Goal: Transaction & Acquisition: Purchase product/service

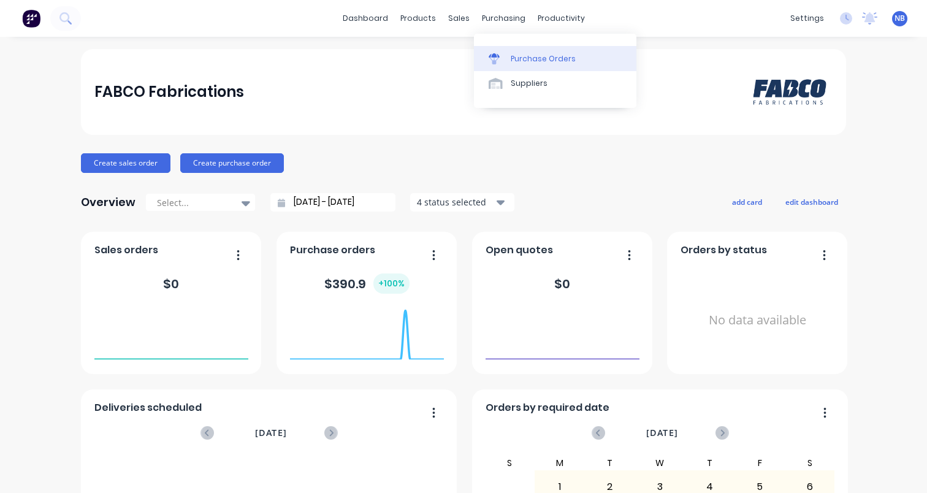
click at [511, 55] on div "Purchase Orders" at bounding box center [543, 58] width 65 height 11
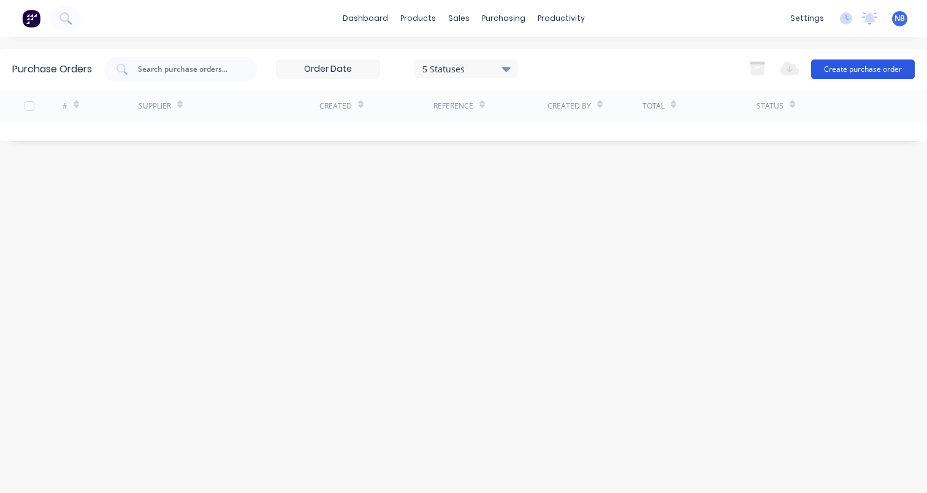
click at [837, 70] on button "Create purchase order" at bounding box center [863, 69] width 104 height 20
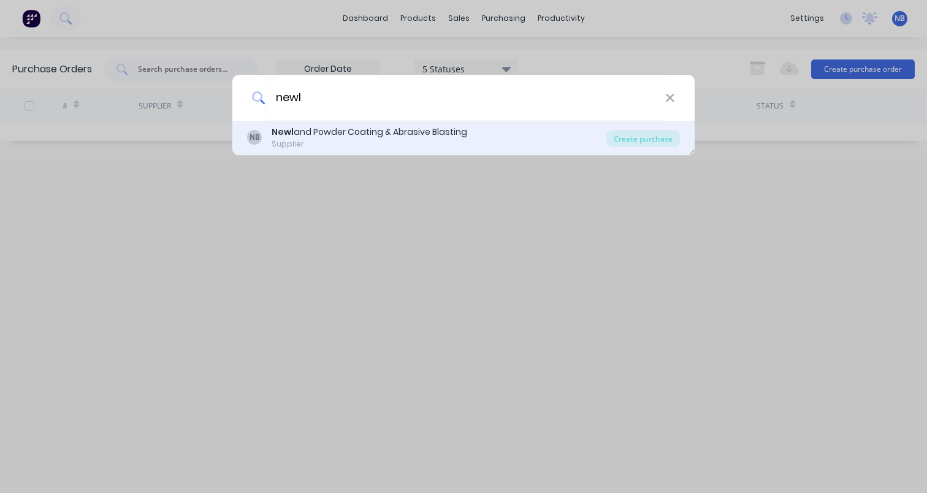
type input "newl"
click at [307, 139] on div "Supplier" at bounding box center [370, 144] width 196 height 11
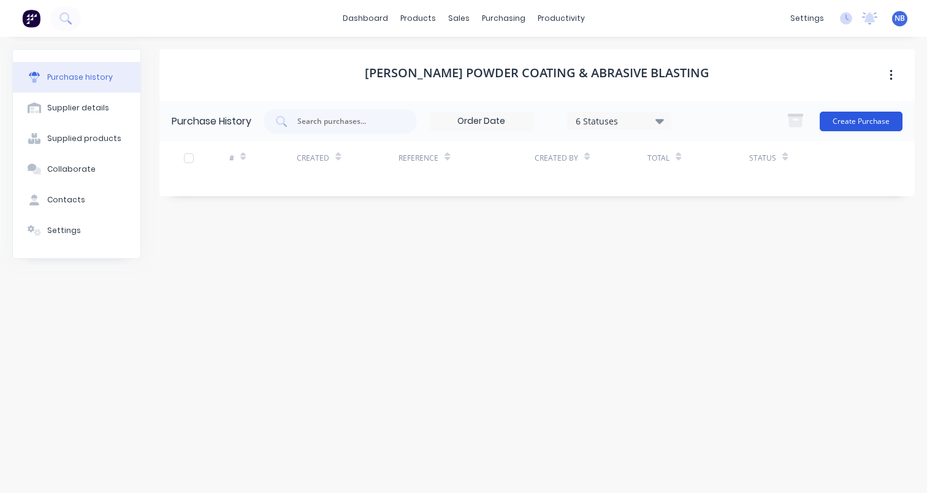
click at [853, 112] on button "Create Purchase" at bounding box center [860, 122] width 83 height 20
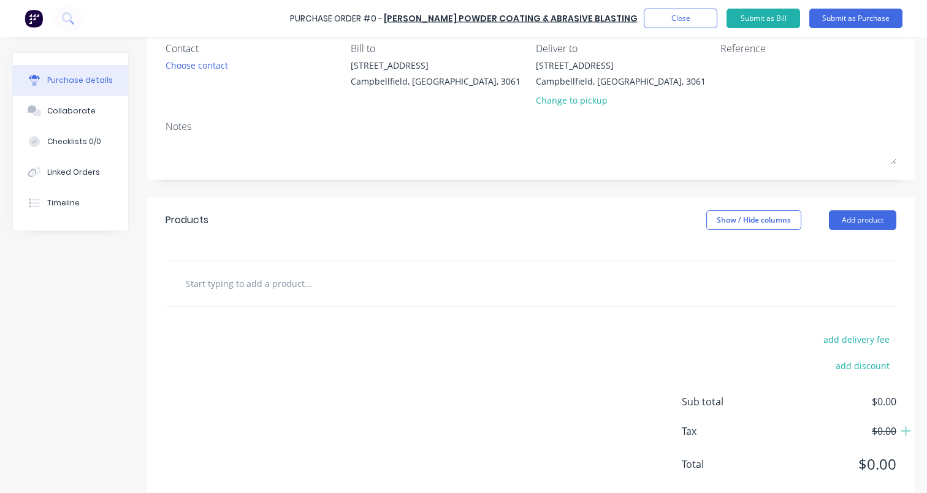
scroll to position [115, 0]
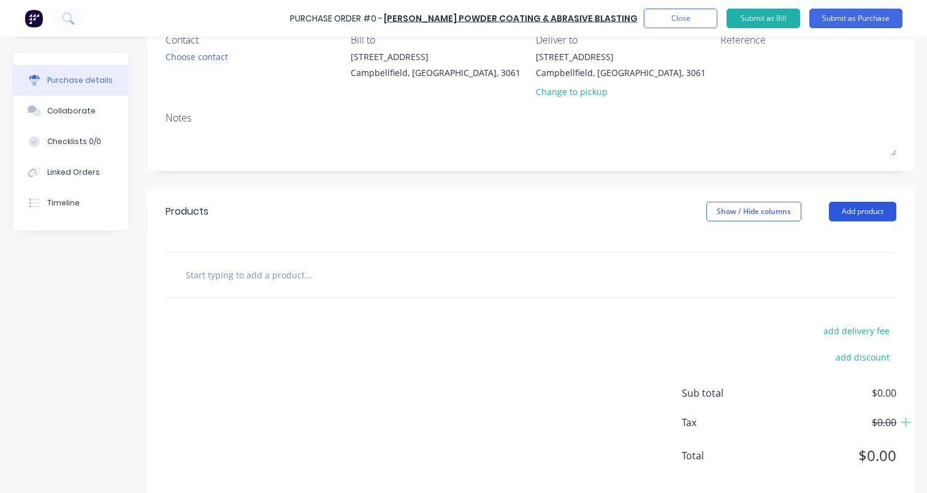
click at [842, 215] on button "Add product" at bounding box center [862, 212] width 67 height 20
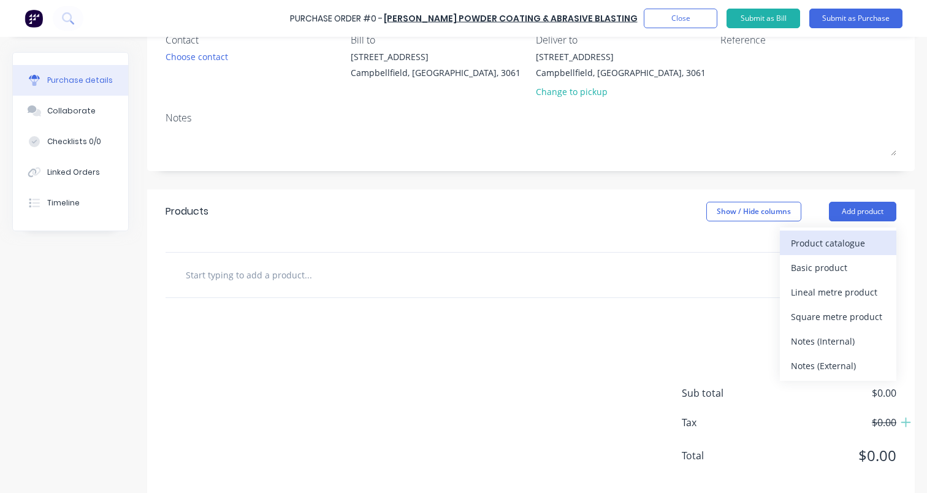
click at [828, 242] on div "Product catalogue" at bounding box center [838, 243] width 94 height 18
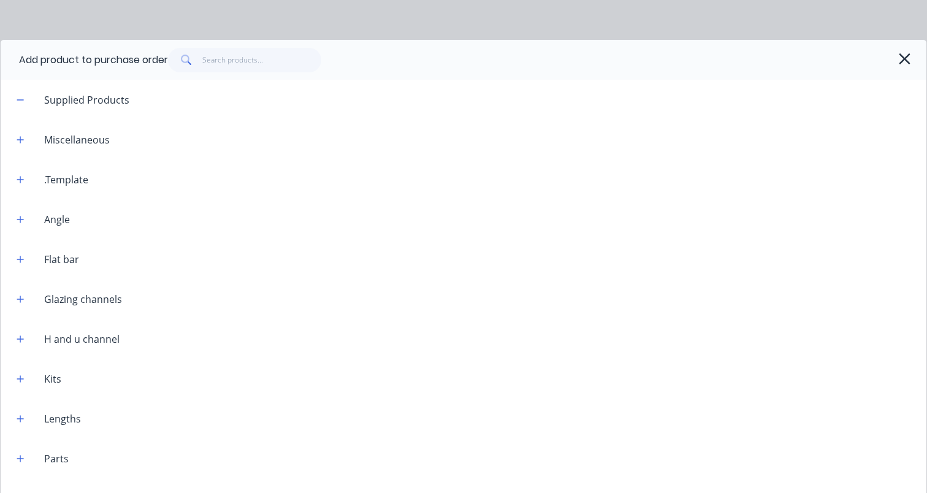
click at [287, 73] on div "Add product to purchase order" at bounding box center [463, 60] width 925 height 40
click at [284, 58] on input "text" at bounding box center [262, 60] width 120 height 25
click at [900, 54] on icon "button" at bounding box center [904, 58] width 13 height 17
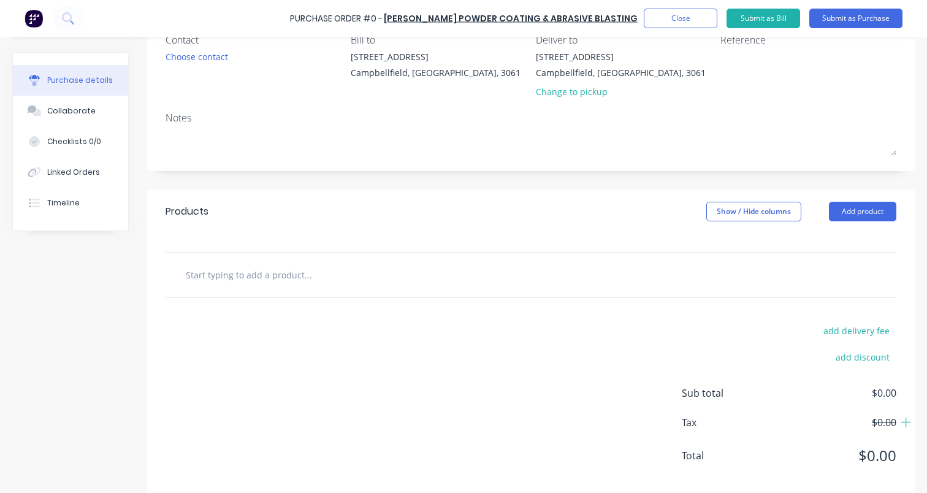
click at [335, 280] on input "text" at bounding box center [307, 274] width 245 height 25
type input "g"
type input "t"
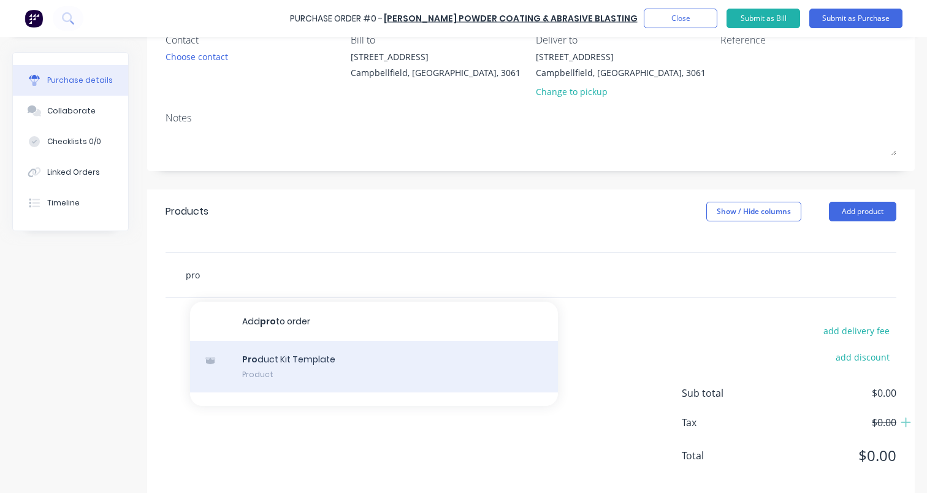
type input "pro"
click at [316, 371] on div "Pro duct Kit Template Product" at bounding box center [374, 366] width 368 height 51
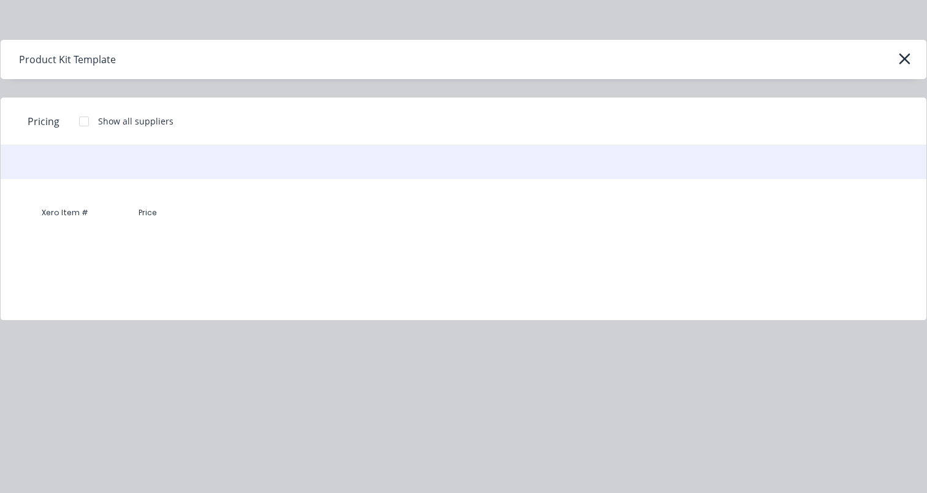
click at [916, 59] on div "Product Kit Template" at bounding box center [463, 59] width 925 height 39
click at [907, 60] on icon "button" at bounding box center [904, 58] width 13 height 17
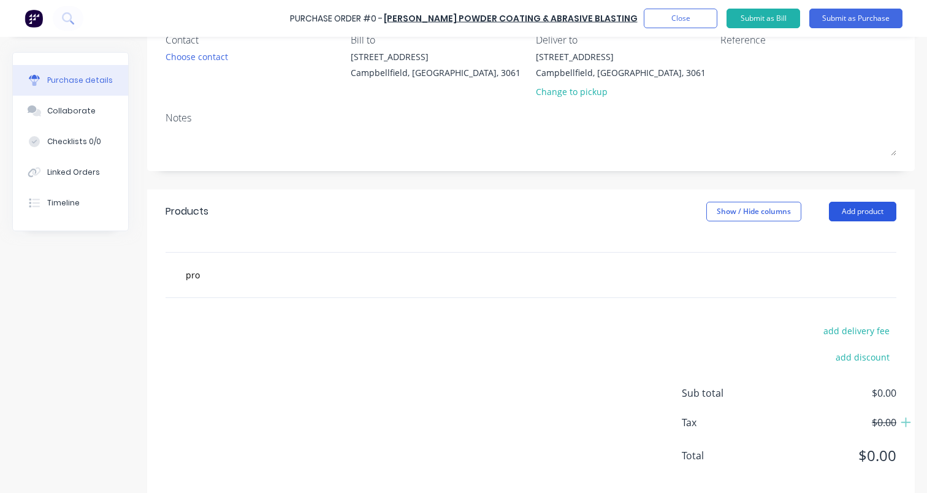
click at [861, 207] on button "Add product" at bounding box center [862, 212] width 67 height 20
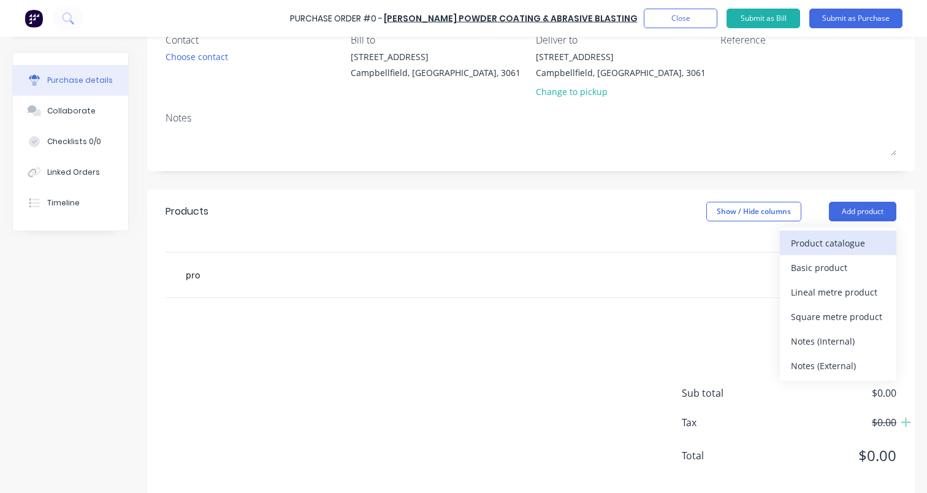
click at [821, 245] on div "Product catalogue" at bounding box center [838, 243] width 94 height 18
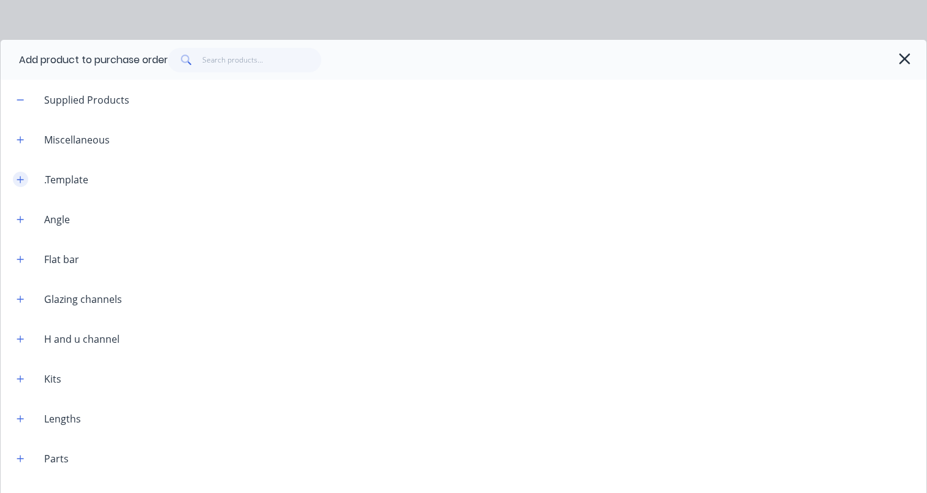
click at [15, 181] on button "button" at bounding box center [20, 179] width 15 height 15
click at [50, 180] on div ".Template" at bounding box center [66, 179] width 64 height 15
click at [10, 174] on div ".Template" at bounding box center [52, 179] width 91 height 15
click at [12, 175] on div ".Template" at bounding box center [52, 179] width 91 height 15
click at [18, 178] on icon "button" at bounding box center [20, 179] width 7 height 9
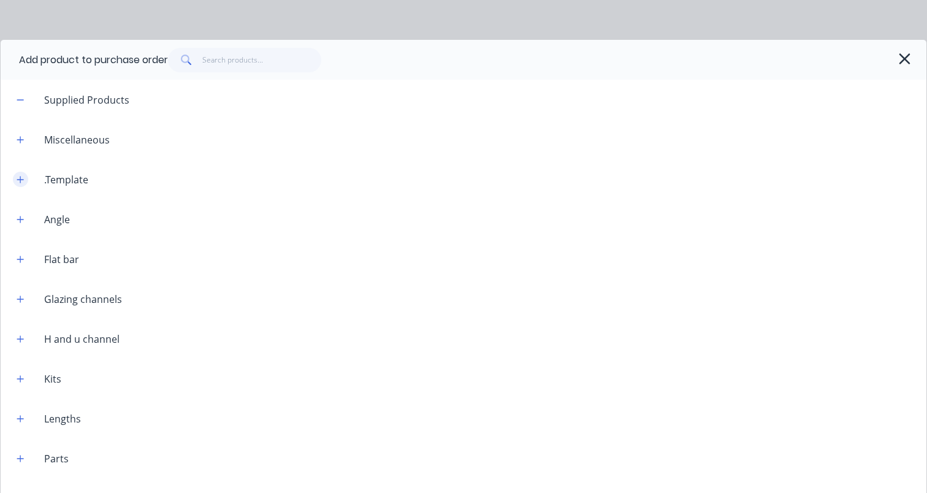
click at [21, 179] on icon "button" at bounding box center [20, 179] width 7 height 7
click at [53, 177] on div ".Template" at bounding box center [66, 179] width 64 height 15
click at [17, 178] on icon "button" at bounding box center [20, 179] width 7 height 9
click at [224, 52] on input "text" at bounding box center [262, 60] width 120 height 25
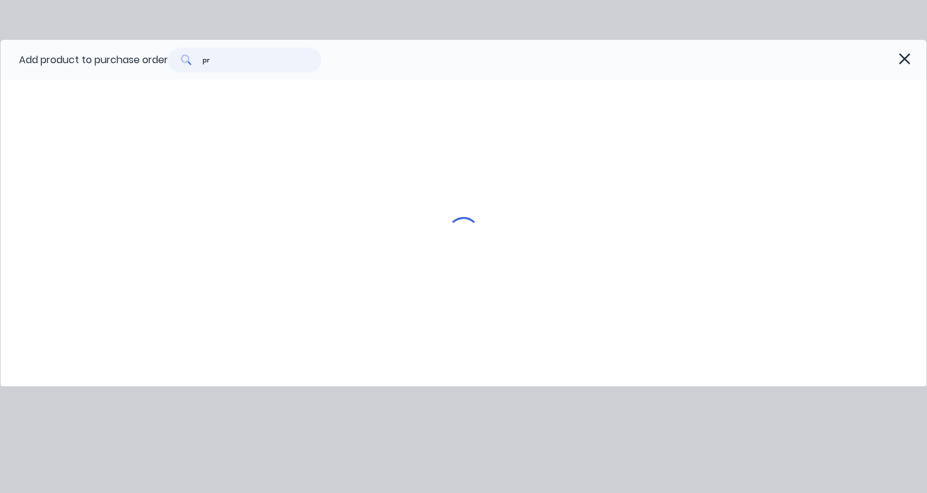
type input "p"
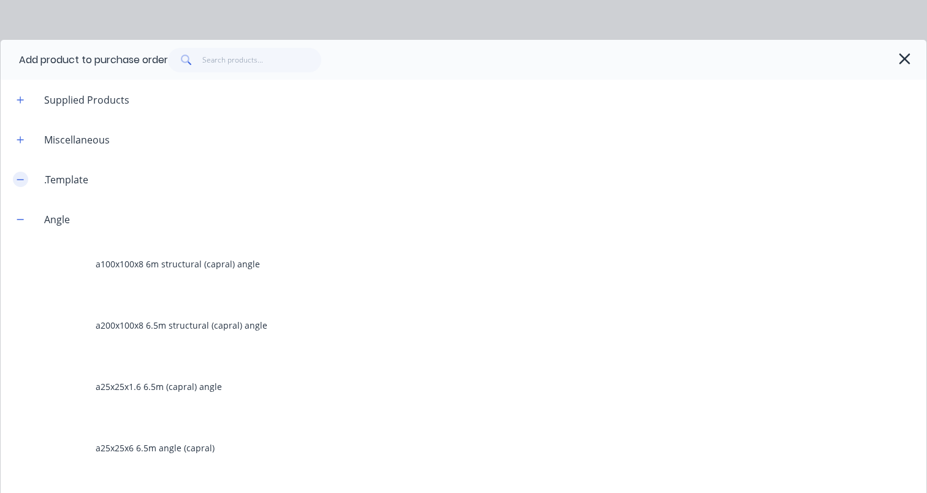
click at [21, 184] on button "button" at bounding box center [20, 179] width 15 height 15
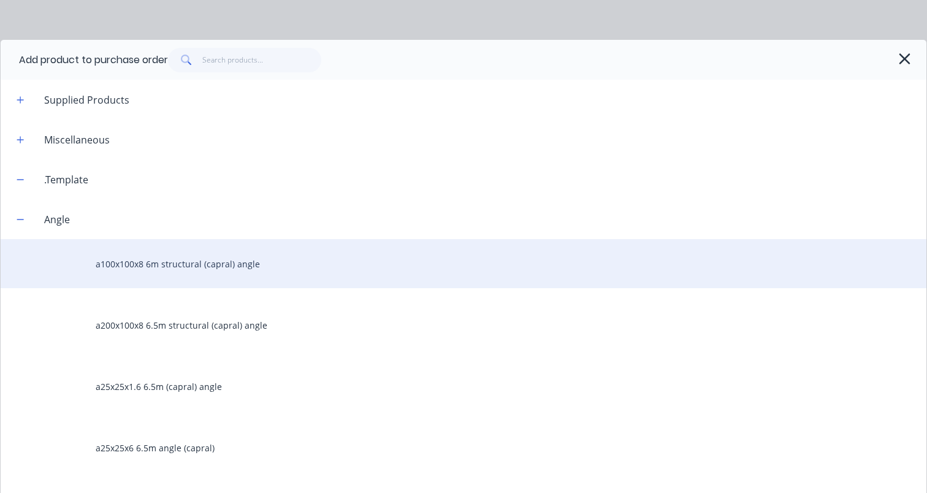
click at [133, 265] on div "a100x100x8 6m structural (capral) angle" at bounding box center [463, 263] width 925 height 49
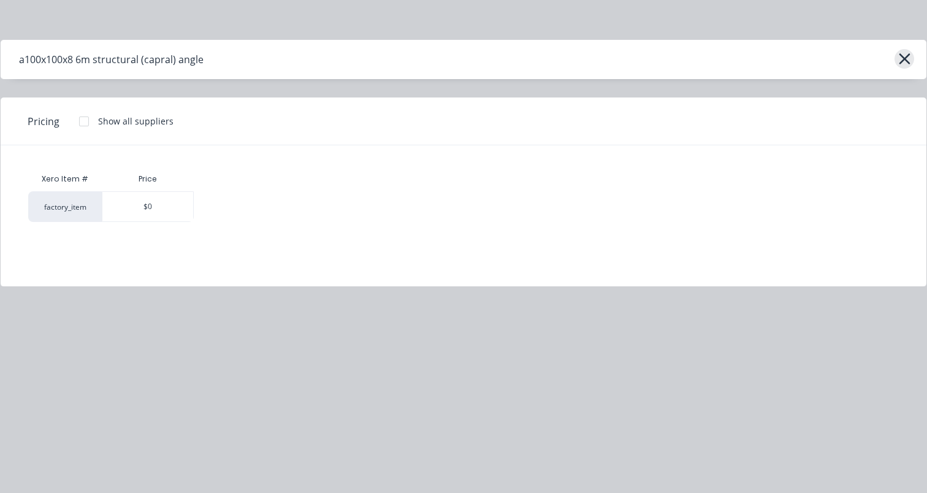
click at [902, 56] on icon "button" at bounding box center [904, 58] width 11 height 11
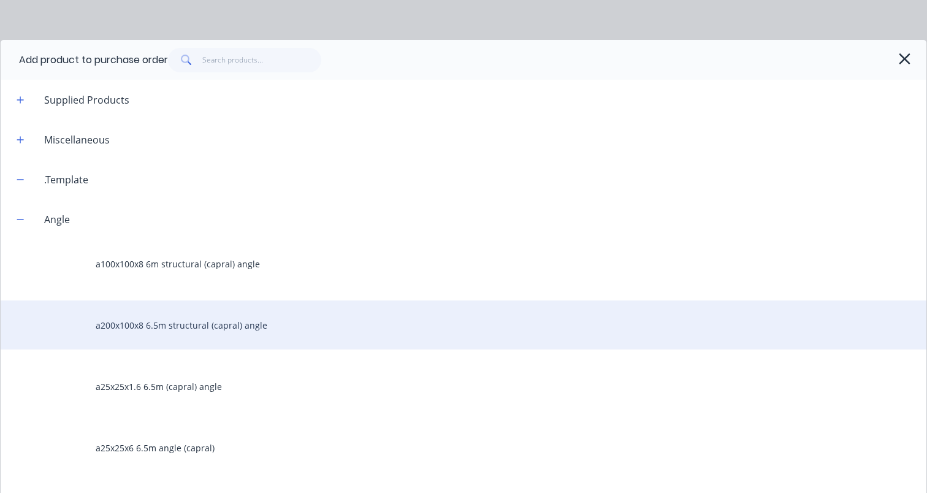
click at [160, 331] on div "a200x100x8 6.5m structural (capral) angle" at bounding box center [463, 324] width 925 height 49
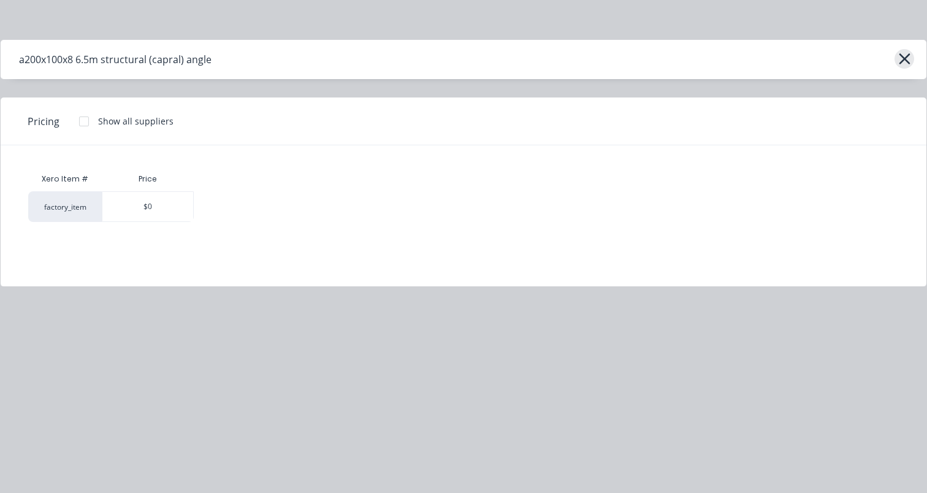
click at [912, 58] on button "button" at bounding box center [904, 59] width 20 height 20
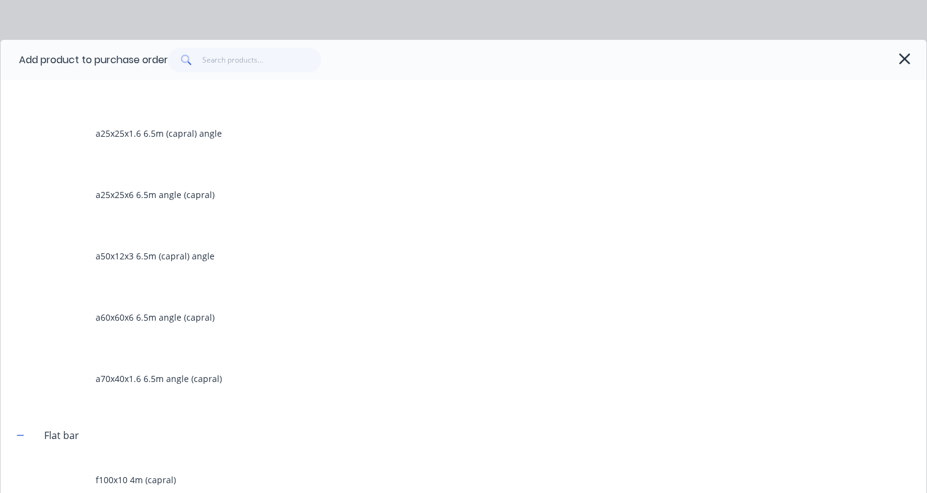
scroll to position [359, 0]
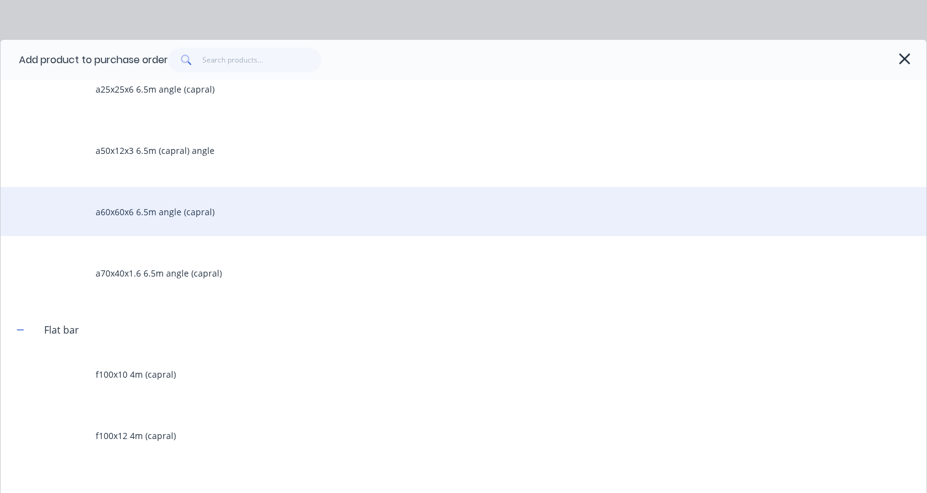
click at [197, 217] on div "a60x60x6 6.5m angle (capral)" at bounding box center [463, 211] width 925 height 49
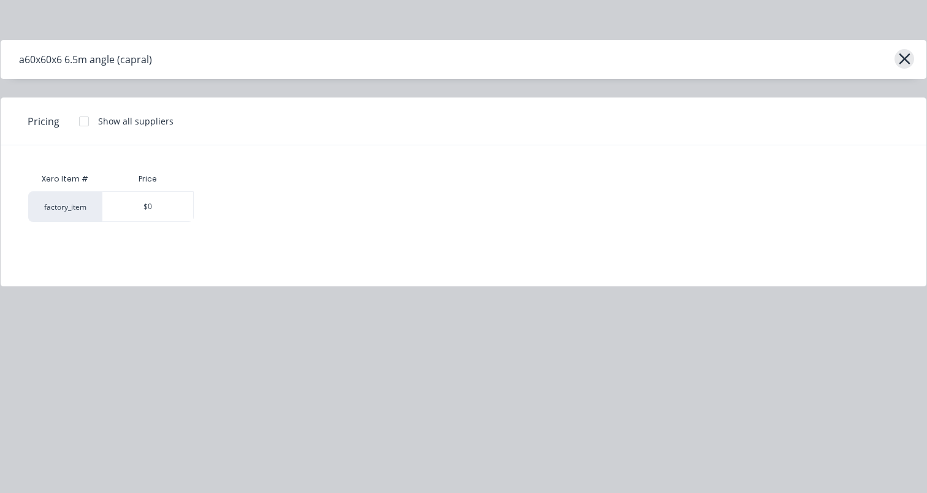
click at [908, 67] on icon "button" at bounding box center [904, 58] width 13 height 17
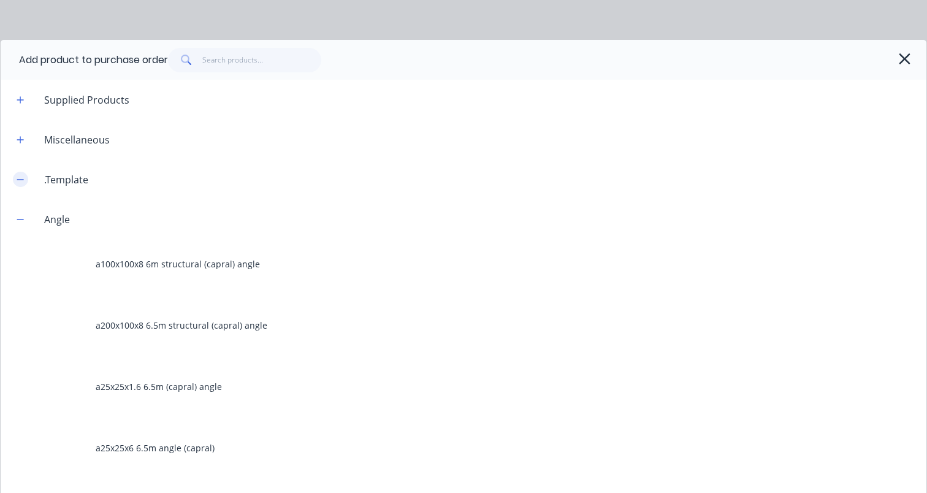
click at [20, 176] on icon "button" at bounding box center [20, 179] width 7 height 9
click at [44, 180] on div ".Template" at bounding box center [66, 179] width 64 height 15
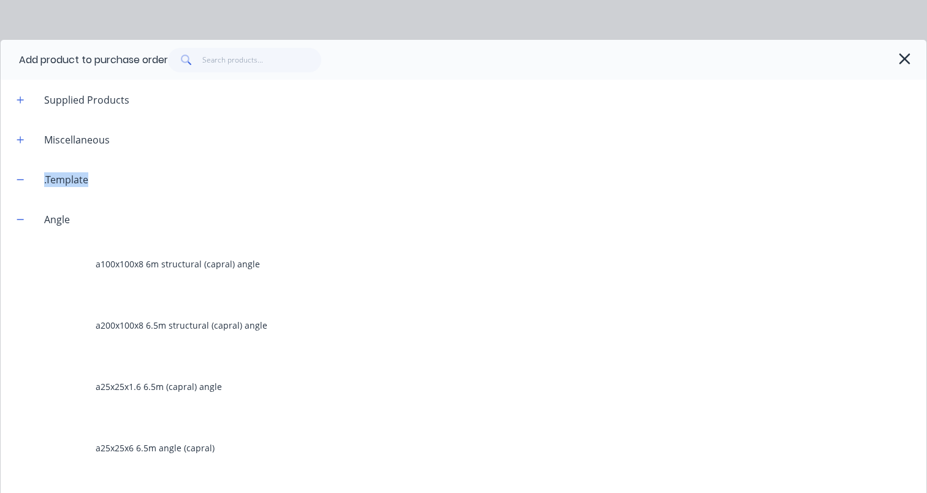
click at [44, 180] on div ".Template" at bounding box center [66, 179] width 64 height 15
click at [902, 51] on icon "button" at bounding box center [904, 58] width 13 height 17
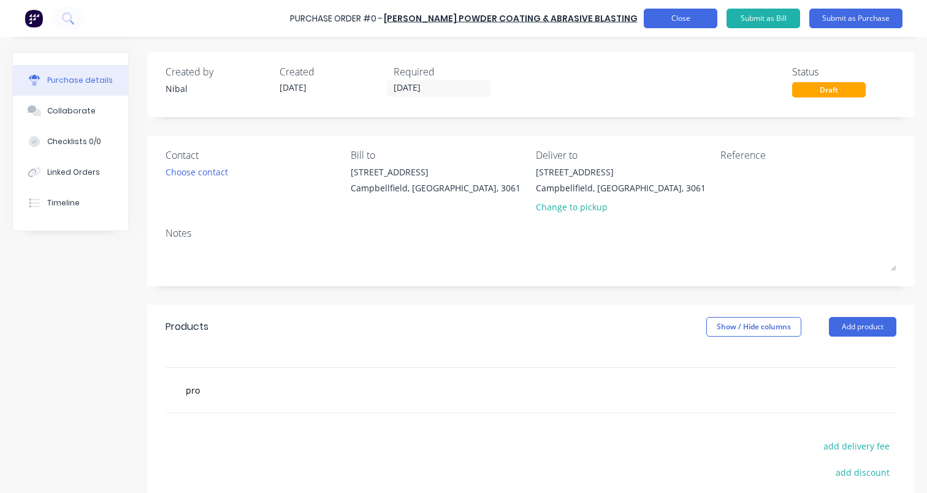
scroll to position [0, 0]
click at [683, 18] on button "Close" at bounding box center [681, 19] width 74 height 20
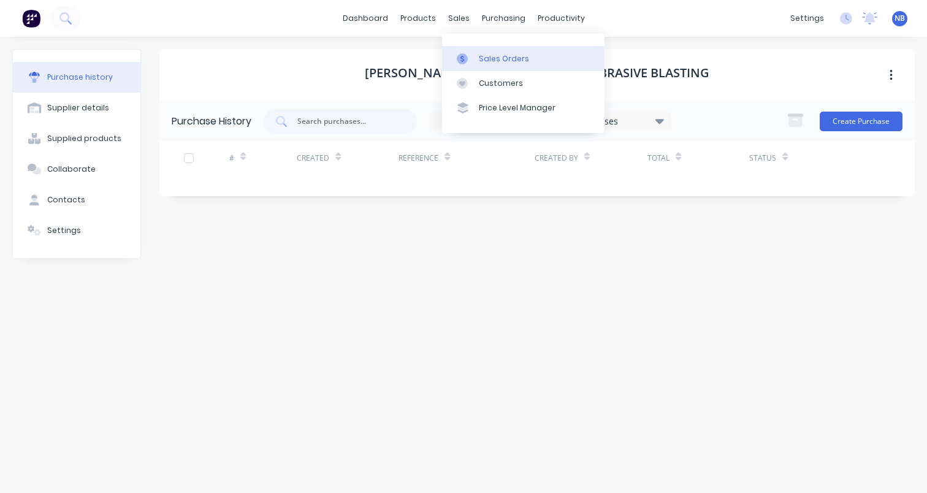
click at [481, 64] on div "Sales Orders" at bounding box center [504, 58] width 50 height 11
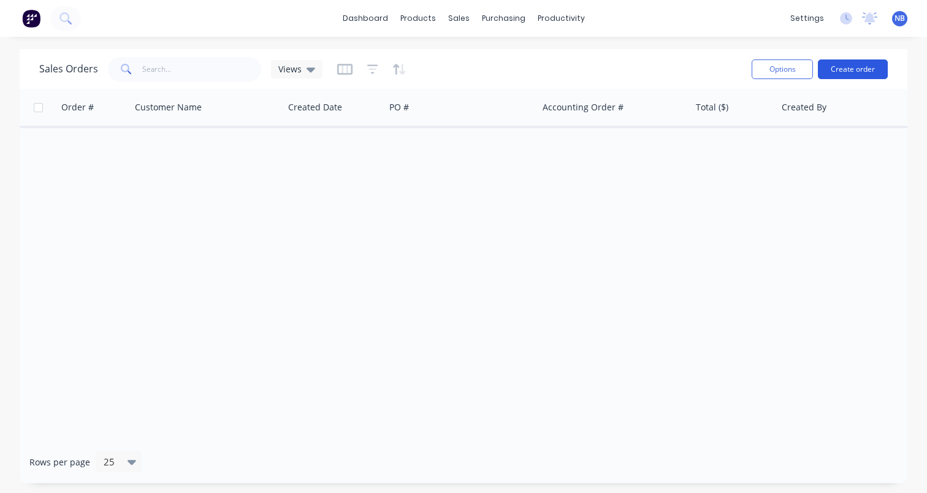
click at [846, 62] on button "Create order" at bounding box center [853, 69] width 70 height 20
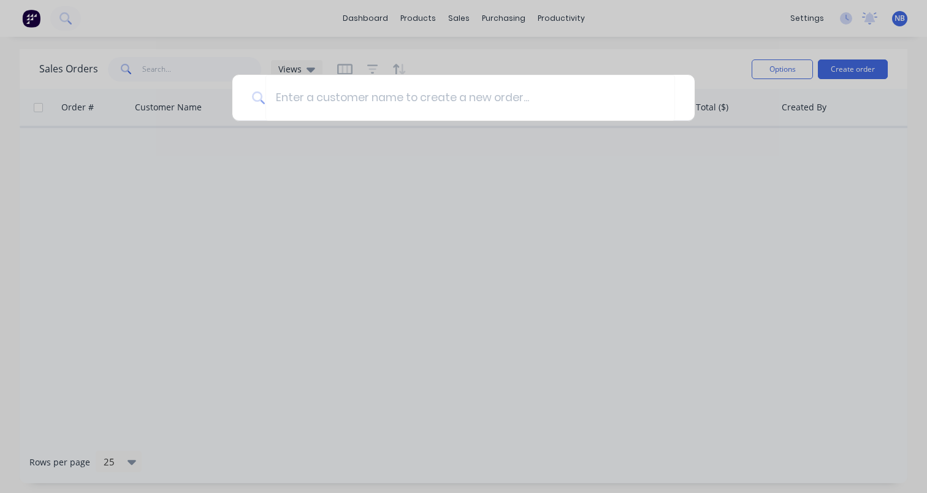
click at [526, 207] on div at bounding box center [463, 246] width 927 height 493
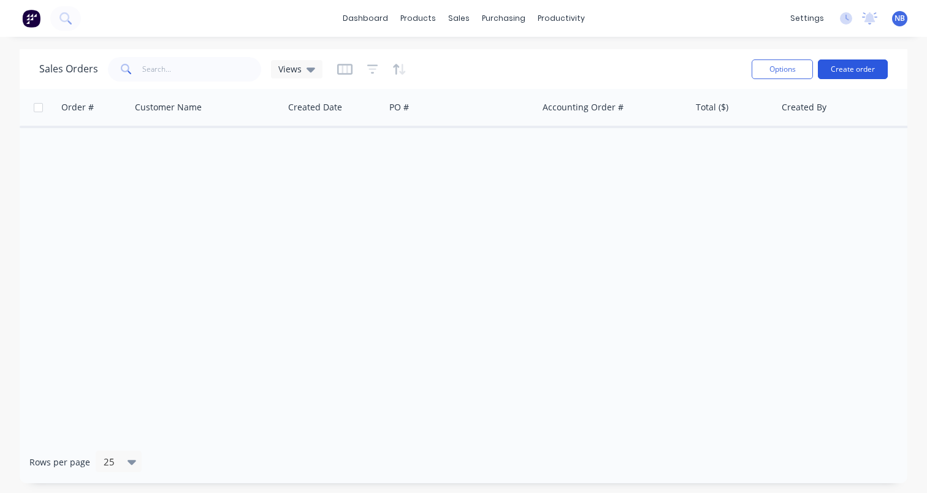
click at [861, 75] on button "Create order" at bounding box center [853, 69] width 70 height 20
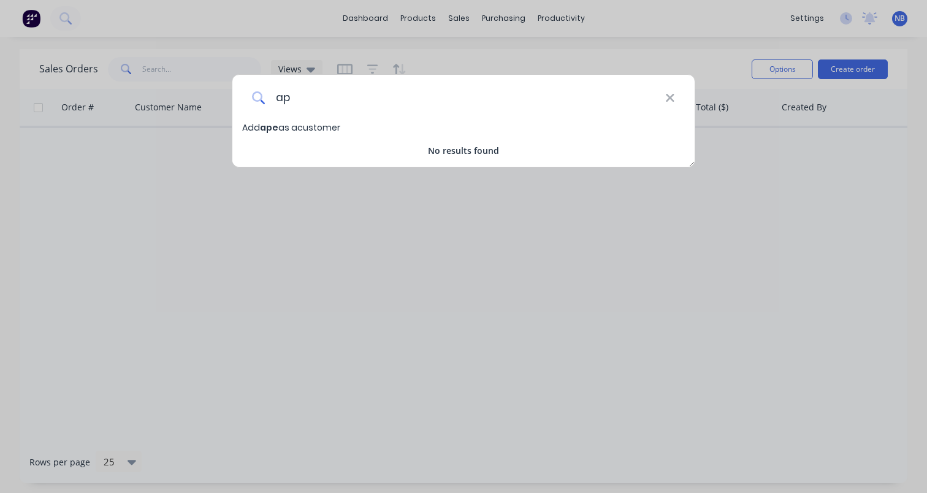
type input "a"
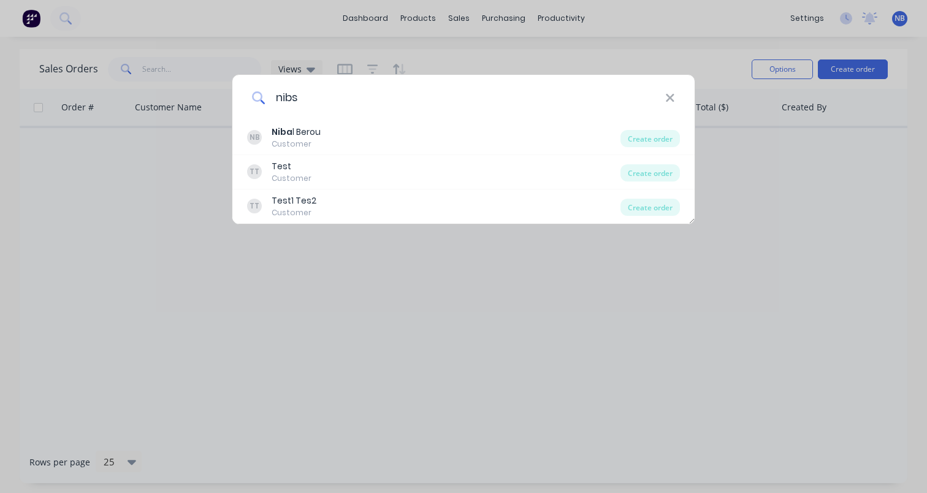
type input "nibs"
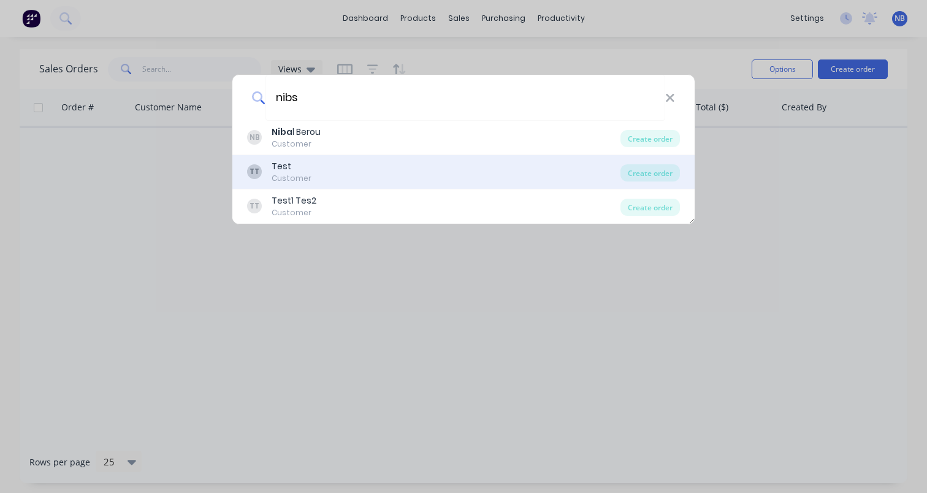
drag, startPoint x: 627, startPoint y: 111, endPoint x: 408, endPoint y: 170, distance: 227.3
click at [408, 170] on div "TT Test Customer" at bounding box center [433, 172] width 373 height 24
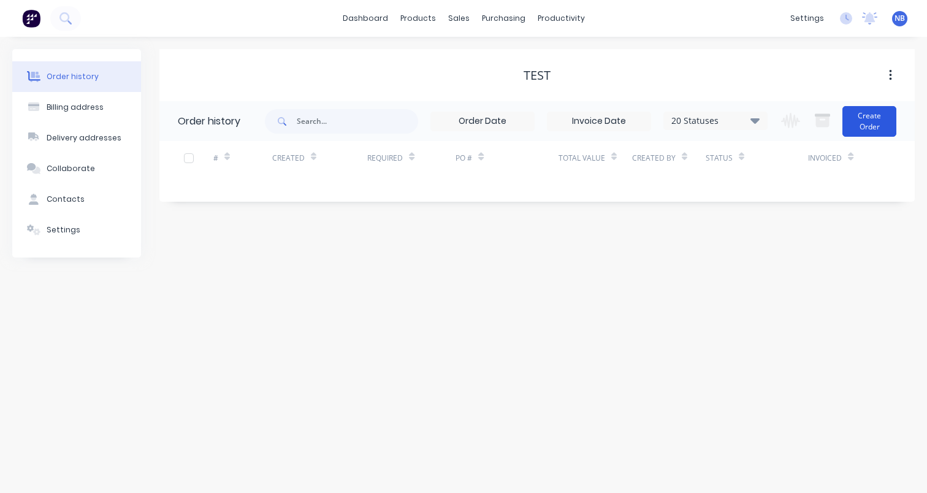
click at [875, 131] on button "Create Order" at bounding box center [869, 121] width 54 height 31
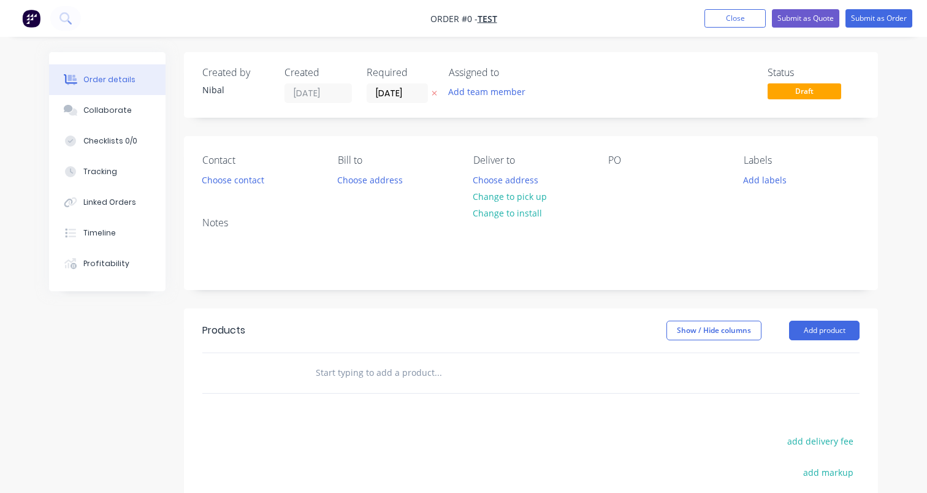
click at [426, 382] on input "text" at bounding box center [437, 372] width 245 height 25
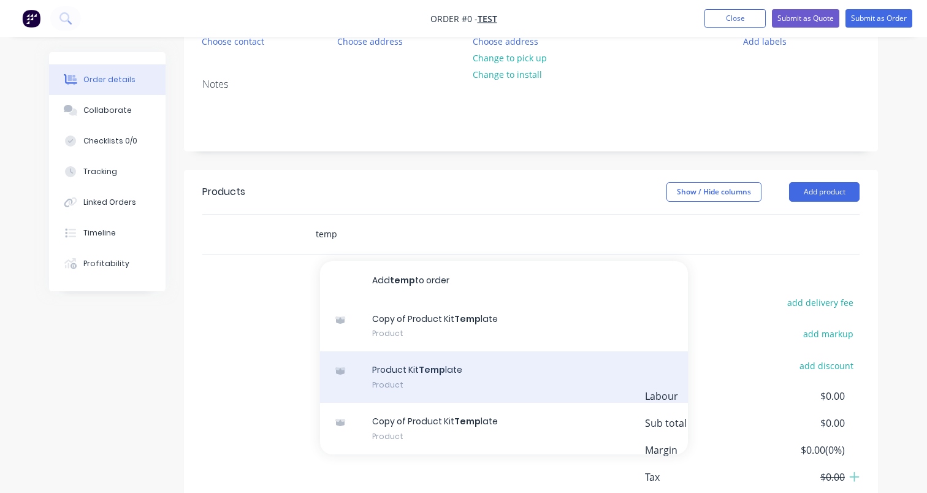
scroll to position [140, 0]
type input "temp"
click at [466, 377] on div "Product Kit Temp late Product" at bounding box center [504, 374] width 368 height 51
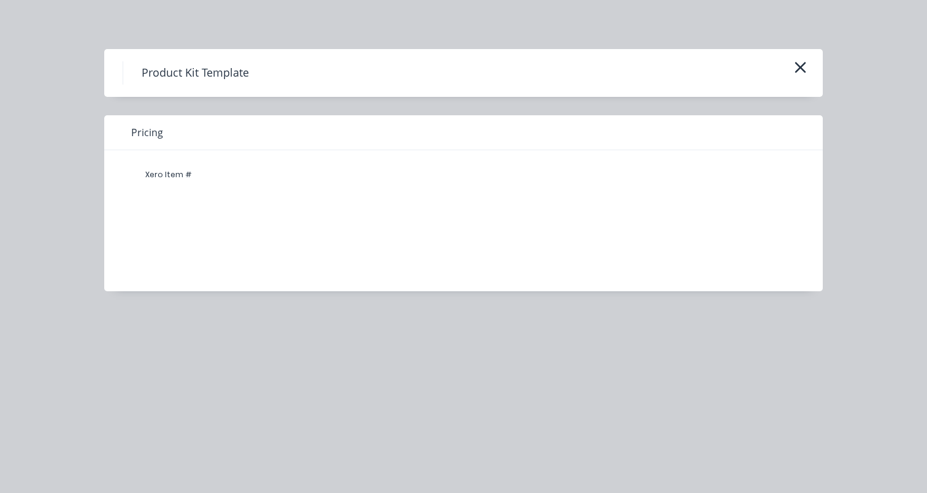
click at [172, 175] on div "Xero Item #" at bounding box center [169, 174] width 74 height 25
click at [786, 81] on div "Product Kit Template" at bounding box center [464, 72] width 682 height 23
click at [798, 69] on icon "button" at bounding box center [800, 67] width 13 height 17
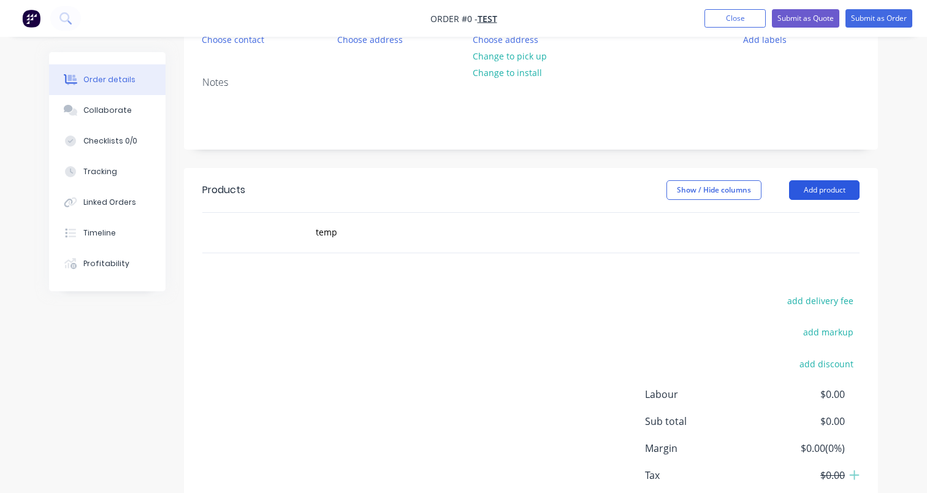
click at [810, 192] on button "Add product" at bounding box center [824, 190] width 70 height 20
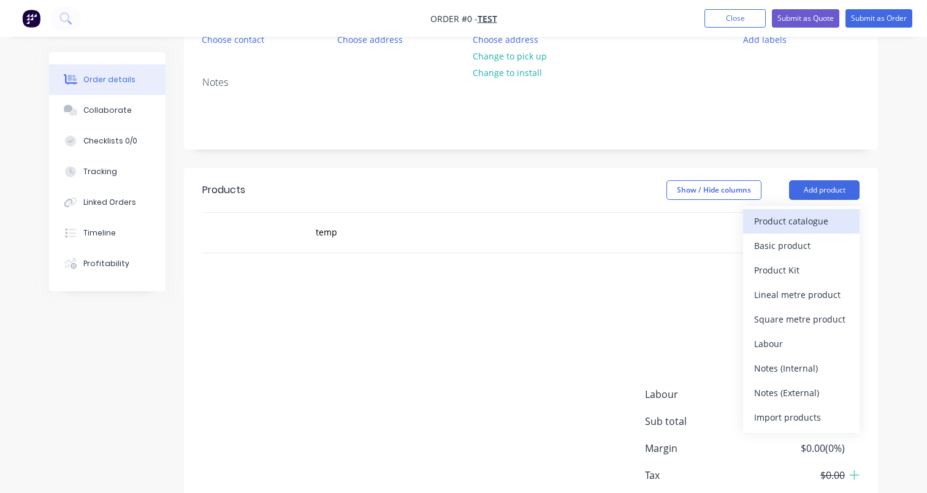
click at [801, 218] on div "Product catalogue" at bounding box center [801, 221] width 94 height 18
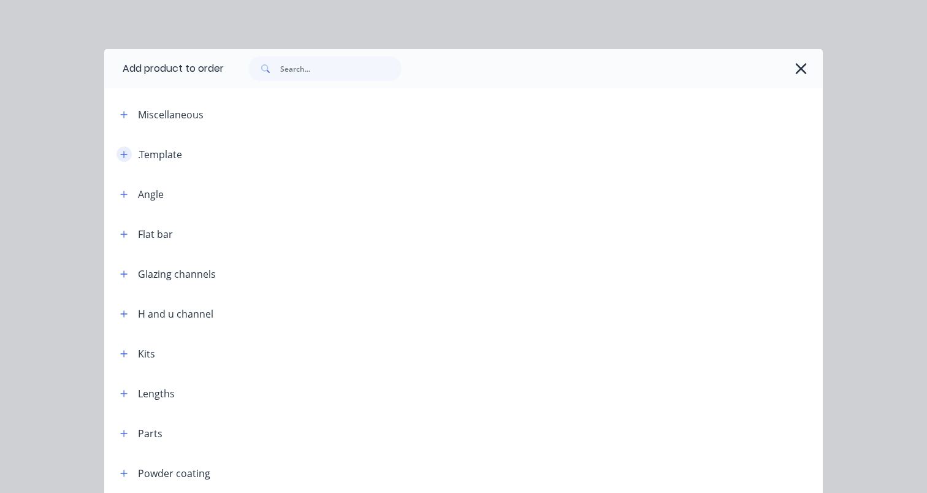
click at [124, 156] on icon "button" at bounding box center [124, 154] width 7 height 7
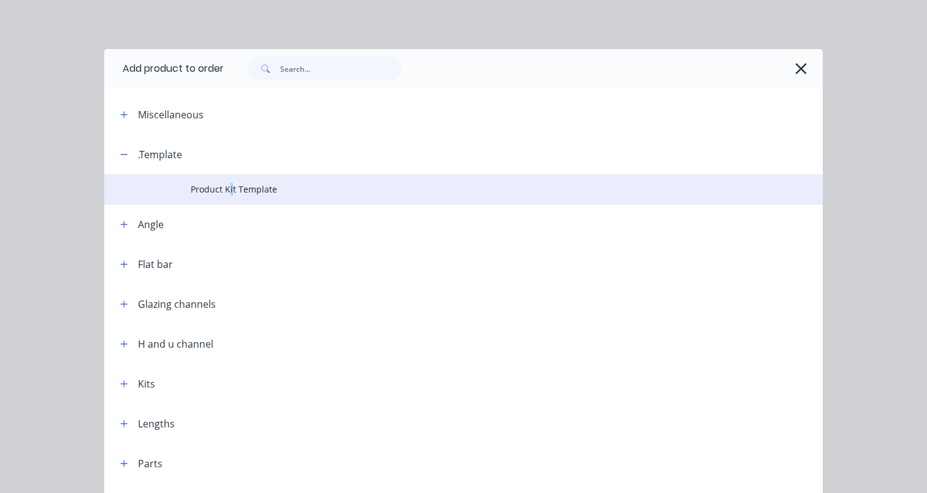
click at [230, 190] on span "Product Kit Template" at bounding box center [444, 189] width 506 height 13
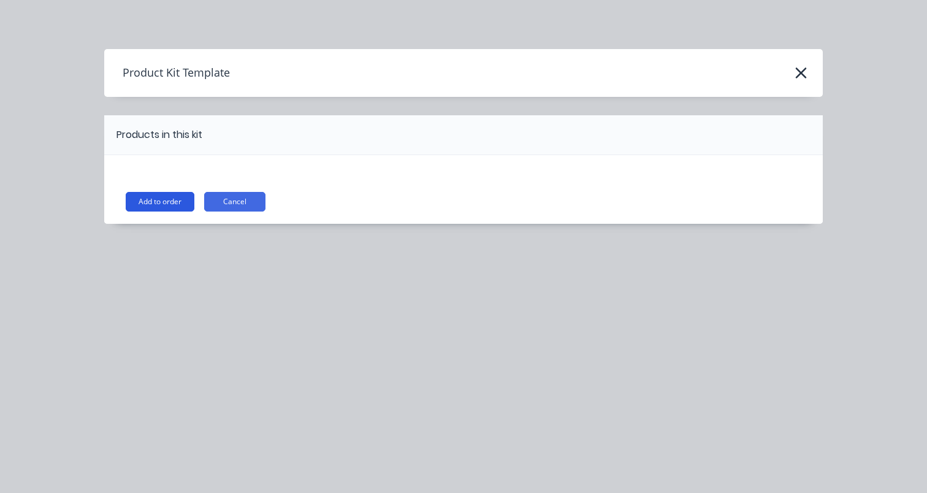
click at [163, 204] on button "Add to order" at bounding box center [160, 202] width 69 height 20
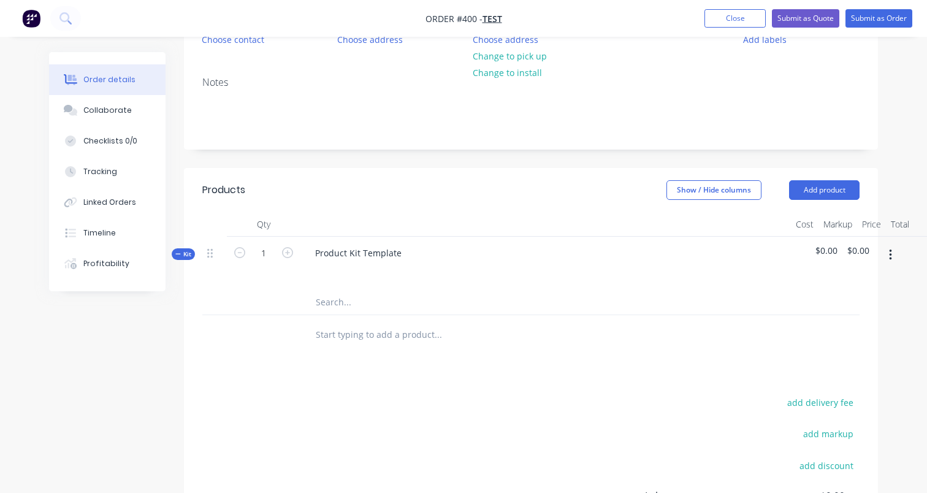
click at [890, 253] on icon "button" at bounding box center [890, 254] width 3 height 13
click at [837, 356] on div "Delete" at bounding box center [846, 361] width 94 height 18
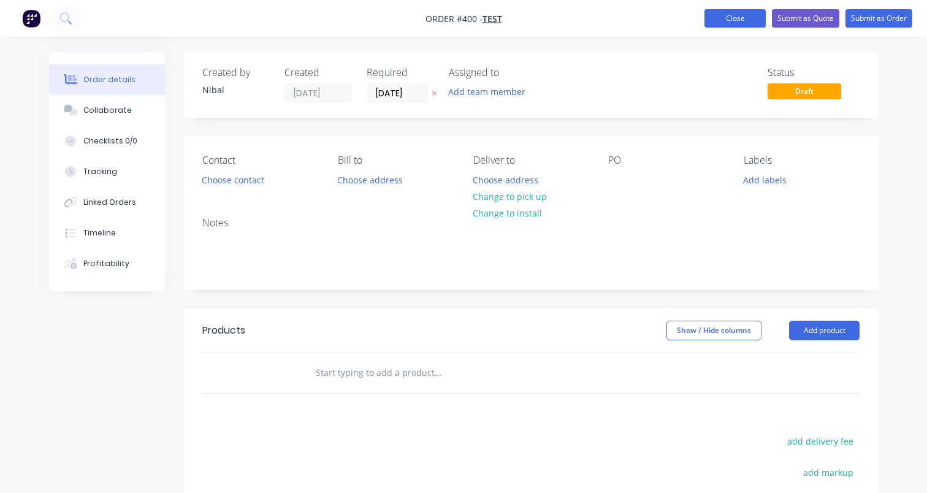
click at [720, 21] on button "Close" at bounding box center [734, 18] width 61 height 18
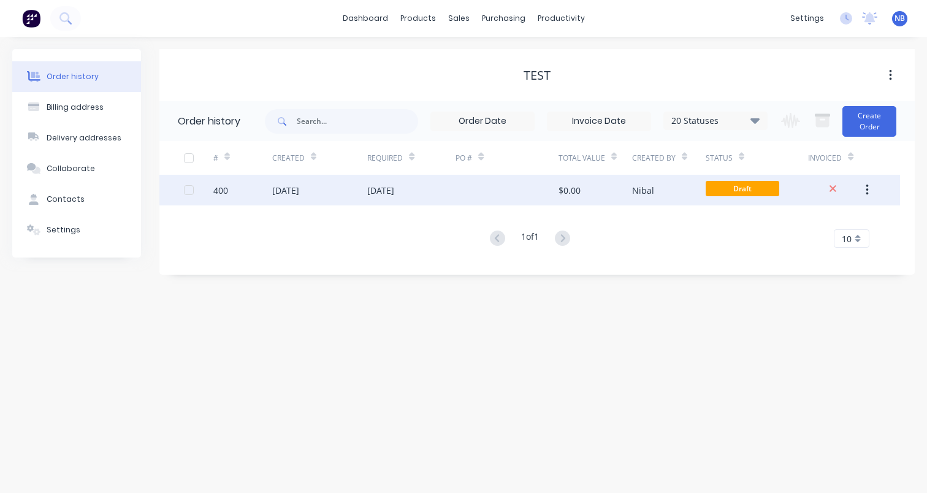
click at [186, 192] on div at bounding box center [189, 190] width 25 height 25
click at [830, 192] on icon at bounding box center [833, 188] width 8 height 11
click at [871, 172] on div at bounding box center [874, 158] width 15 height 34
click at [868, 188] on icon "button" at bounding box center [866, 189] width 3 height 13
click at [837, 243] on div "Duplicate" at bounding box center [823, 247] width 94 height 18
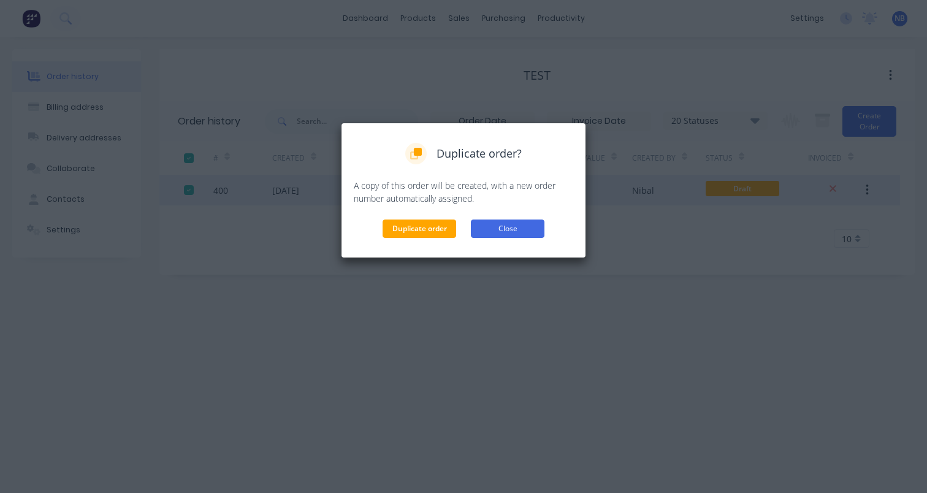
click at [523, 225] on button "Close" at bounding box center [508, 228] width 74 height 18
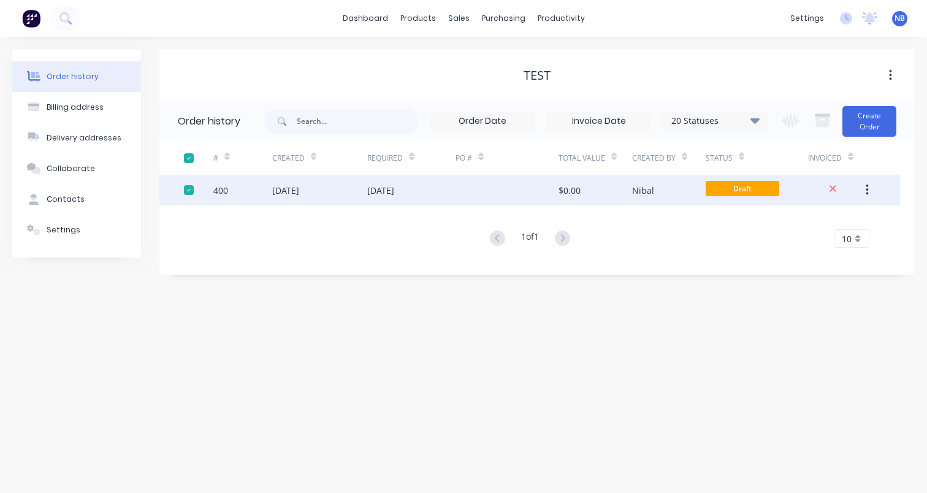
click at [867, 189] on icon "button" at bounding box center [866, 189] width 2 height 11
click at [845, 210] on button "Archive" at bounding box center [823, 222] width 116 height 25
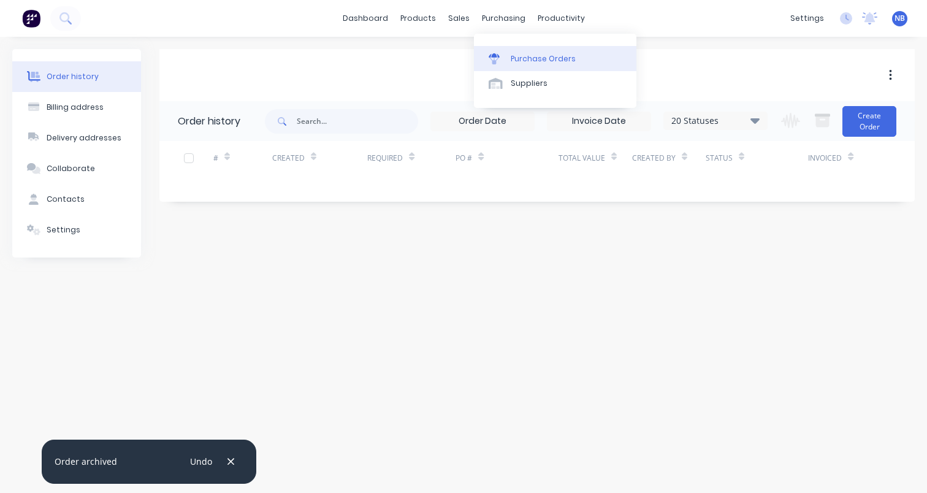
click at [514, 60] on div "Purchase Orders" at bounding box center [543, 58] width 65 height 11
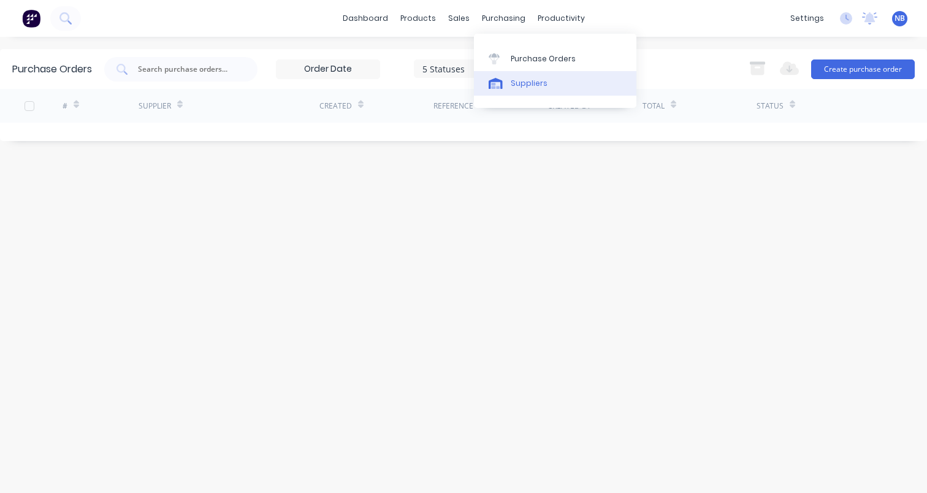
click at [544, 84] on div "Suppliers" at bounding box center [529, 83] width 37 height 11
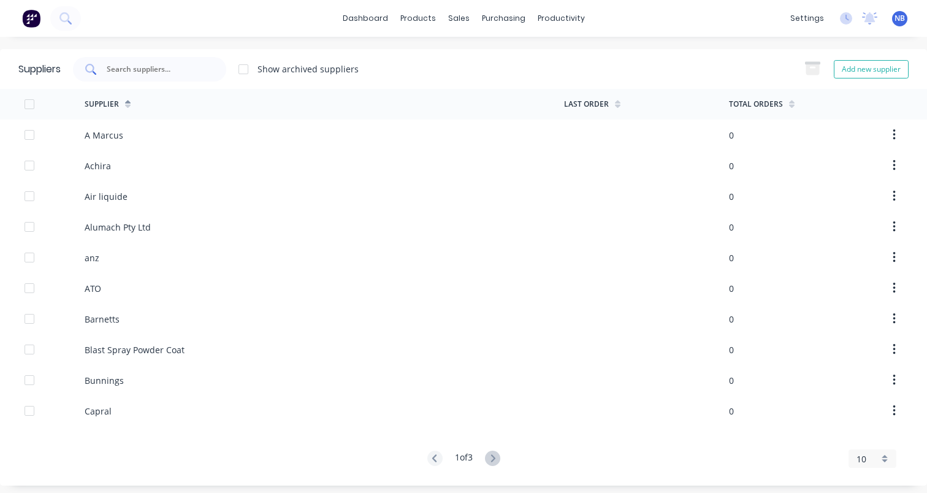
click at [166, 65] on input "text" at bounding box center [156, 69] width 102 height 12
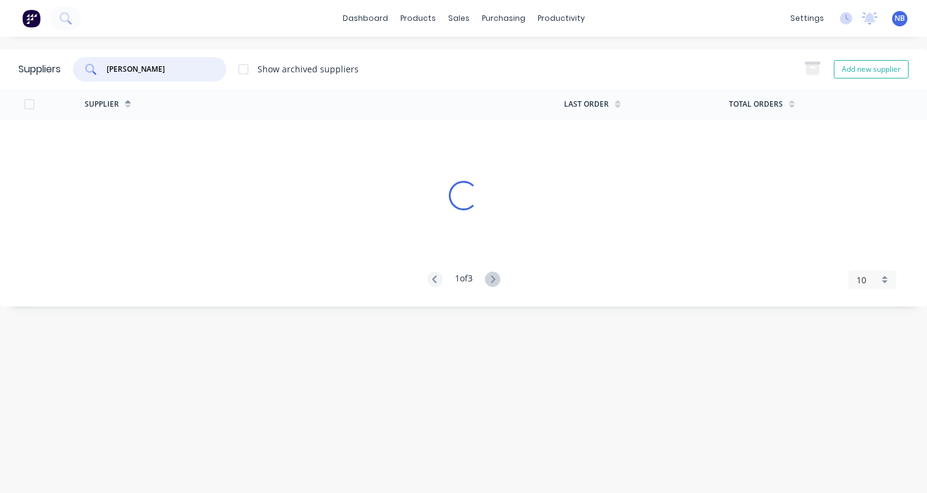
type input "newland"
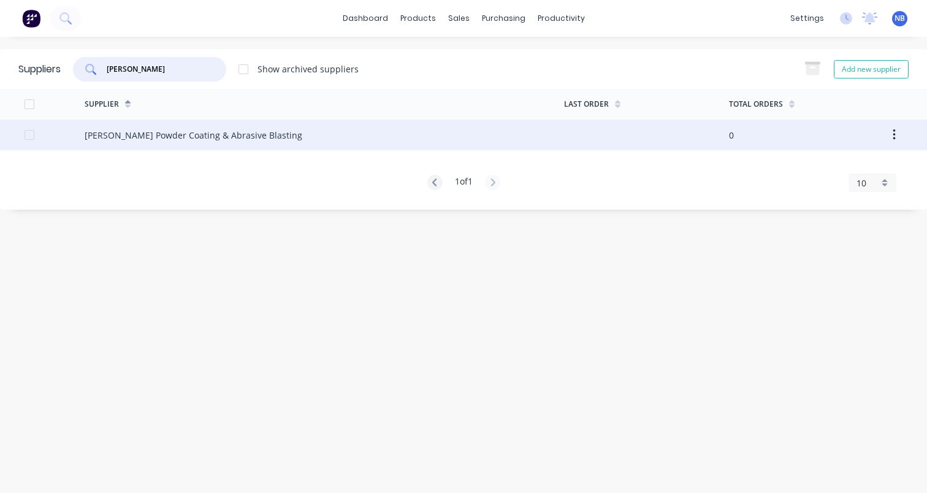
click at [180, 135] on div "Newland Powder Coating & Abrasive Blasting" at bounding box center [194, 135] width 218 height 13
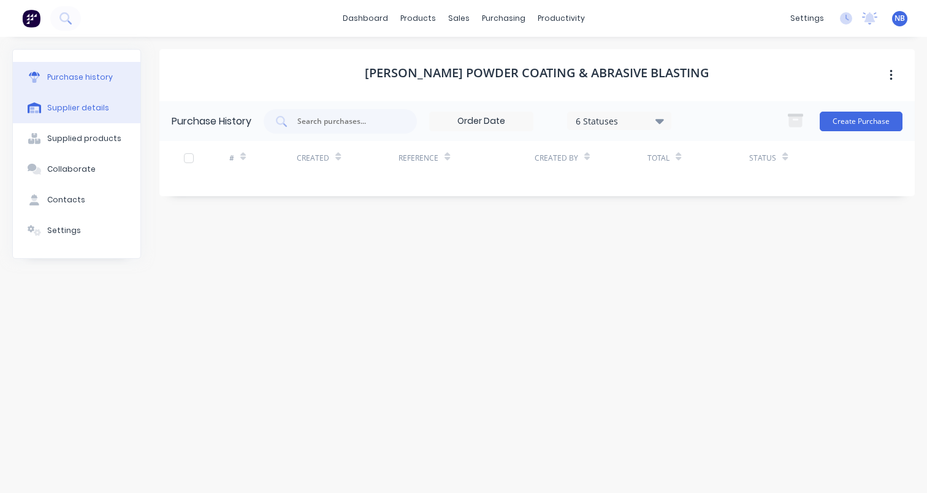
click at [64, 108] on div "Supplier details" at bounding box center [78, 107] width 62 height 11
select select "AU"
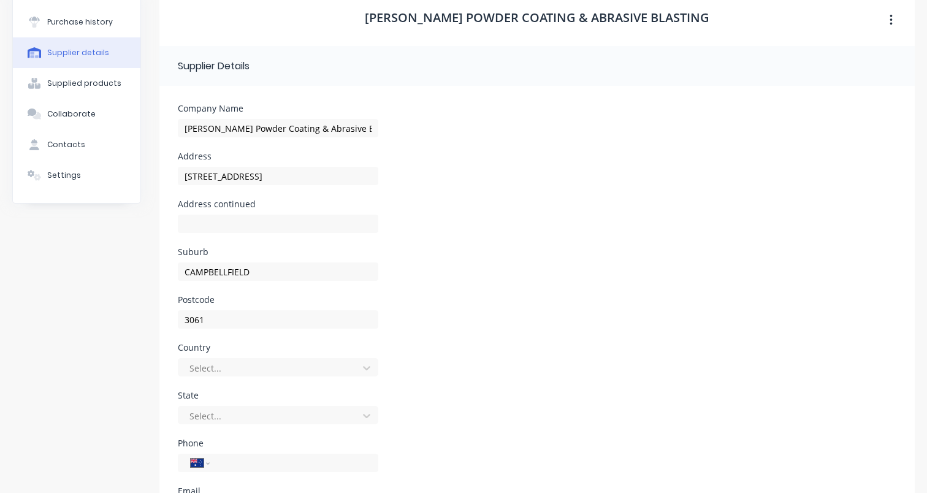
scroll to position [7, 0]
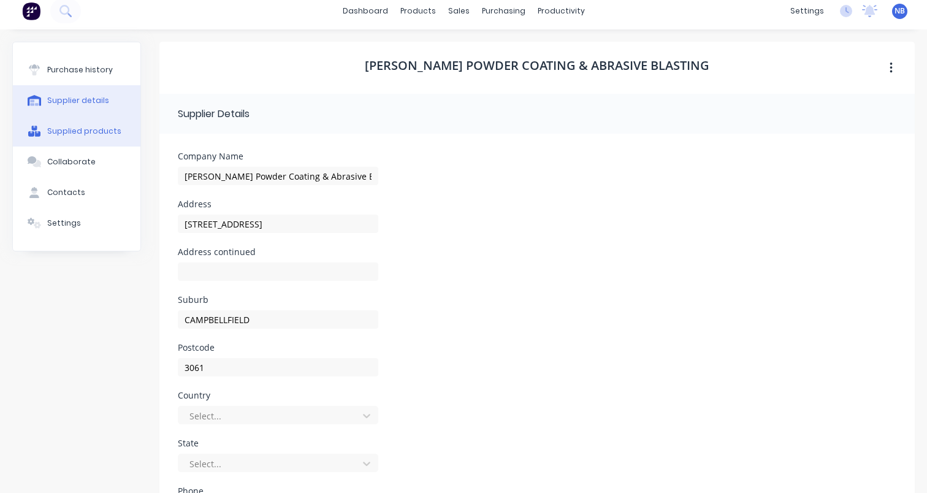
click at [98, 135] on div "Supplied products" at bounding box center [84, 131] width 74 height 11
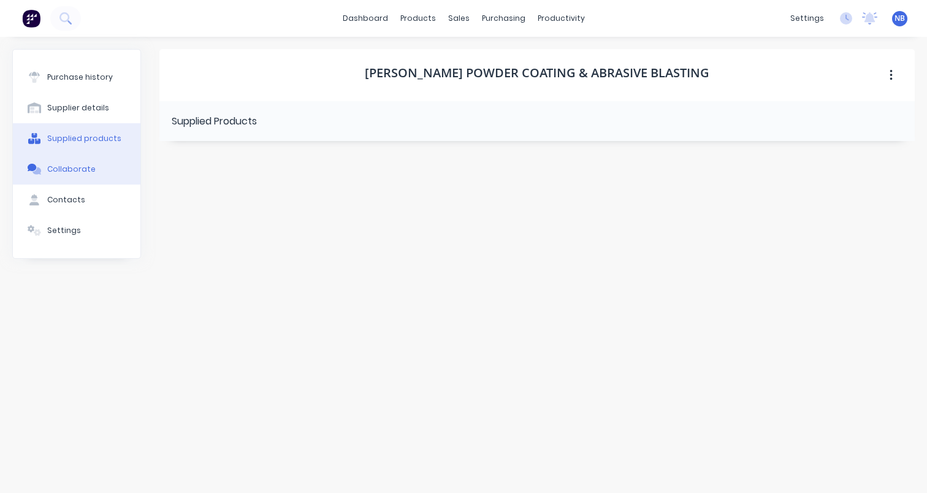
click at [93, 167] on button "Collaborate" at bounding box center [76, 169] width 127 height 31
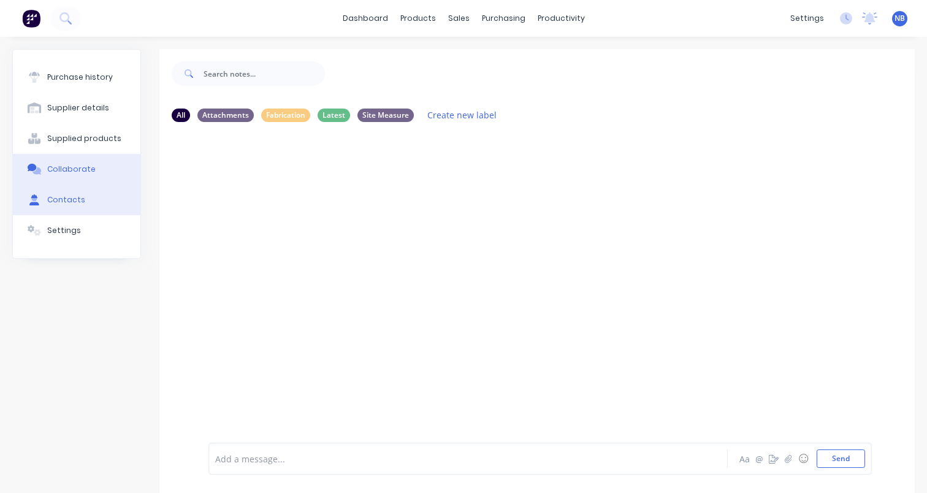
click at [94, 202] on button "Contacts" at bounding box center [76, 199] width 127 height 31
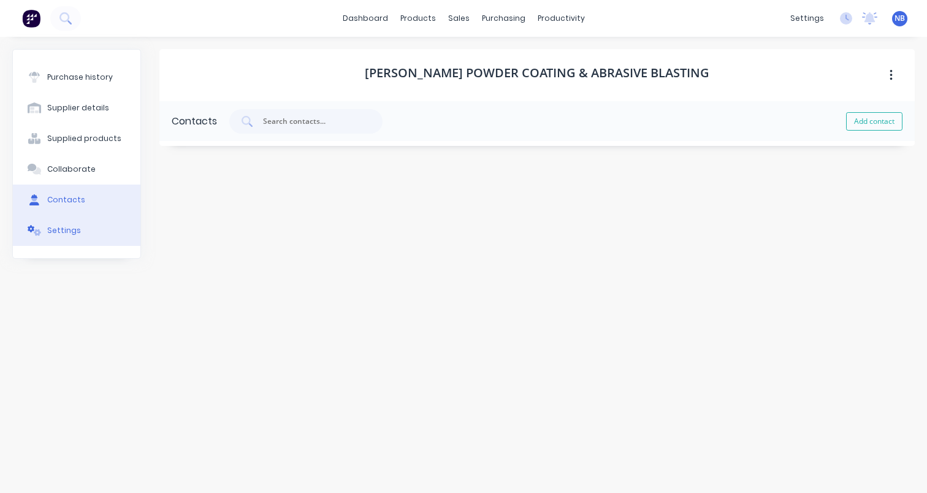
click at [92, 230] on button "Settings" at bounding box center [76, 230] width 127 height 31
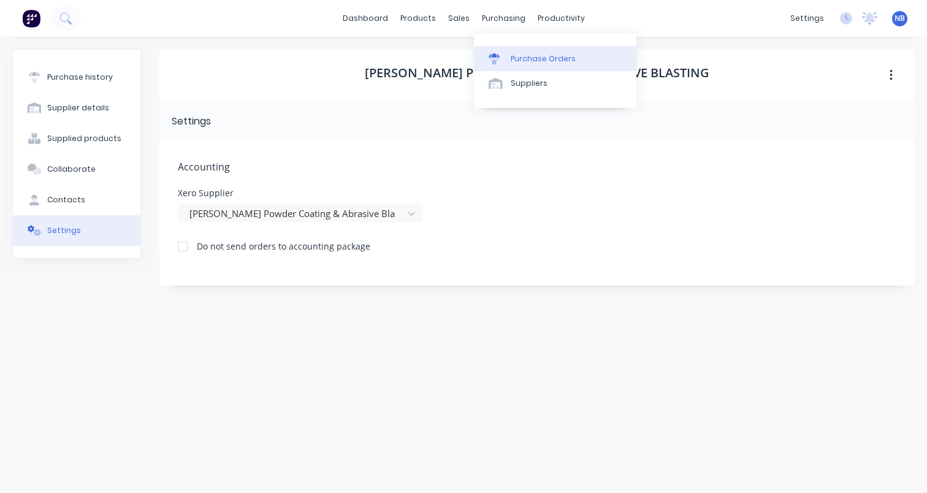
click at [505, 56] on div at bounding box center [497, 58] width 18 height 11
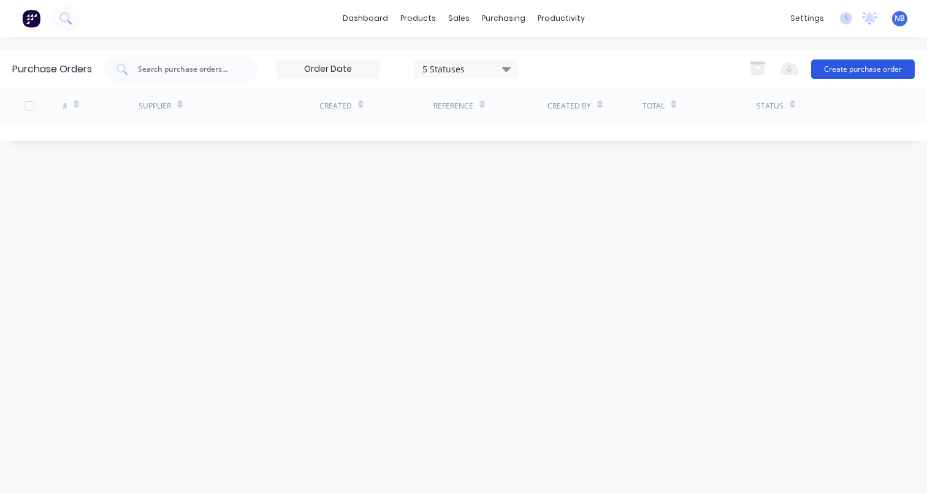
click at [856, 74] on button "Create purchase order" at bounding box center [863, 69] width 104 height 20
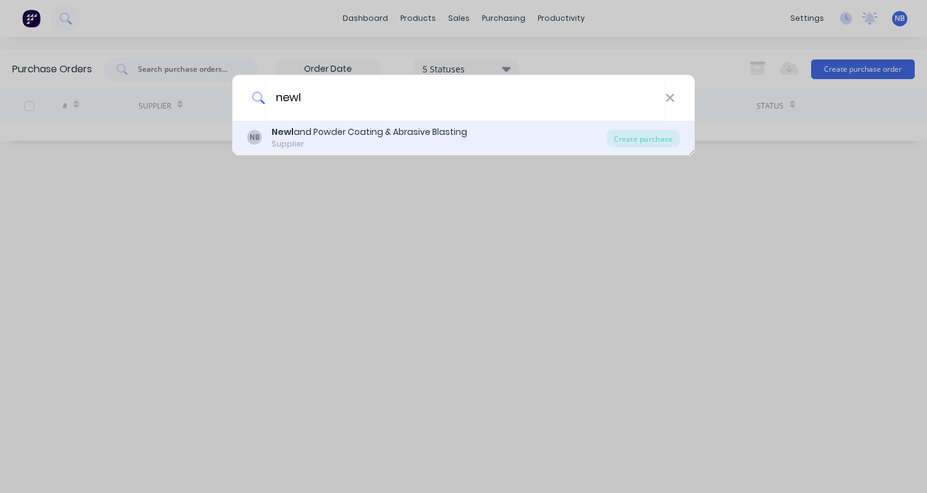
type input "newl"
click at [338, 132] on div "Newl and Powder Coating & Abrasive Blasting" at bounding box center [370, 132] width 196 height 13
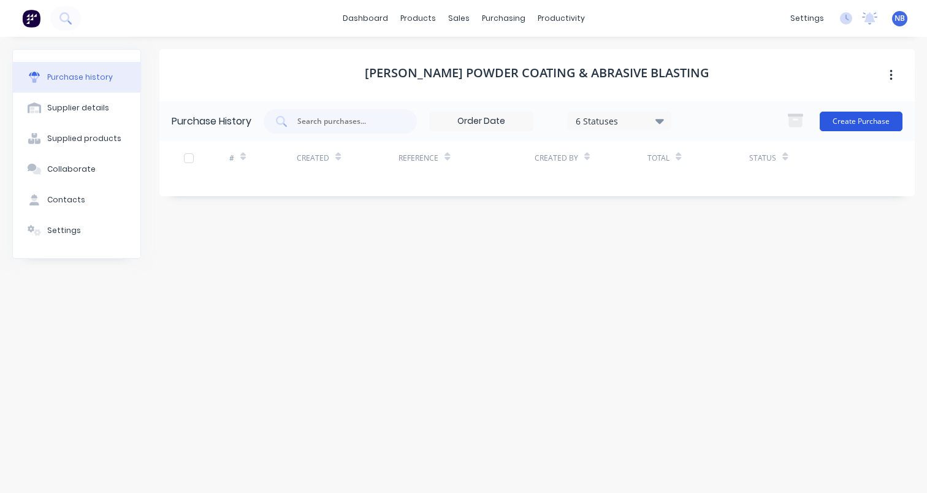
click at [868, 128] on button "Create Purchase" at bounding box center [860, 122] width 83 height 20
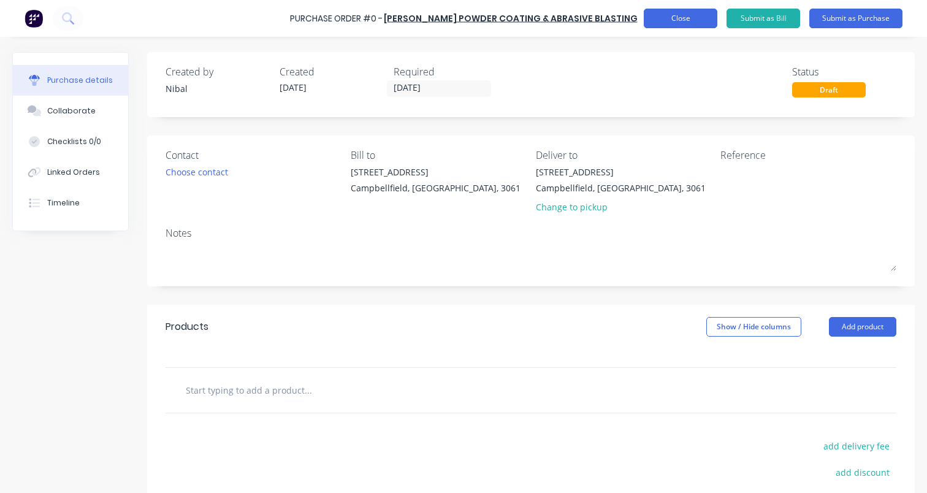
click at [689, 21] on button "Close" at bounding box center [681, 19] width 74 height 20
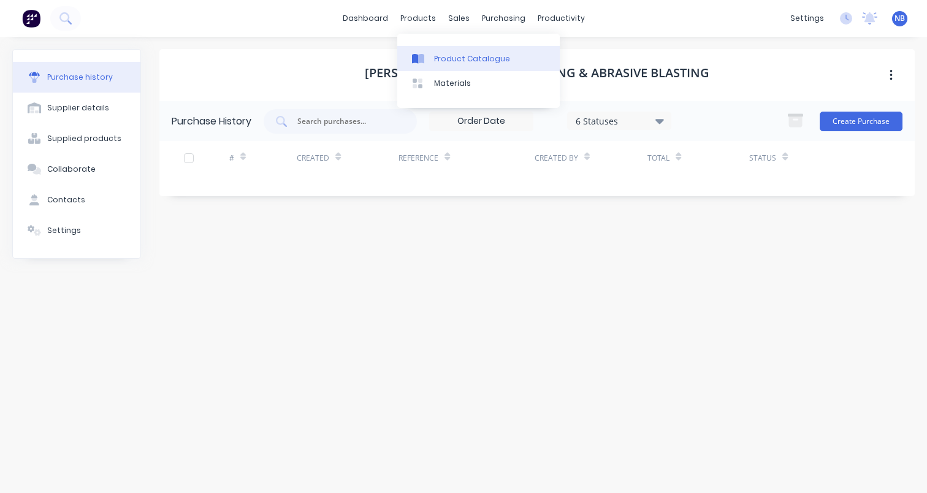
click at [443, 63] on div "Product Catalogue" at bounding box center [472, 58] width 76 height 11
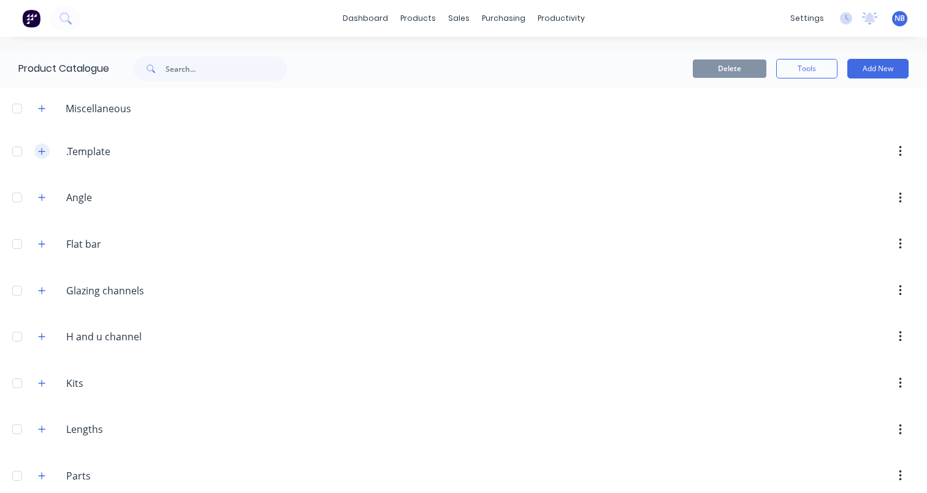
click at [44, 151] on icon "button" at bounding box center [41, 151] width 7 height 9
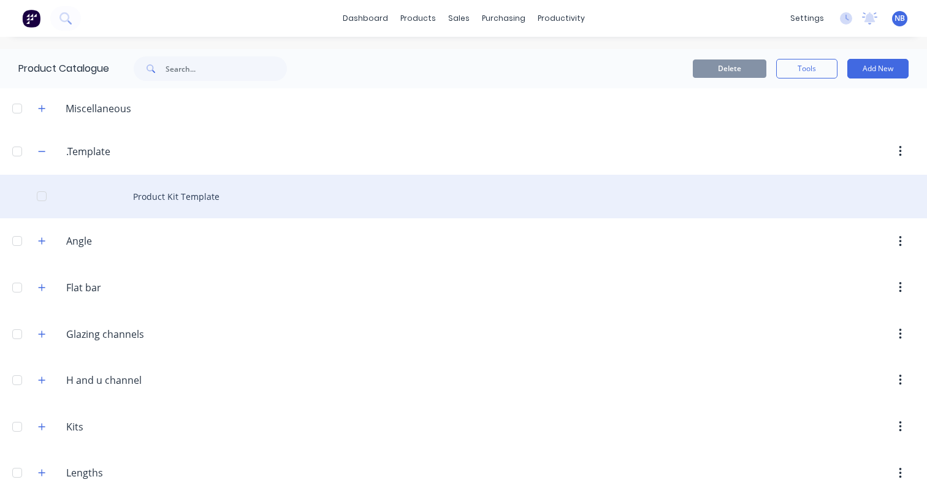
click at [156, 198] on div "Product Kit Template" at bounding box center [463, 197] width 927 height 44
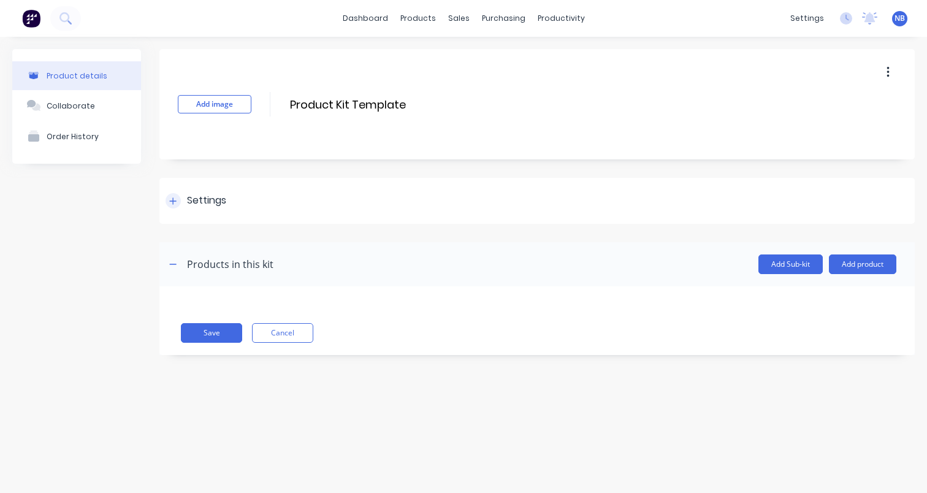
click at [175, 205] on div at bounding box center [172, 200] width 15 height 15
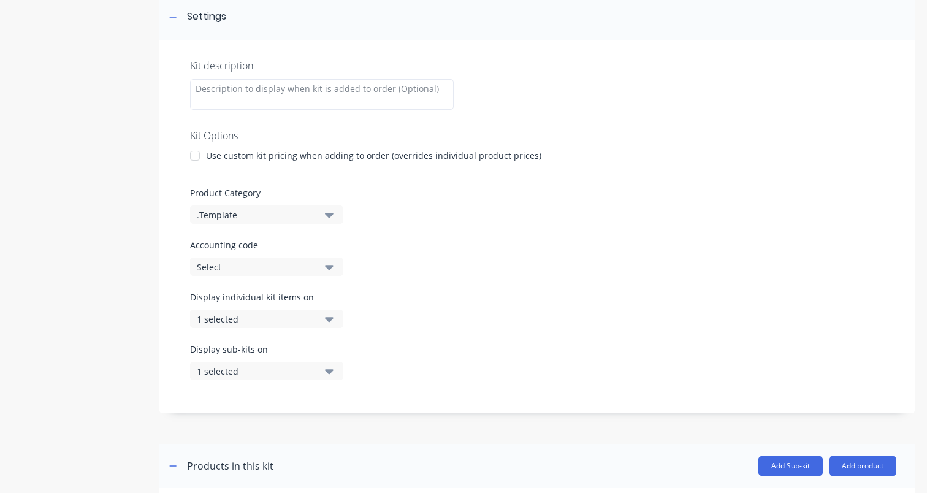
scroll to position [184, 0]
click at [324, 217] on button ".Template" at bounding box center [266, 214] width 153 height 18
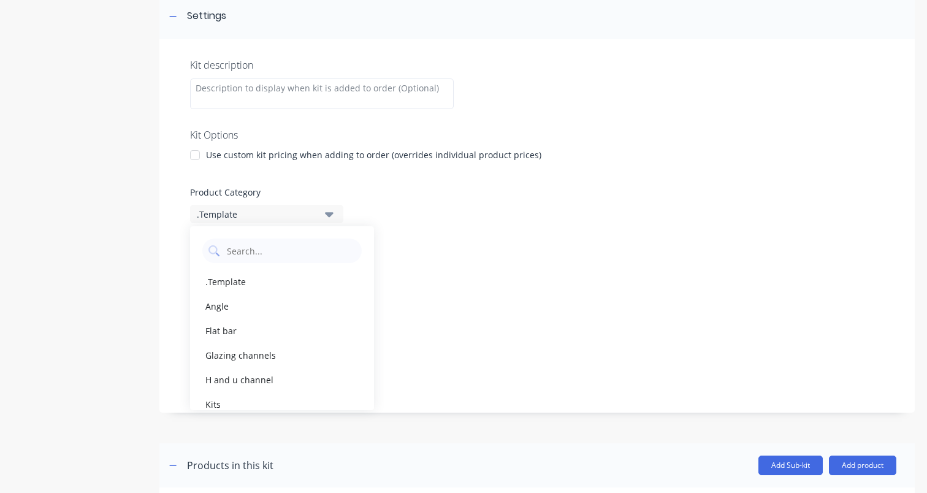
click at [394, 183] on div at bounding box center [537, 176] width 694 height 18
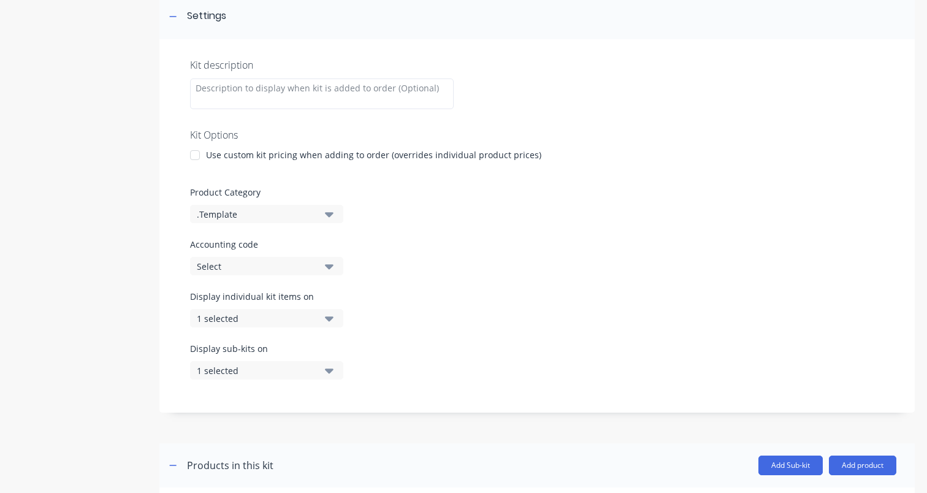
click at [311, 270] on div "Select" at bounding box center [256, 266] width 119 height 13
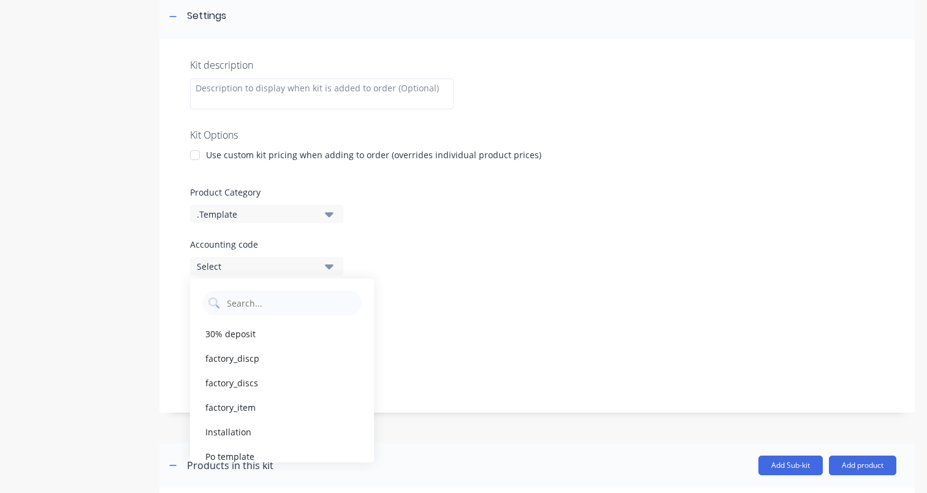
click at [311, 270] on div "Select" at bounding box center [256, 266] width 119 height 13
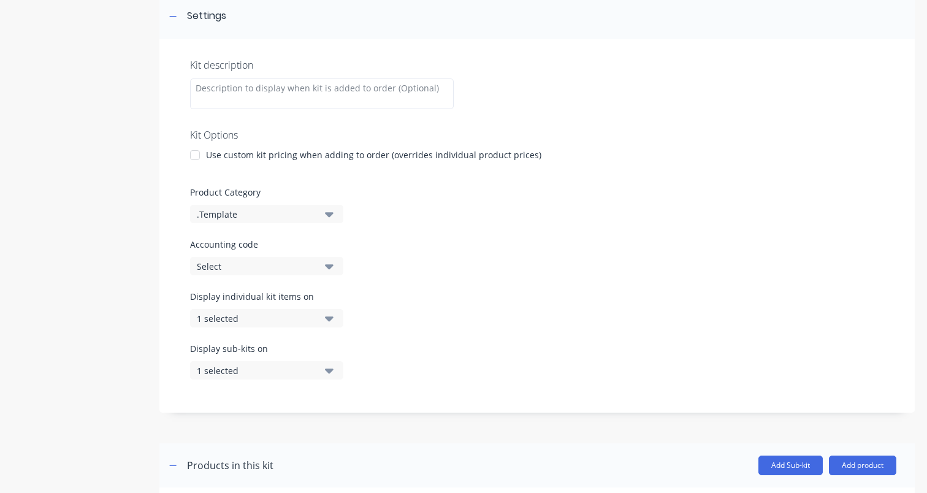
click at [300, 320] on div "1 selected" at bounding box center [256, 318] width 119 height 13
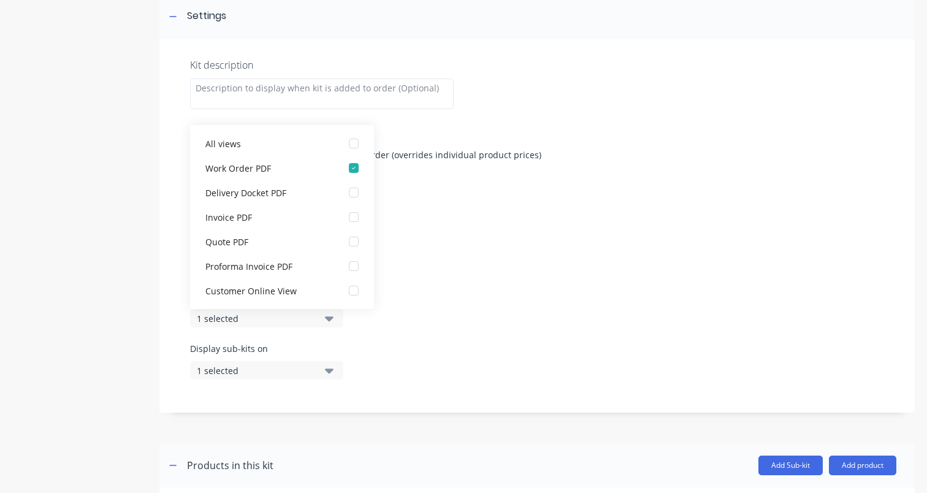
click at [300, 320] on div "1 selected" at bounding box center [256, 318] width 119 height 13
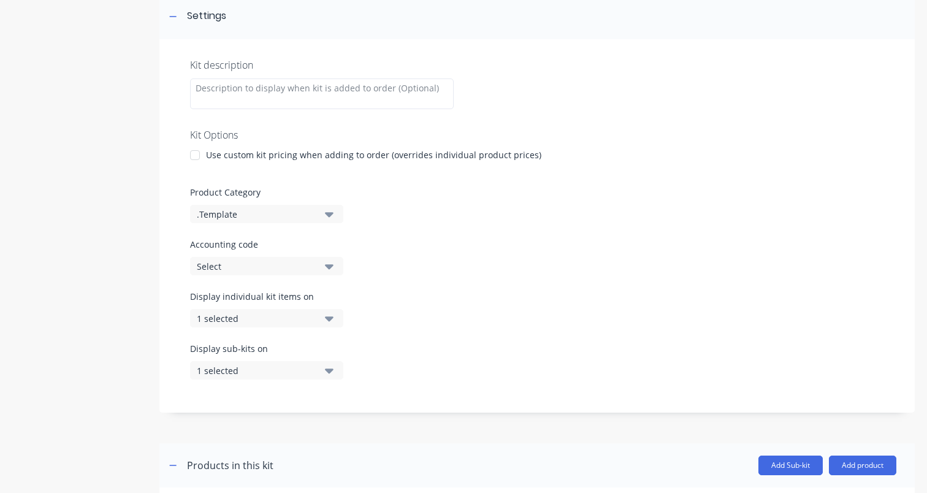
click at [300, 320] on div "1 selected" at bounding box center [256, 318] width 119 height 13
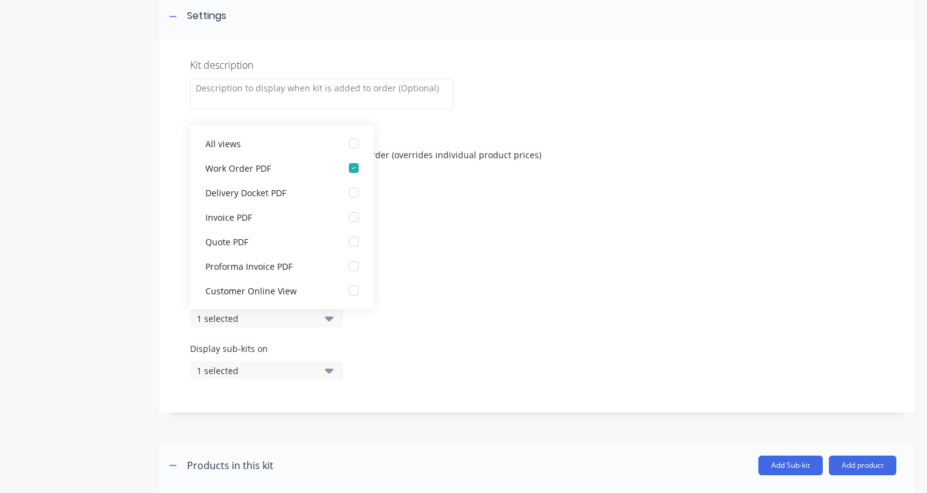
click at [134, 278] on div "Product details Collaborate Order History" at bounding box center [76, 220] width 129 height 710
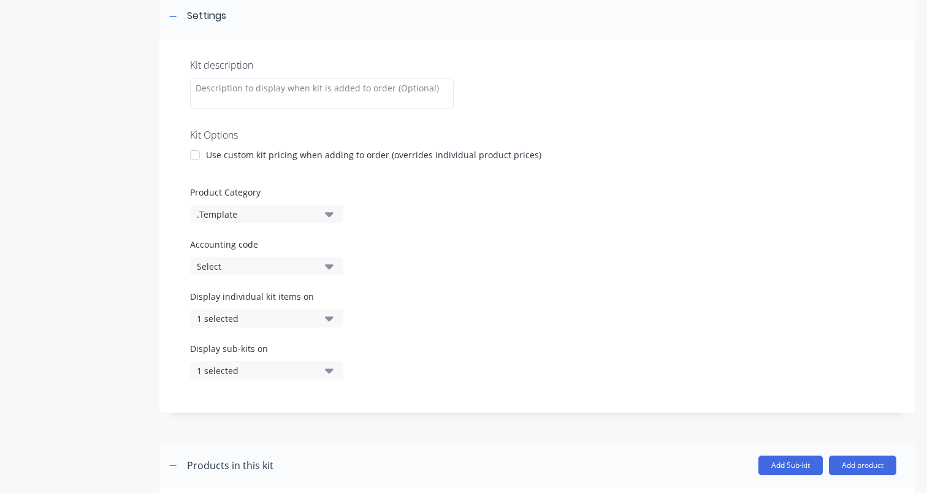
click at [283, 324] on div "1 selected" at bounding box center [256, 318] width 119 height 13
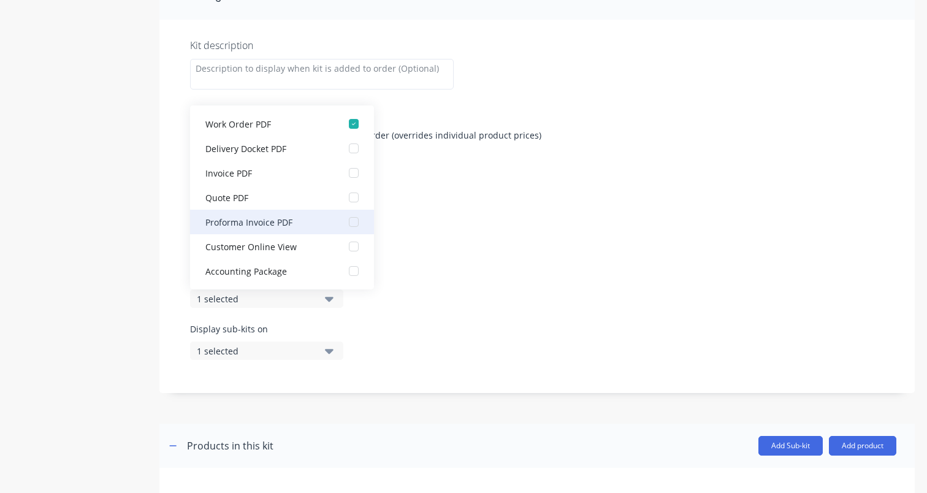
scroll to position [216, 0]
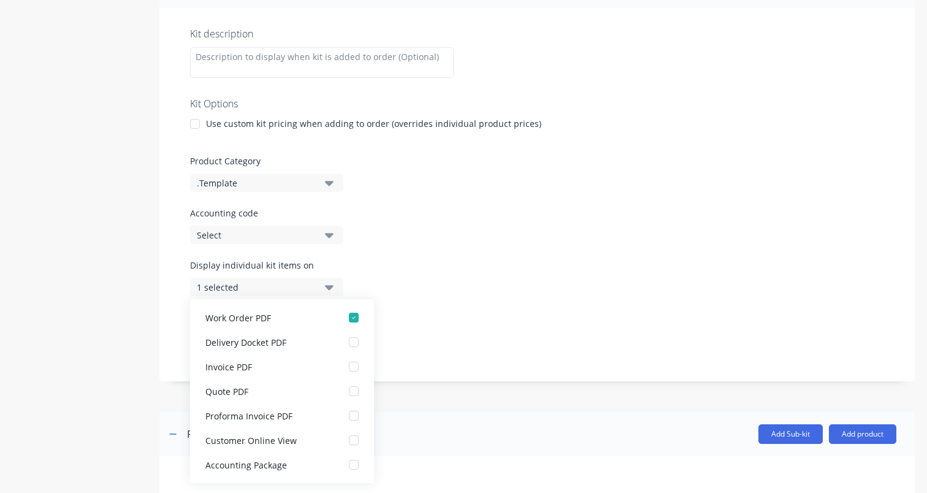
click at [374, 265] on div "Display individual kit items on 1 selected" at bounding box center [537, 285] width 694 height 52
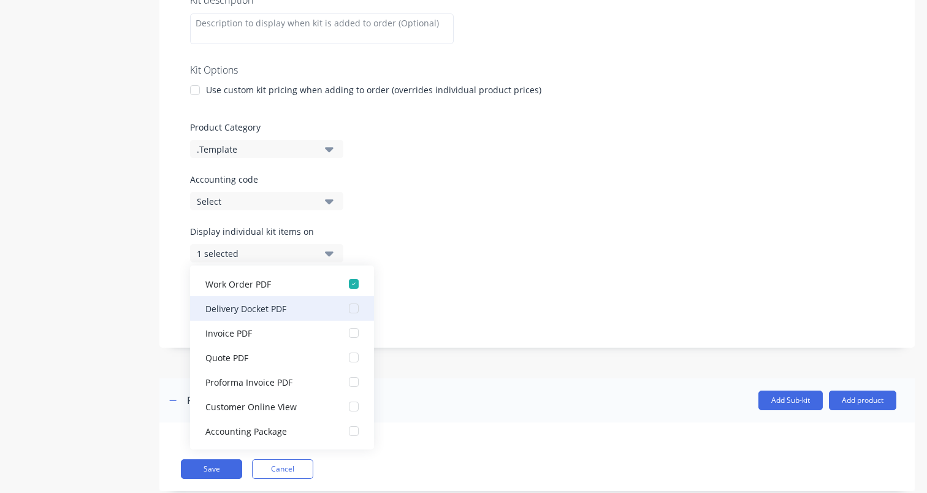
scroll to position [253, 0]
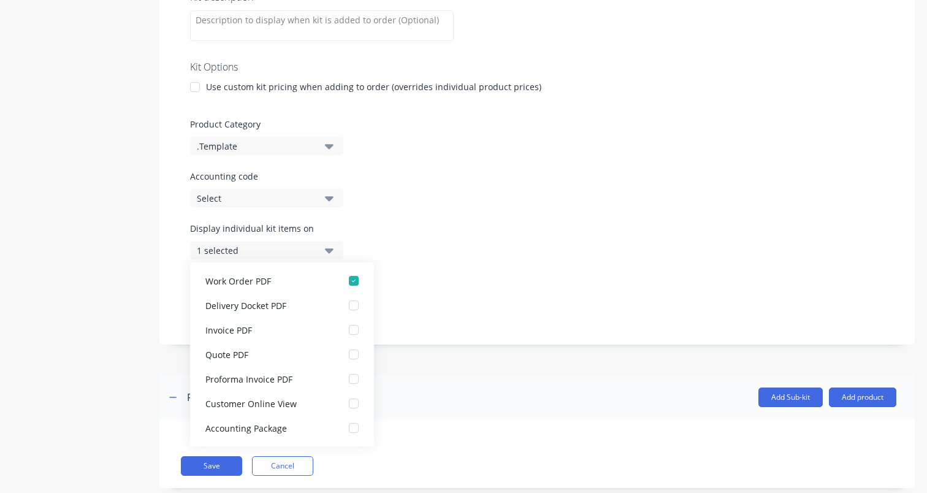
click at [138, 238] on div "Product details Collaborate Order History" at bounding box center [76, 152] width 129 height 710
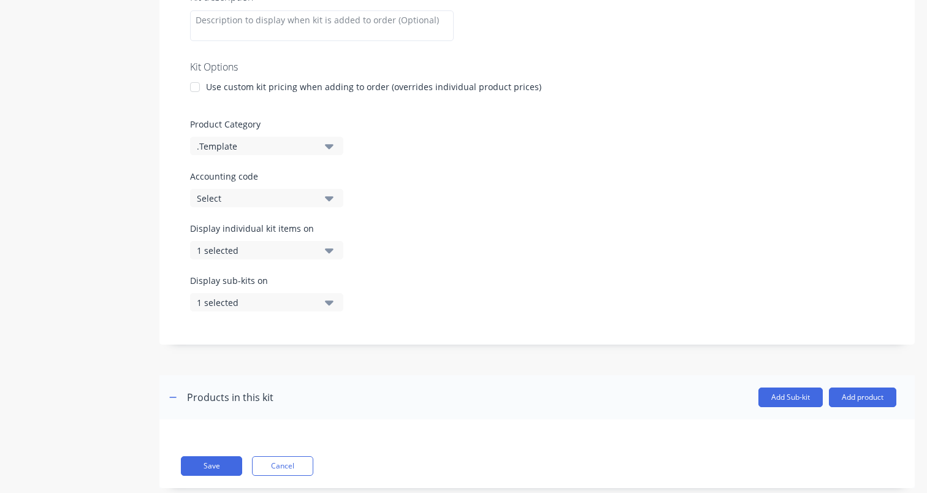
click at [263, 300] on div "1 selected" at bounding box center [256, 302] width 119 height 13
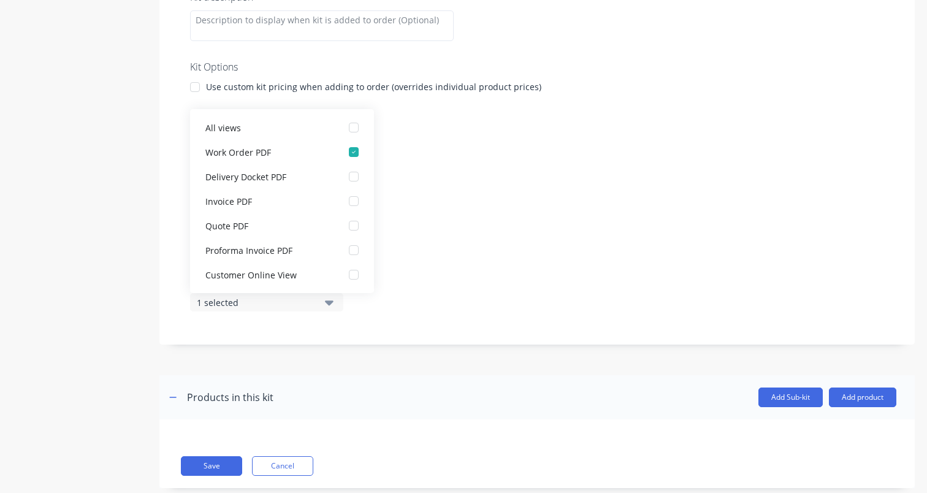
click at [126, 292] on div "Product details Collaborate Order History" at bounding box center [76, 152] width 129 height 710
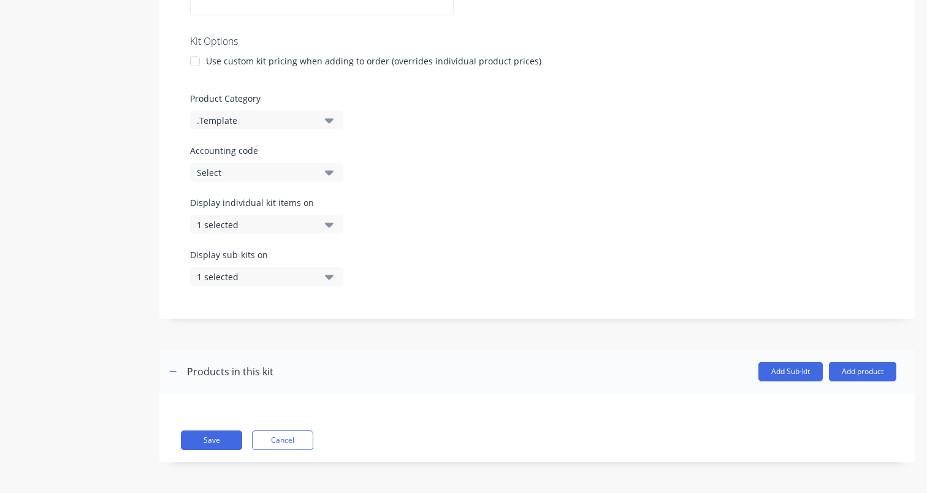
scroll to position [278, 0]
click at [265, 444] on button "Cancel" at bounding box center [282, 440] width 61 height 20
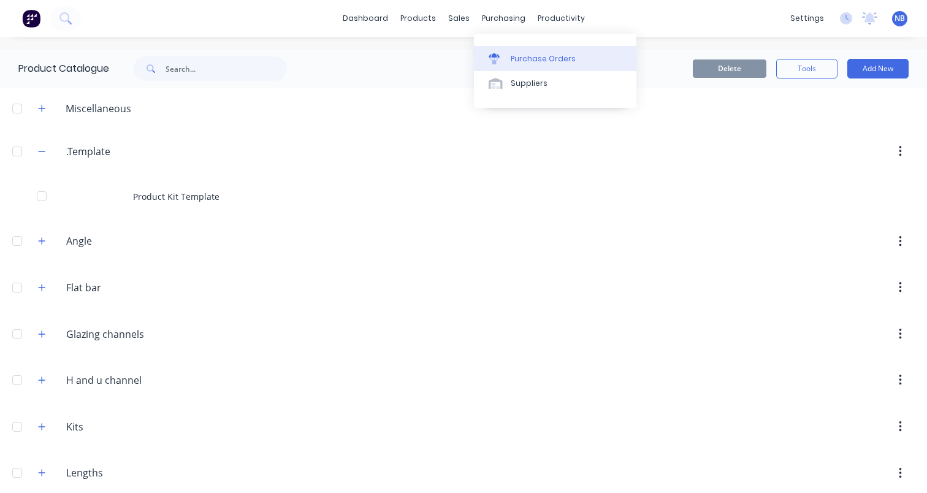
click at [506, 55] on div at bounding box center [497, 58] width 18 height 11
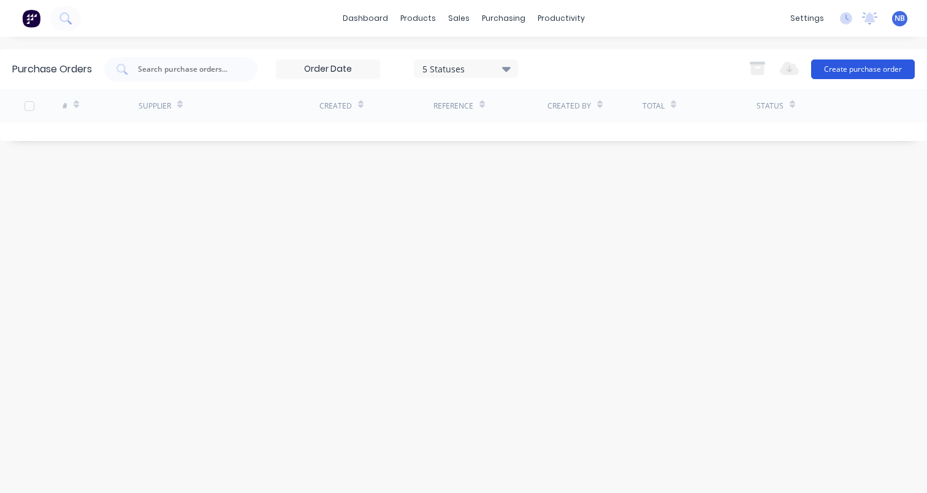
click at [880, 72] on button "Create purchase order" at bounding box center [863, 69] width 104 height 20
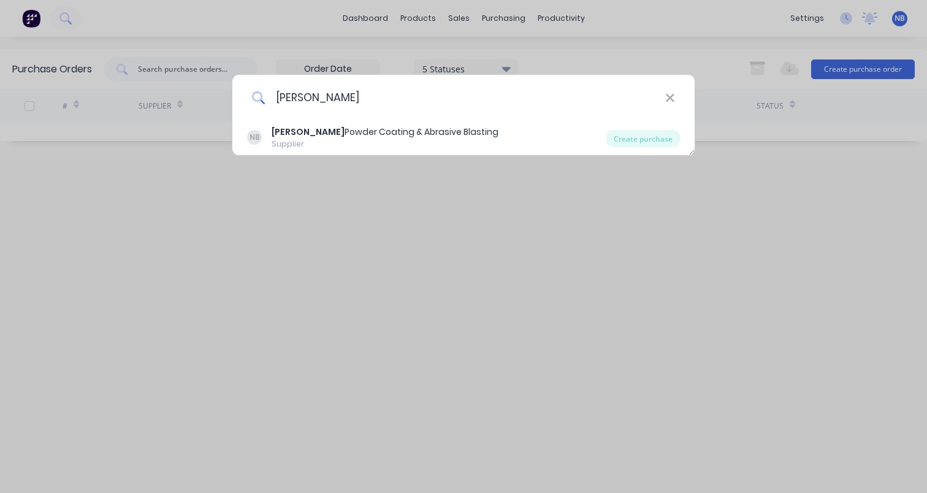
type input "Newland"
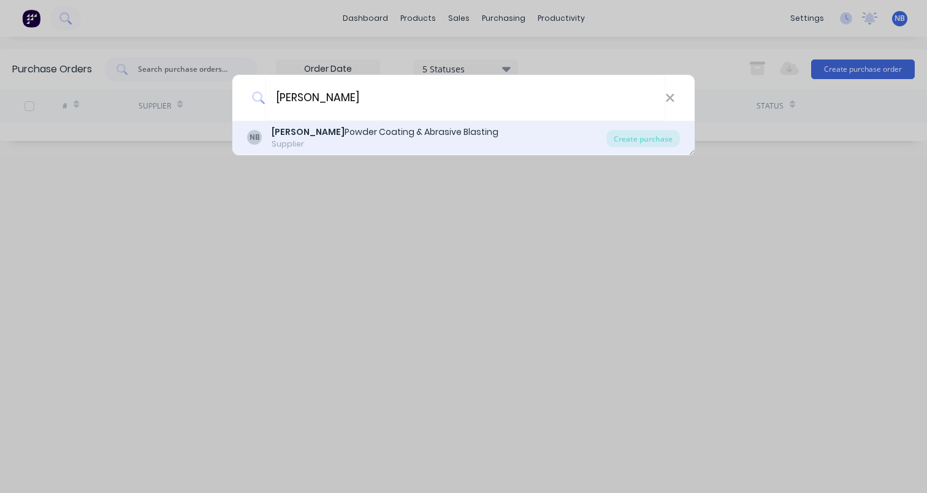
drag, startPoint x: 507, startPoint y: 85, endPoint x: 342, endPoint y: 141, distance: 174.0
click at [342, 141] on div "Supplier" at bounding box center [385, 144] width 227 height 11
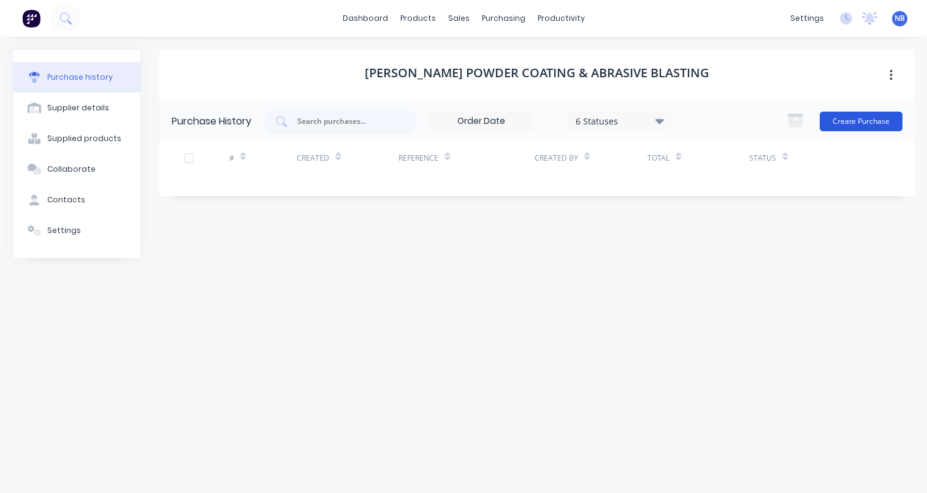
click at [851, 129] on button "Create Purchase" at bounding box center [860, 122] width 83 height 20
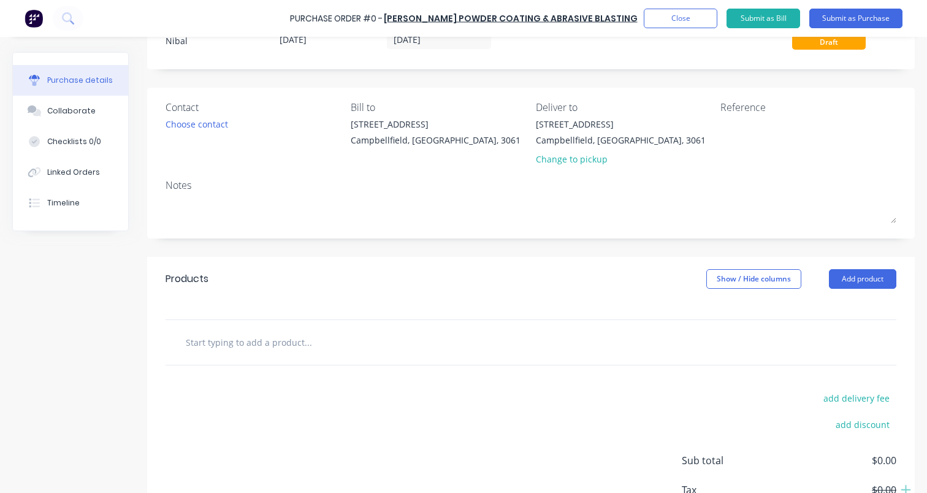
scroll to position [48, 0]
click at [311, 343] on input "text" at bounding box center [307, 341] width 245 height 25
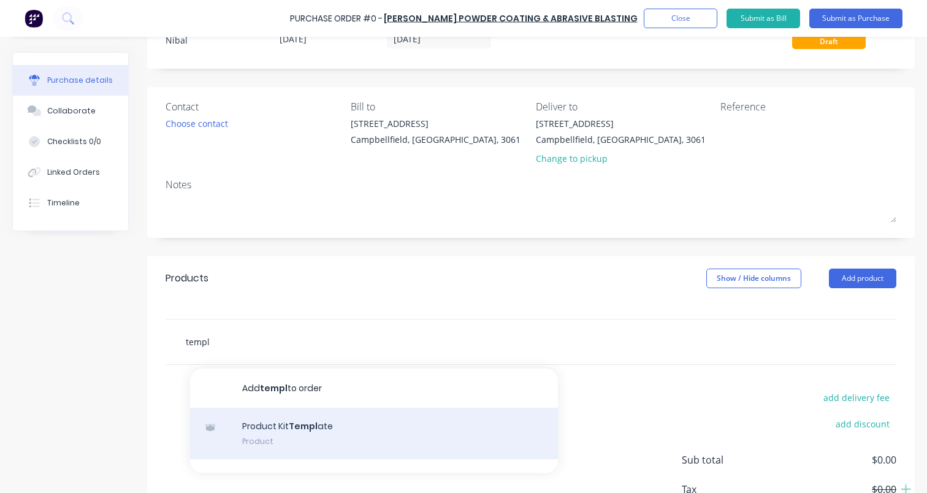
type input "templ"
click at [260, 434] on div "Product Kit Templ ate Product" at bounding box center [374, 433] width 368 height 51
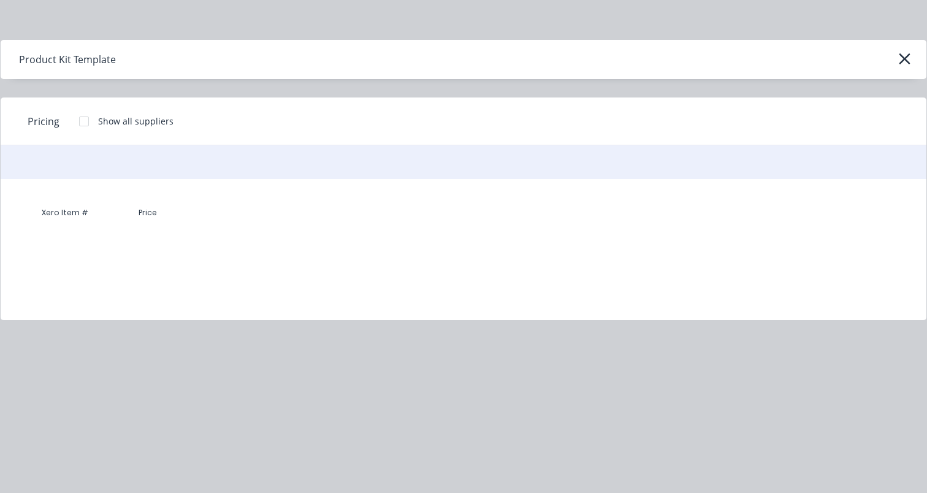
click at [134, 211] on div "Price" at bounding box center [148, 212] width 92 height 25
click at [73, 209] on div "Xero Item #" at bounding box center [65, 212] width 74 height 25
click at [143, 215] on div "Price" at bounding box center [148, 212] width 92 height 25
click at [108, 121] on div "Show all suppliers" at bounding box center [135, 121] width 75 height 13
click at [86, 121] on div at bounding box center [84, 121] width 25 height 25
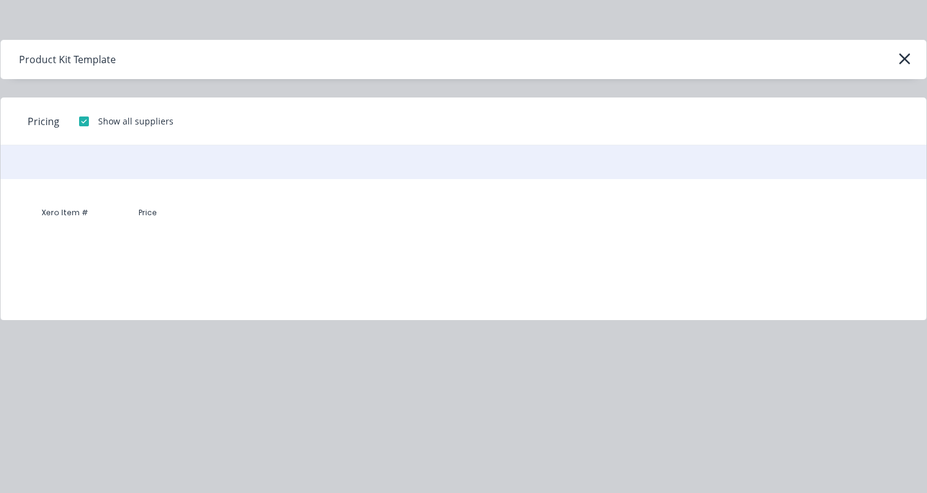
click at [86, 121] on div at bounding box center [84, 121] width 25 height 25
click at [915, 58] on div "Product Kit Template" at bounding box center [463, 59] width 925 height 39
click at [902, 63] on icon "button" at bounding box center [904, 58] width 13 height 17
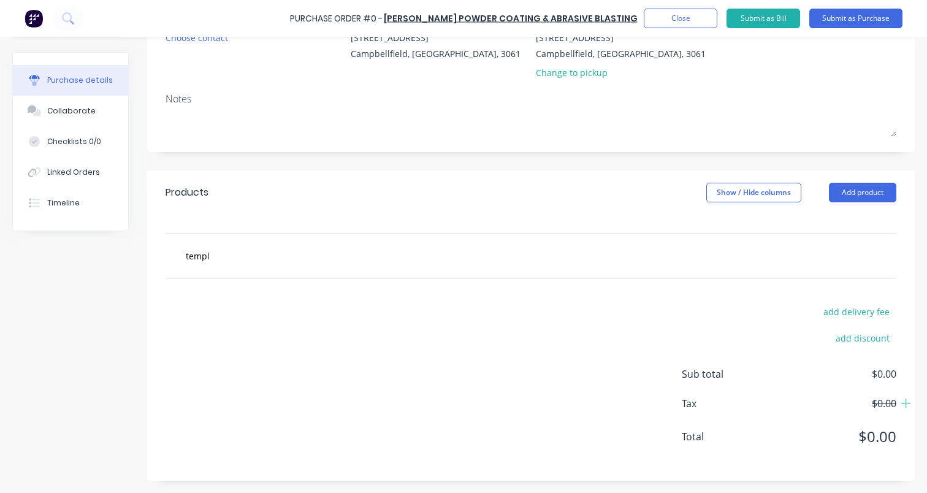
scroll to position [134, 0]
click at [523, 257] on div "templ" at bounding box center [359, 255] width 368 height 25
click at [205, 253] on input "templ" at bounding box center [307, 255] width 245 height 25
drag, startPoint x: 215, startPoint y: 256, endPoint x: 116, endPoint y: 256, distance: 98.1
click at [116, 256] on div "Created by Nibal Created 10/09/25 Required 10/09/25 Status Draft Contact Choose…" at bounding box center [463, 199] width 902 height 563
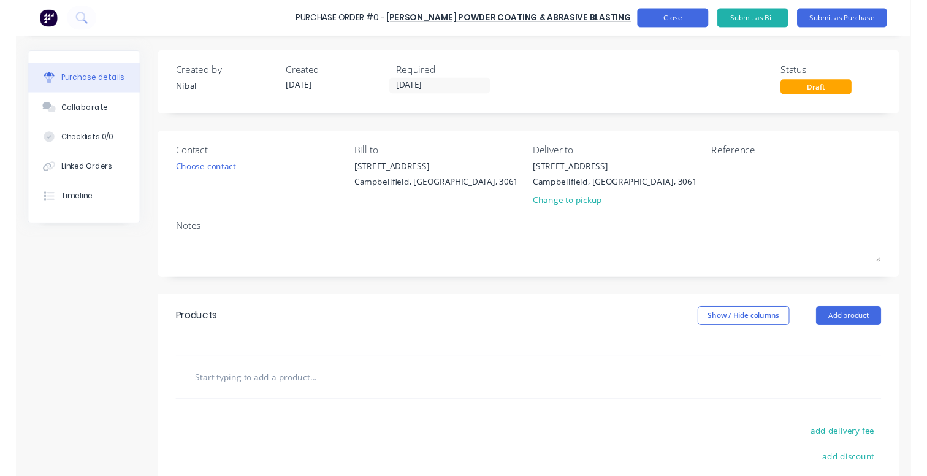
scroll to position [0, 0]
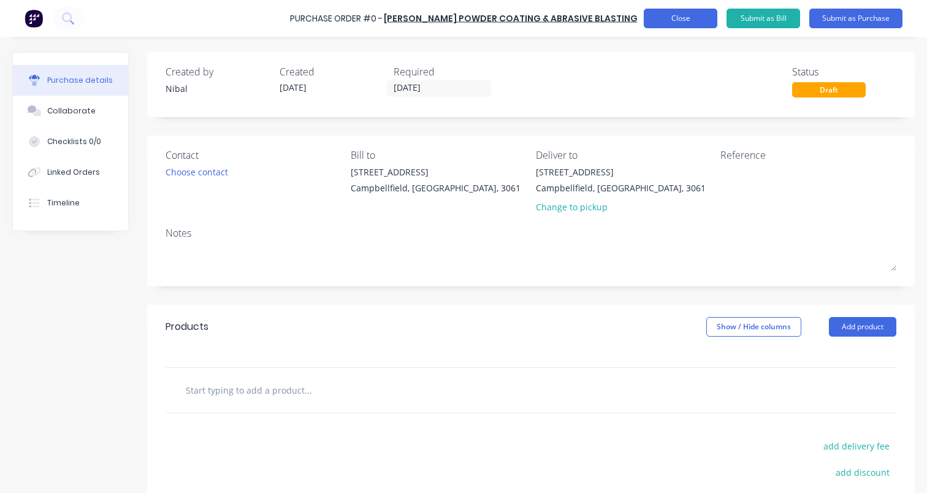
click at [707, 26] on button "Close" at bounding box center [681, 19] width 74 height 20
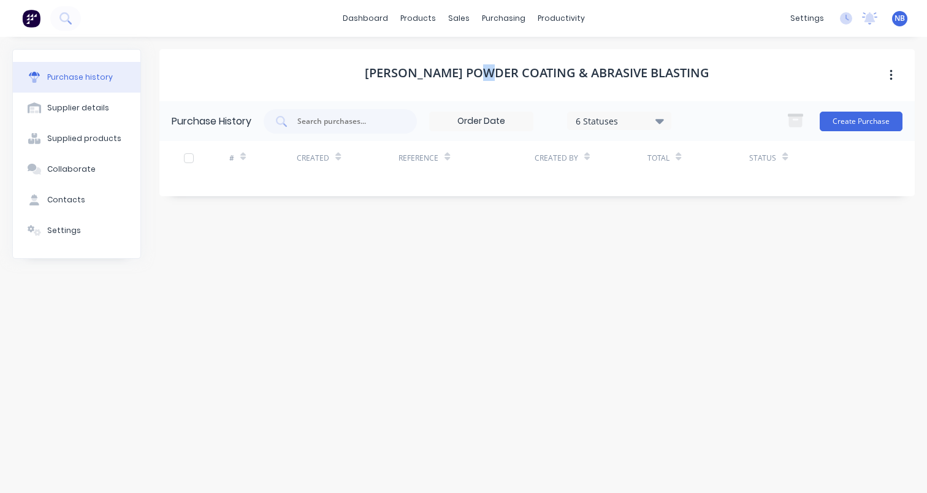
drag, startPoint x: 517, startPoint y: 73, endPoint x: 487, endPoint y: 54, distance: 35.5
click at [510, 73] on h1 "Newland Powder Coating & Abrasive Blasting" at bounding box center [537, 73] width 344 height 15
click at [455, 14] on div "sales" at bounding box center [459, 18] width 34 height 18
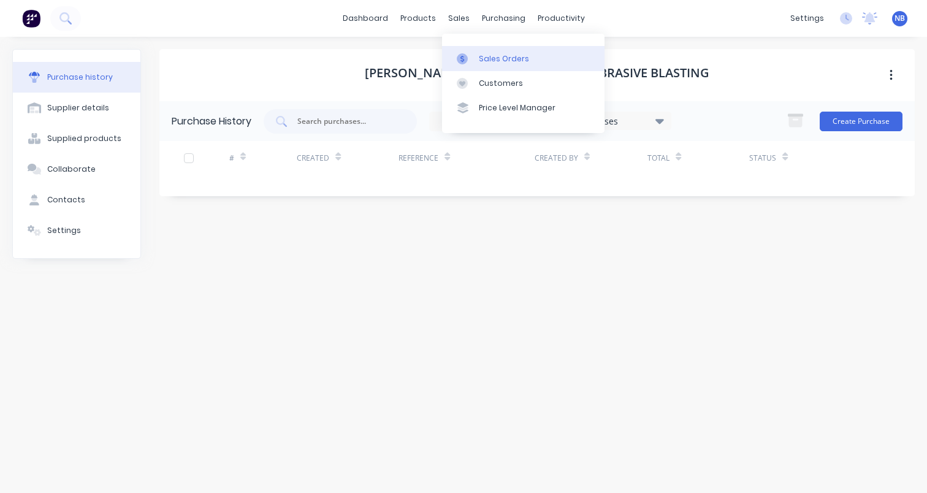
click at [471, 57] on div at bounding box center [466, 58] width 18 height 11
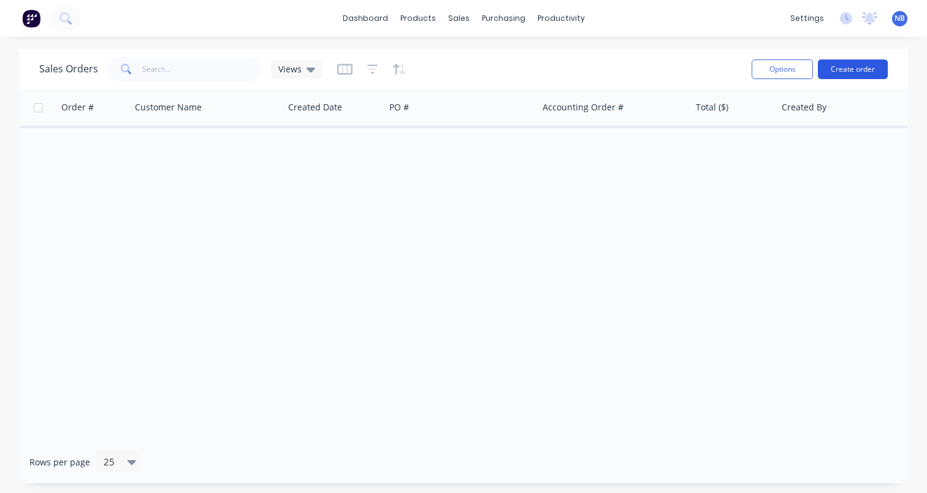
click at [835, 66] on button "Create order" at bounding box center [853, 69] width 70 height 20
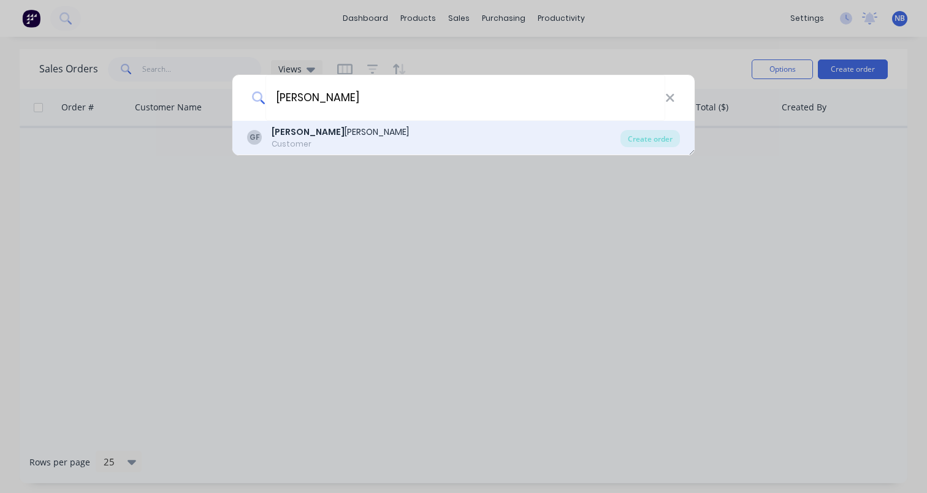
type input "gary"
click at [350, 134] on div "GF Gary Fietz Customer" at bounding box center [433, 138] width 373 height 24
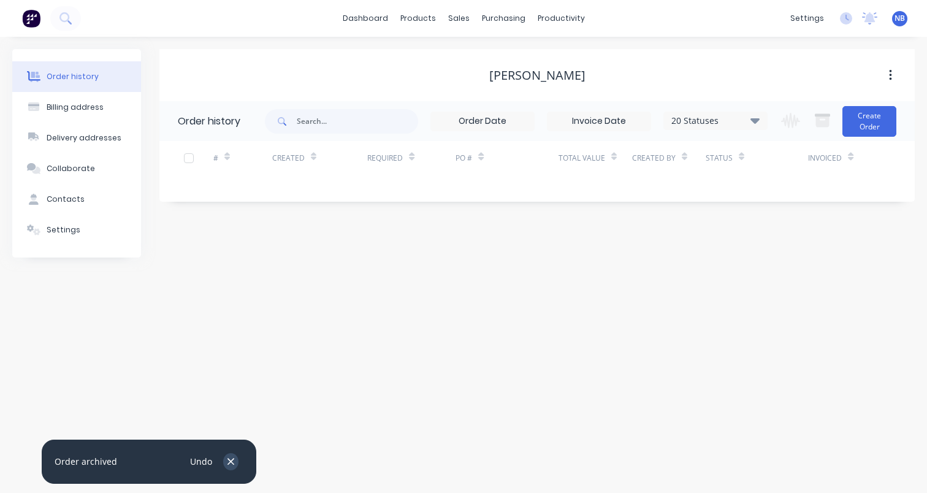
click at [227, 460] on icon "button" at bounding box center [231, 461] width 8 height 11
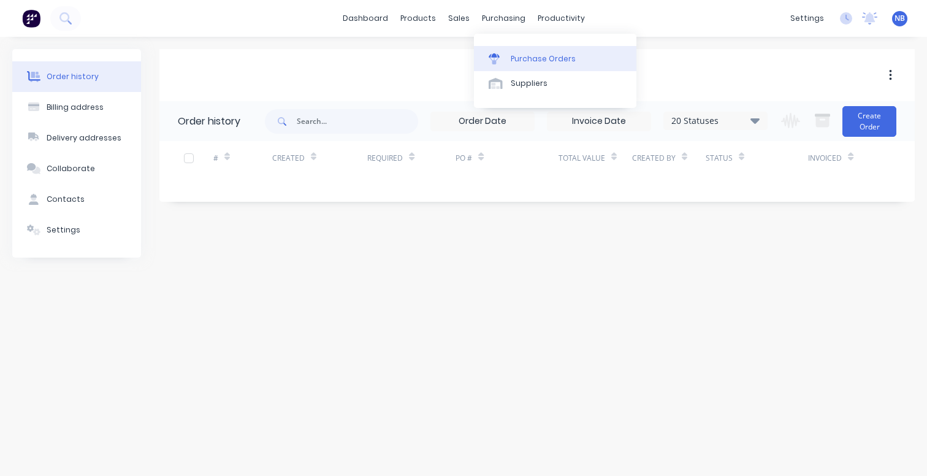
click at [516, 57] on div "Purchase Orders" at bounding box center [543, 58] width 65 height 11
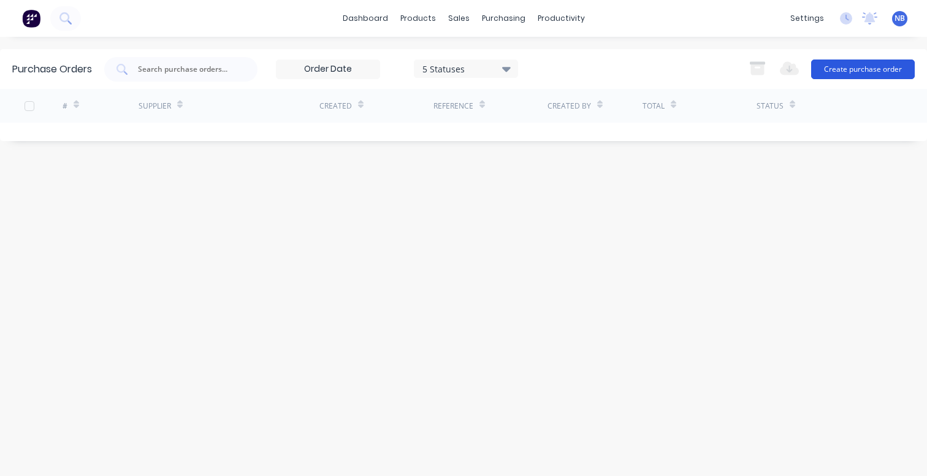
click at [865, 75] on button "Create purchase order" at bounding box center [863, 69] width 104 height 20
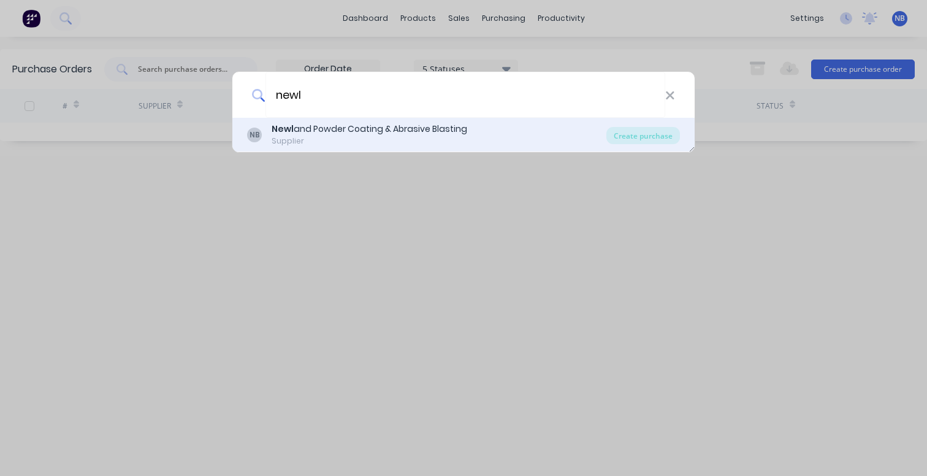
type input "newl"
click at [345, 134] on div "Newl and Powder Coating & Abrasive Blasting" at bounding box center [370, 129] width 196 height 13
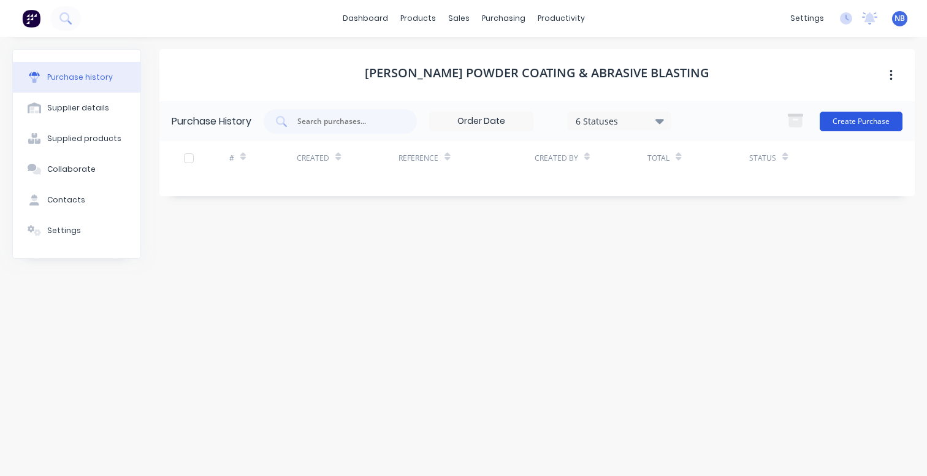
click at [867, 118] on button "Create Purchase" at bounding box center [860, 122] width 83 height 20
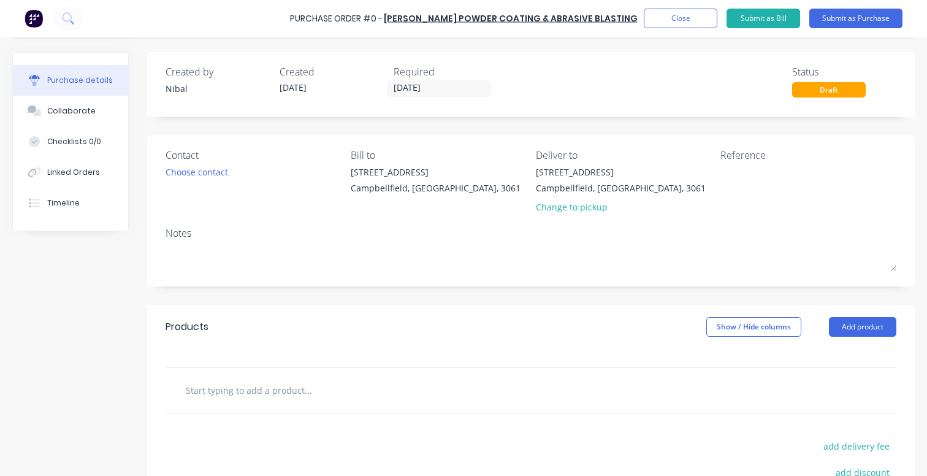
click at [289, 390] on input "text" at bounding box center [307, 390] width 245 height 25
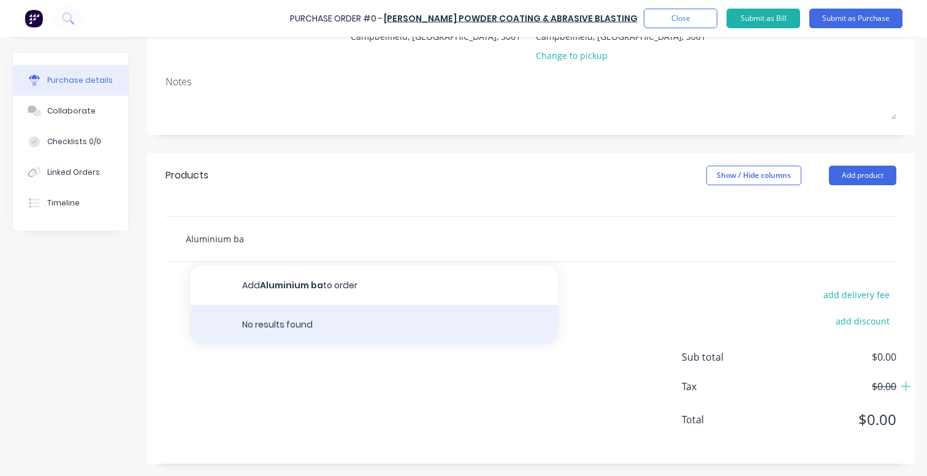
scroll to position [151, 0]
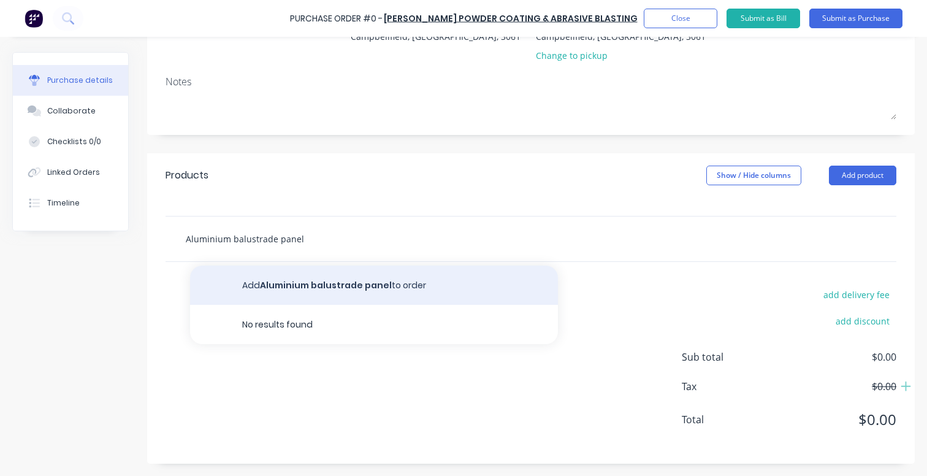
type input "Aluminium balustrade panel"
click at [295, 279] on button "Add Aluminium balustrade panel to order" at bounding box center [374, 284] width 368 height 39
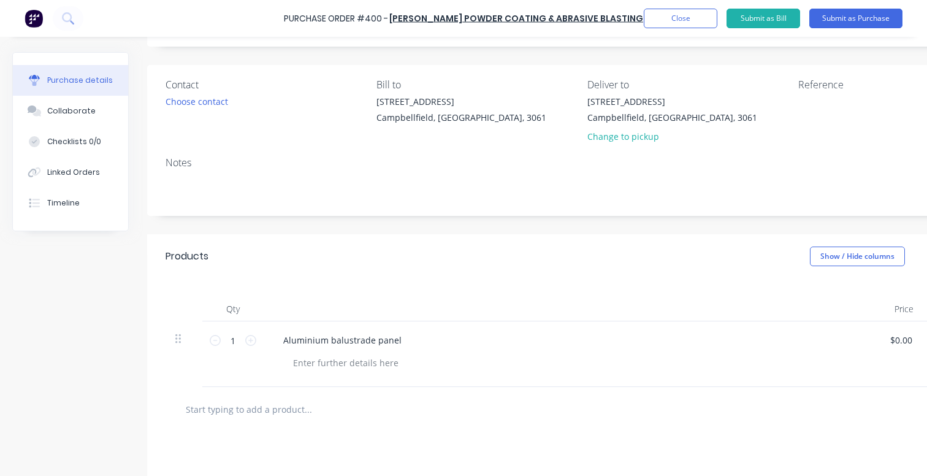
scroll to position [115, 0]
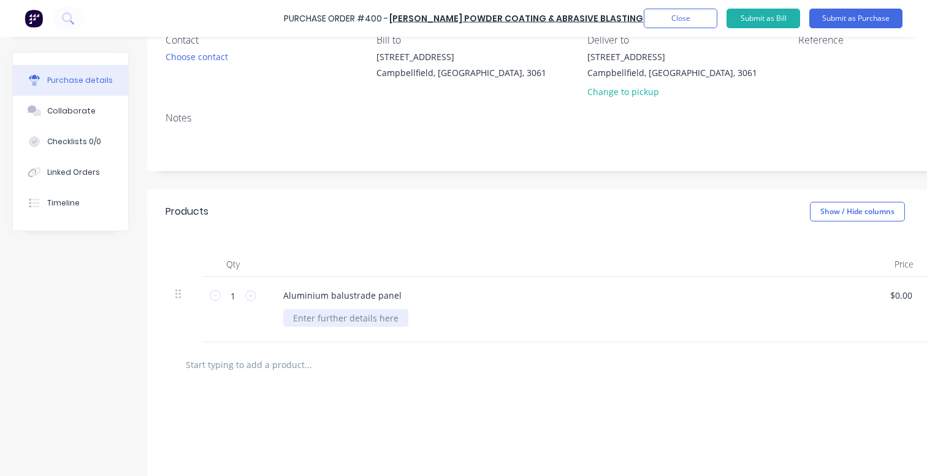
click at [390, 317] on div at bounding box center [345, 318] width 125 height 18
click at [468, 299] on div "Aluminium balustrade panel" at bounding box center [569, 295] width 593 height 18
click at [899, 296] on input "0.00" at bounding box center [897, 295] width 23 height 18
type input "$0.00"
click at [835, 313] on div at bounding box center [574, 318] width 583 height 18
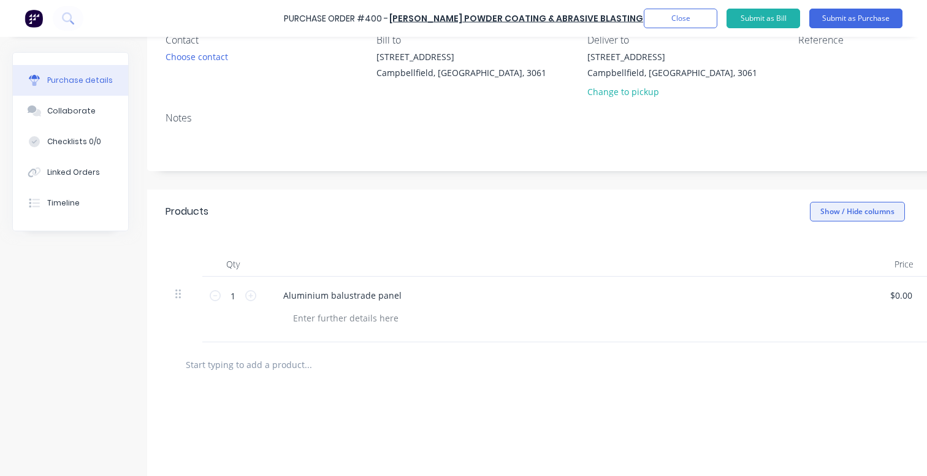
click at [841, 213] on button "Show / Hide columns" at bounding box center [857, 212] width 95 height 20
click at [824, 249] on span at bounding box center [819, 251] width 10 height 10
click at [814, 246] on input "Discount" at bounding box center [814, 246] width 0 height 0
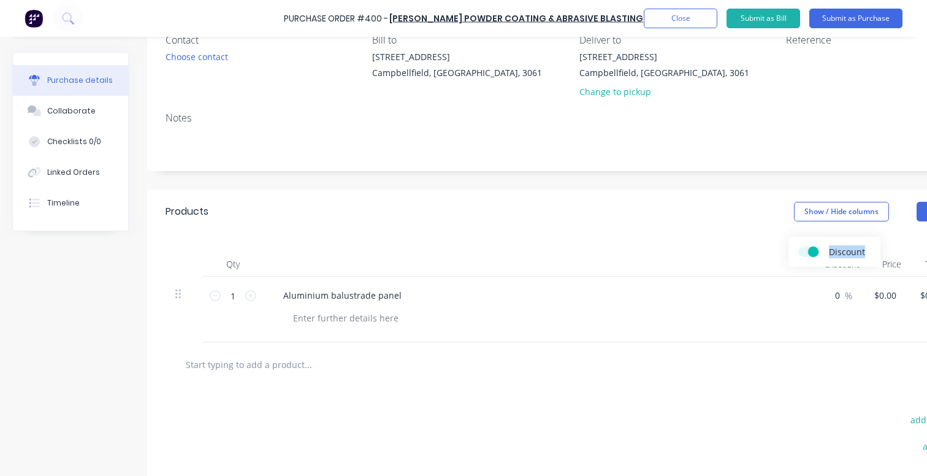
click at [824, 249] on div "Discount" at bounding box center [834, 251] width 72 height 10
click at [821, 250] on div "Discount" at bounding box center [834, 251] width 72 height 10
click at [811, 251] on span at bounding box center [813, 251] width 10 height 10
click at [798, 246] on input "Discount" at bounding box center [798, 246] width 0 height 0
click at [709, 287] on div "Aluminium balustrade panel" at bounding box center [569, 295] width 593 height 18
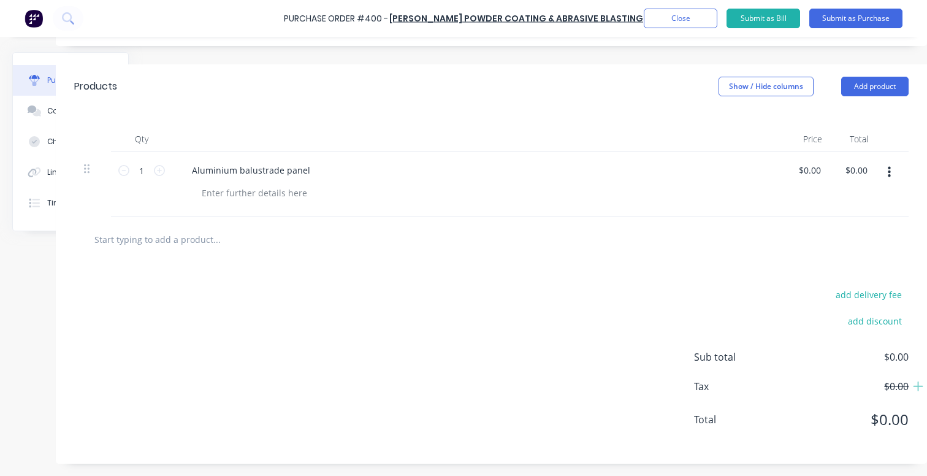
scroll to position [240, 91]
click at [275, 164] on div "Aluminium balustrade panel" at bounding box center [251, 170] width 138 height 18
click at [259, 192] on div at bounding box center [254, 193] width 125 height 18
click at [389, 267] on div "add delivery fee add discount Sub total $0.00 Tax $0.00 Total $0.00" at bounding box center [491, 363] width 871 height 202
click at [834, 20] on button "Submit as Purchase" at bounding box center [855, 19] width 93 height 20
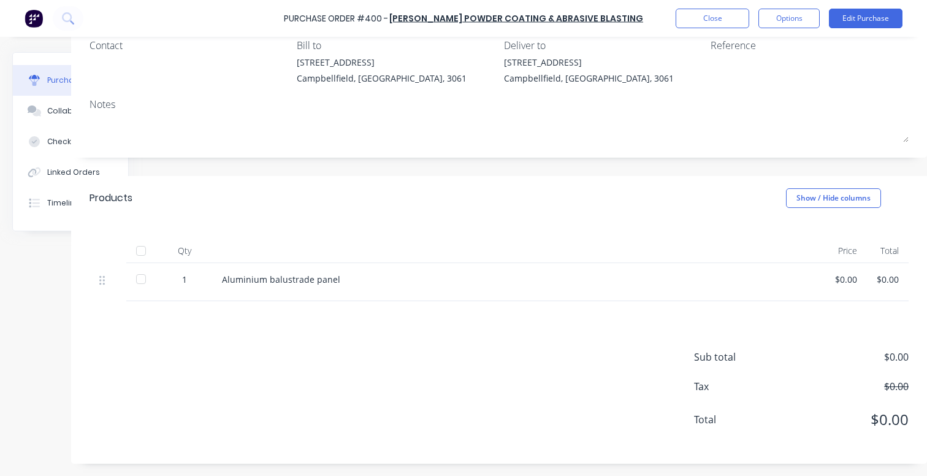
scroll to position [110, 76]
click at [807, 20] on button "Options" at bounding box center [788, 19] width 61 height 20
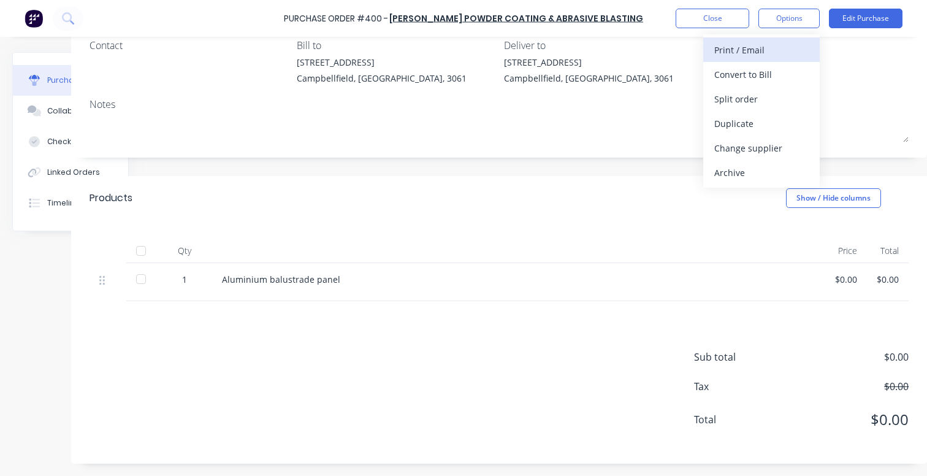
click at [762, 55] on div "Print / Email" at bounding box center [761, 50] width 94 height 18
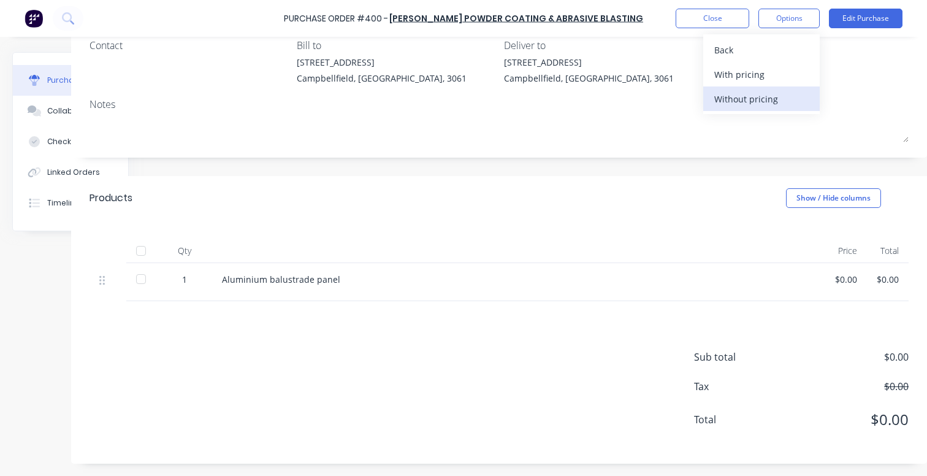
click at [747, 100] on div "Without pricing" at bounding box center [761, 99] width 94 height 18
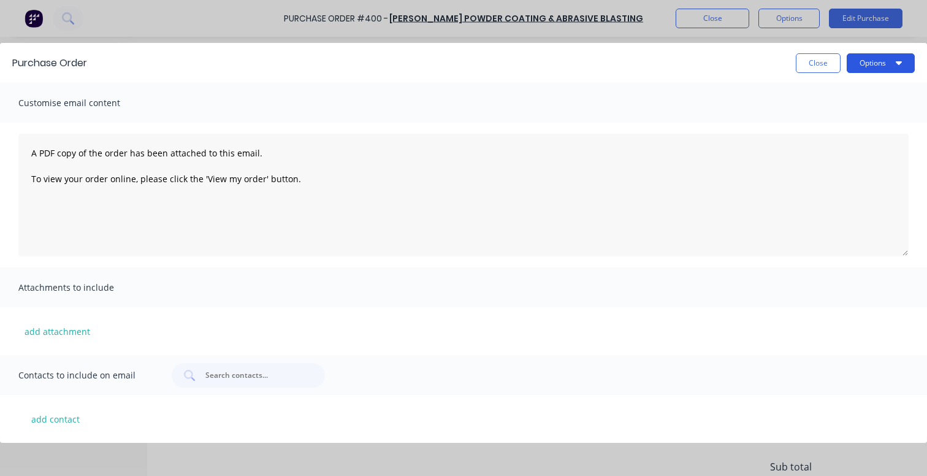
click at [887, 55] on button "Options" at bounding box center [880, 63] width 68 height 20
click at [826, 91] on div "Print" at bounding box center [856, 94] width 94 height 18
click at [817, 70] on button "Close" at bounding box center [818, 63] width 45 height 20
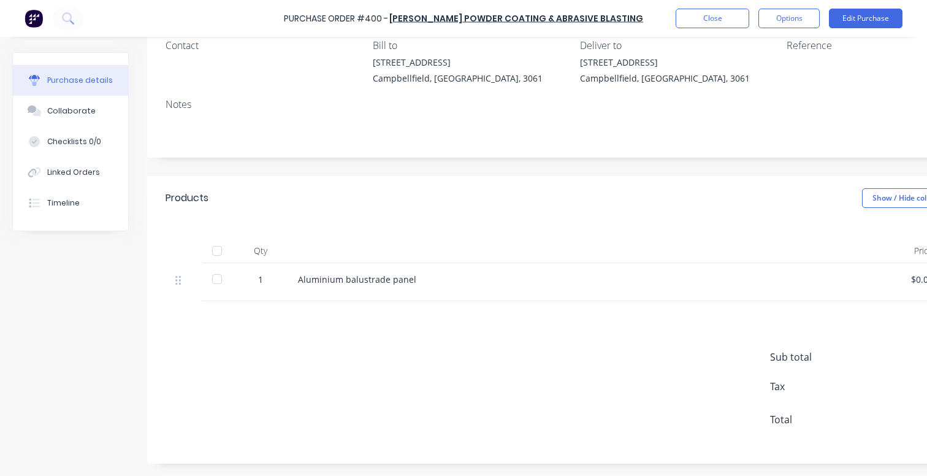
scroll to position [110, 0]
click at [389, 276] on div "Aluminium balustrade panel" at bounding box center [594, 279] width 593 height 13
click at [385, 283] on div "Aluminium balustrade panel" at bounding box center [594, 279] width 593 height 13
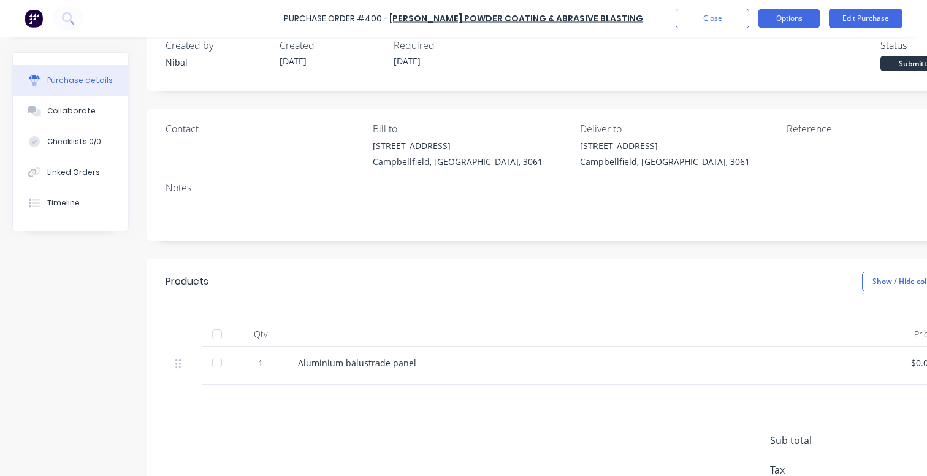
click at [771, 23] on button "Options" at bounding box center [788, 19] width 61 height 20
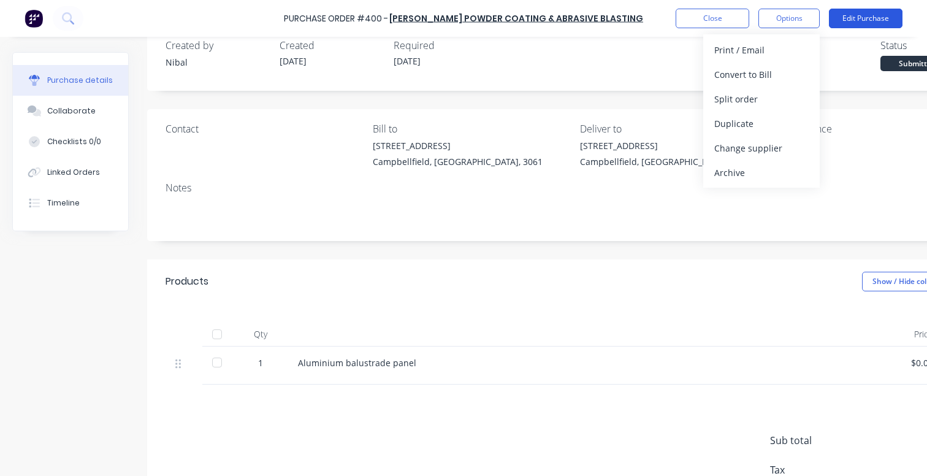
click at [854, 18] on button "Edit Purchase" at bounding box center [866, 19] width 74 height 20
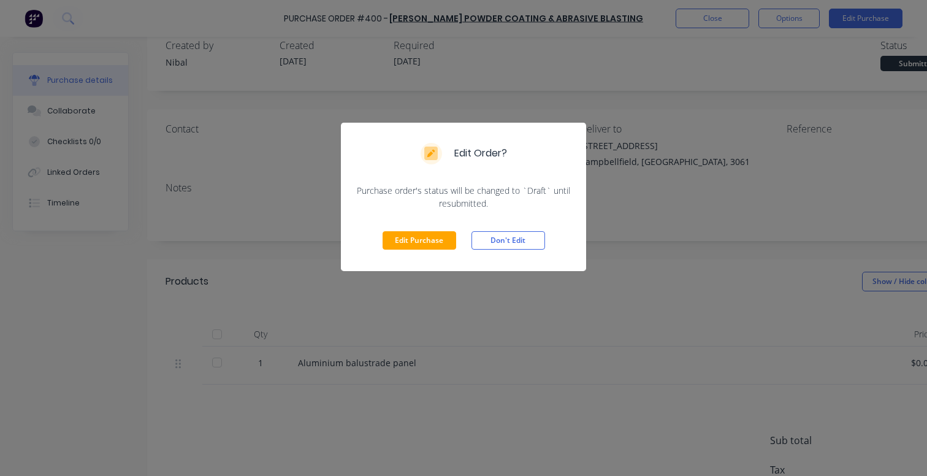
click at [440, 253] on div "Edit Purchase Don't Edit" at bounding box center [463, 240] width 245 height 61
click at [439, 246] on button "Edit Purchase" at bounding box center [419, 240] width 74 height 18
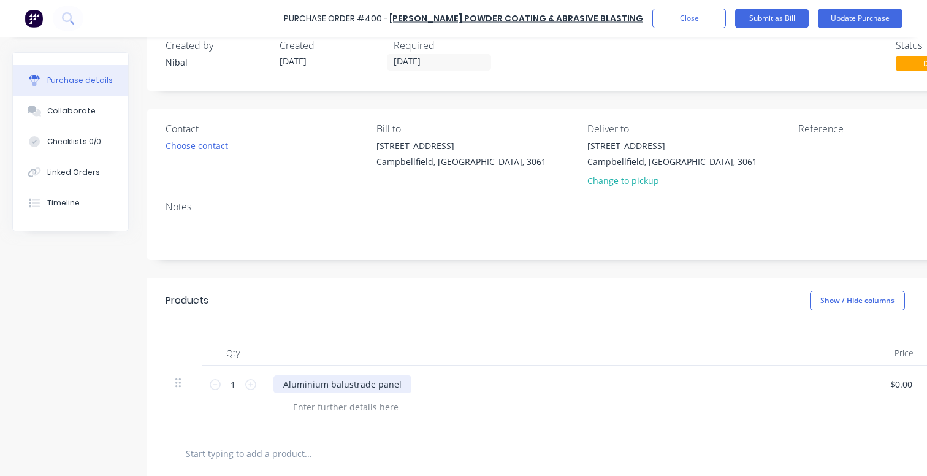
click at [332, 386] on div "Aluminium balustrade panel" at bounding box center [342, 384] width 138 height 18
click at [397, 384] on div "Aluminium balustrade panel" at bounding box center [342, 384] width 138 height 18
click at [356, 407] on div at bounding box center [345, 407] width 125 height 18
click at [381, 378] on div "Aluminium balustrade panel" at bounding box center [342, 384] width 138 height 18
click at [399, 379] on div "Aluminium balustrade panel" at bounding box center [342, 384] width 138 height 18
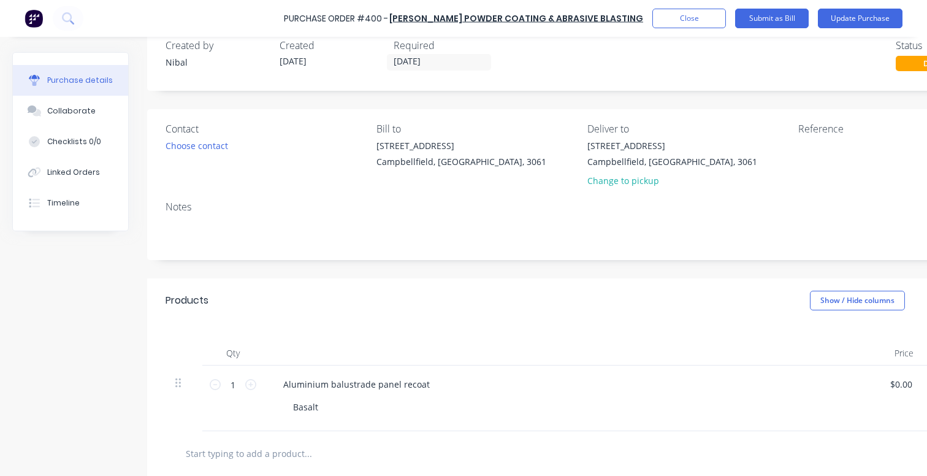
click at [538, 310] on div "Products Show / Hide columns Add product" at bounding box center [582, 300] width 871 height 44
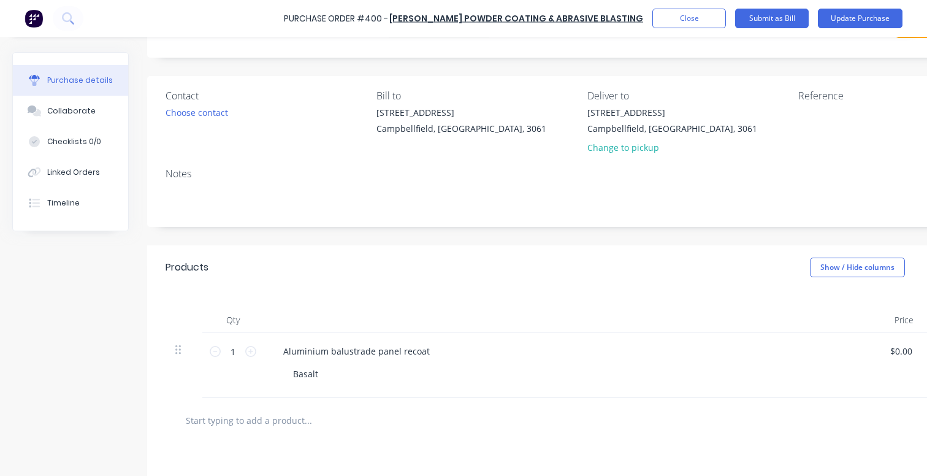
scroll to position [37, 0]
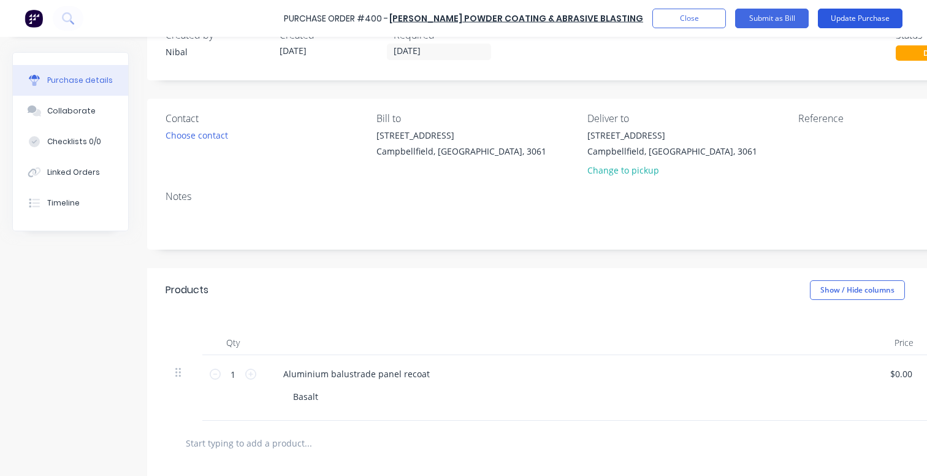
click at [830, 15] on button "Update Purchase" at bounding box center [860, 19] width 85 height 20
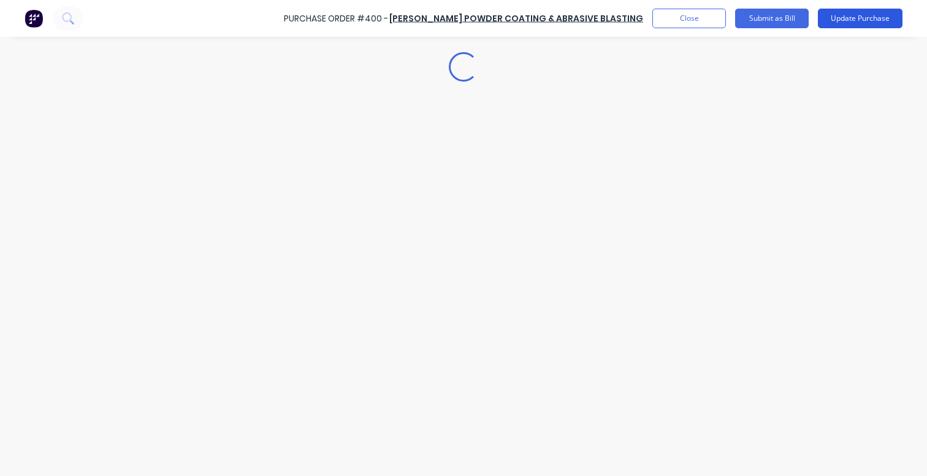
scroll to position [0, 0]
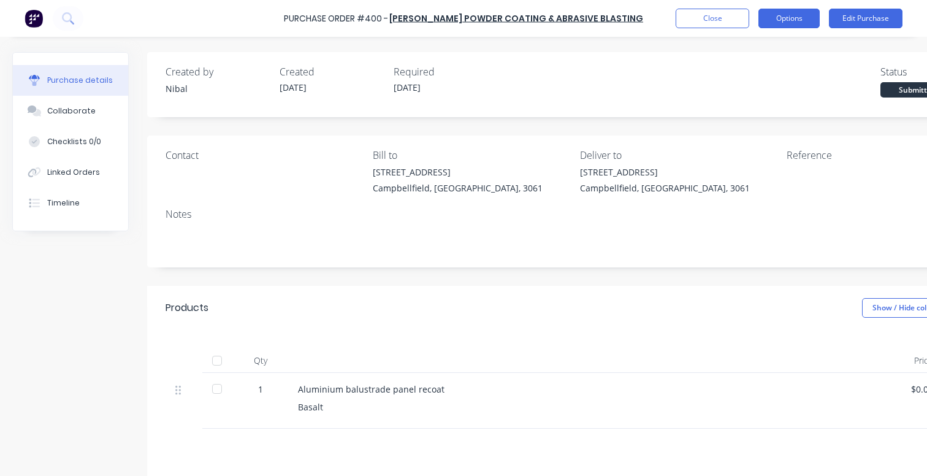
click at [773, 20] on button "Options" at bounding box center [788, 19] width 61 height 20
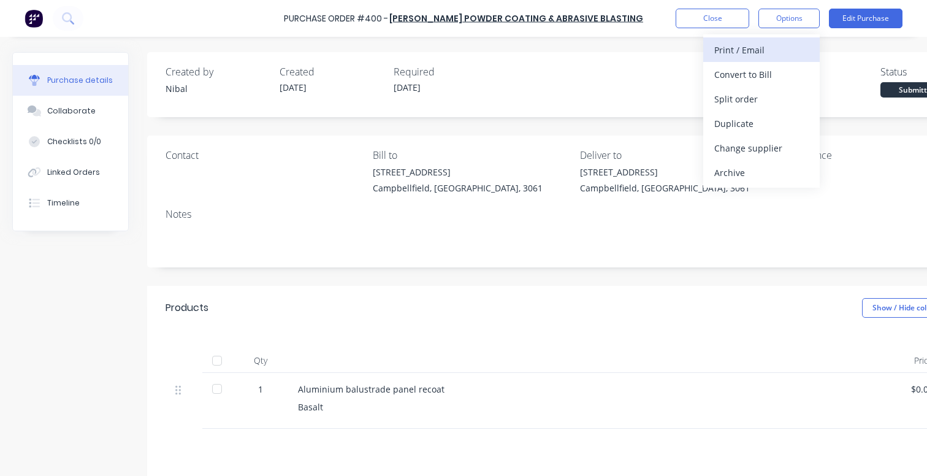
click at [771, 50] on div "Print / Email" at bounding box center [761, 50] width 94 height 18
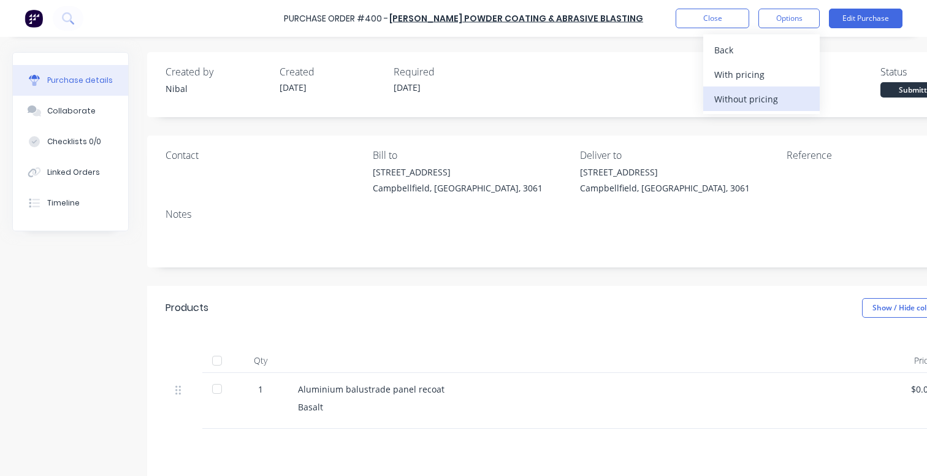
click at [758, 97] on div "Without pricing" at bounding box center [761, 99] width 94 height 18
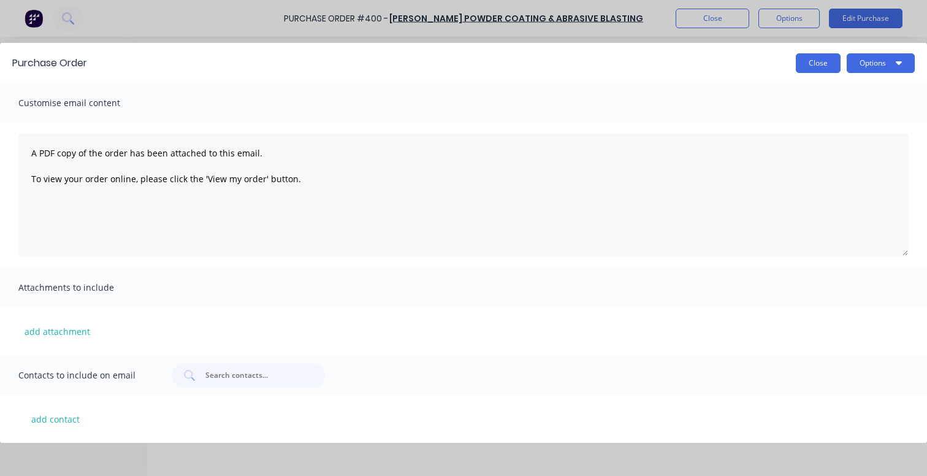
click at [837, 71] on button "Close" at bounding box center [818, 63] width 45 height 20
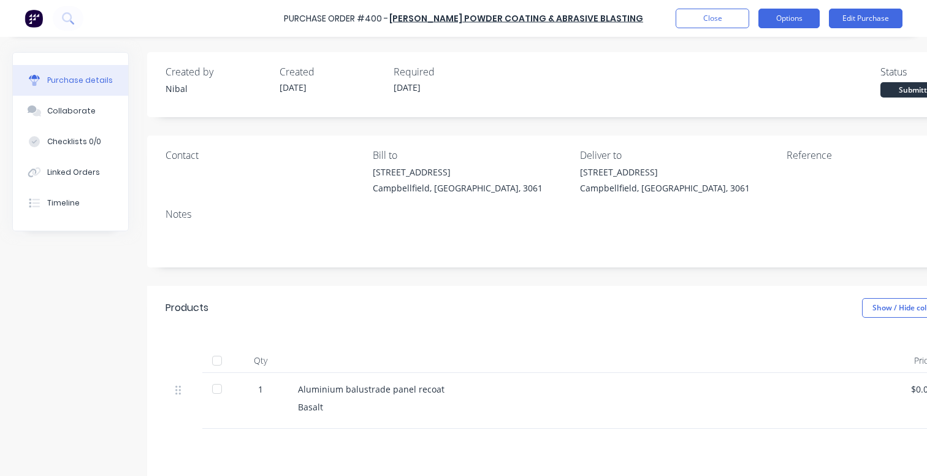
click at [791, 15] on button "Options" at bounding box center [788, 19] width 61 height 20
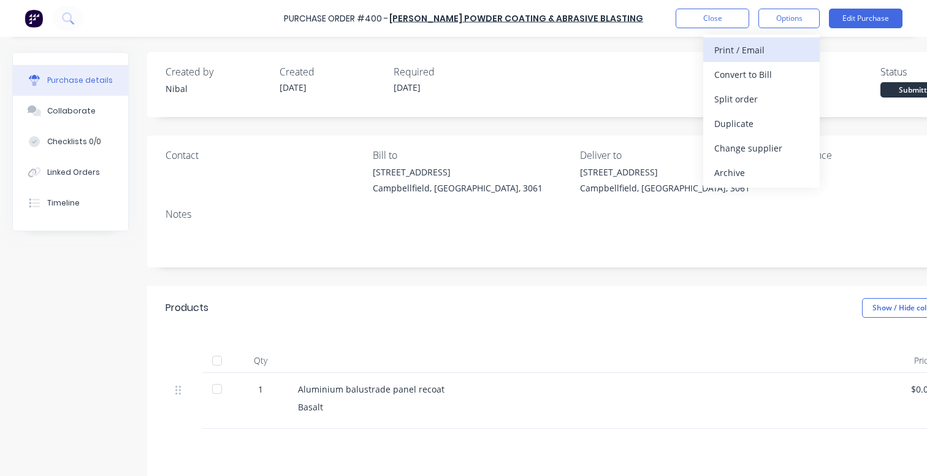
click at [762, 56] on div "Print / Email" at bounding box center [761, 50] width 94 height 18
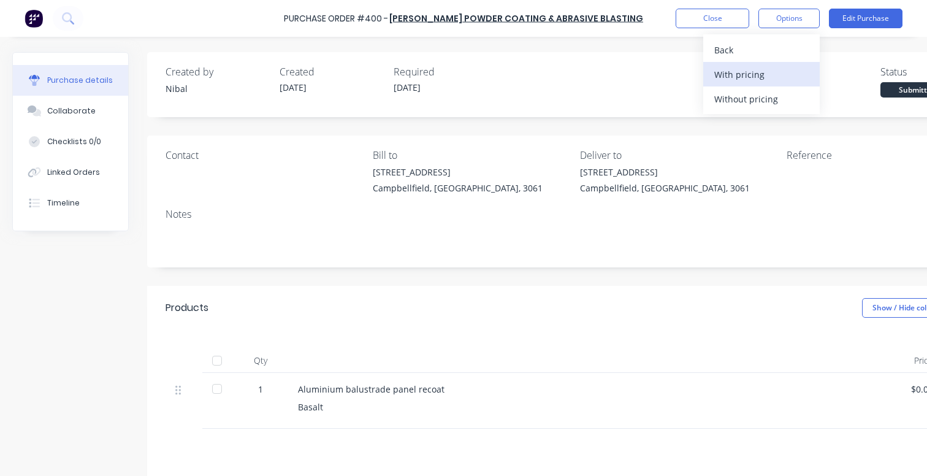
click at [764, 74] on div "With pricing" at bounding box center [761, 75] width 94 height 18
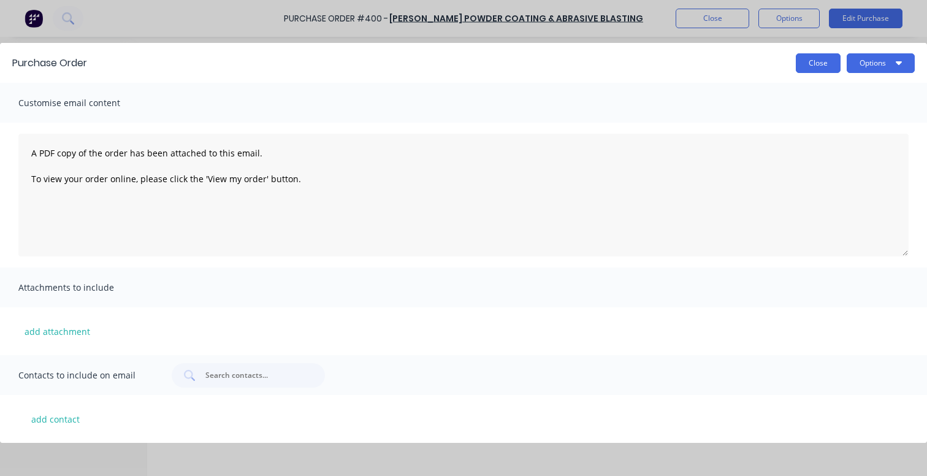
click at [815, 58] on button "Close" at bounding box center [818, 63] width 45 height 20
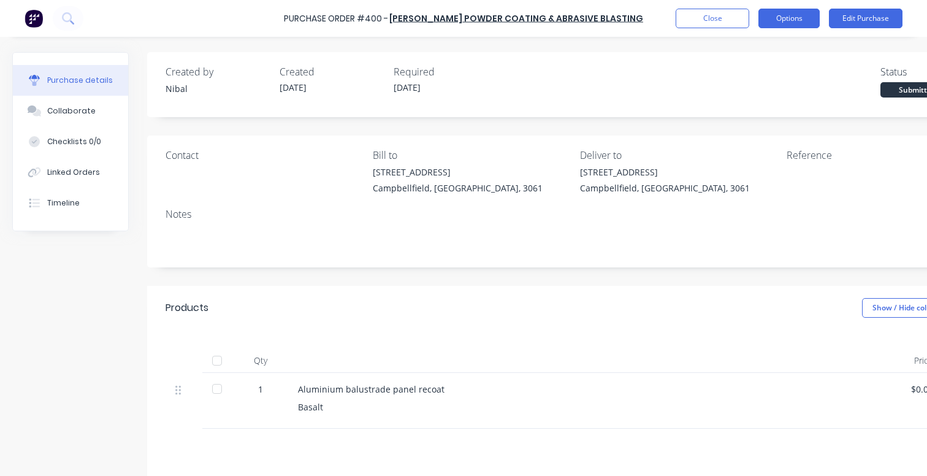
click at [794, 20] on button "Options" at bounding box center [788, 19] width 61 height 20
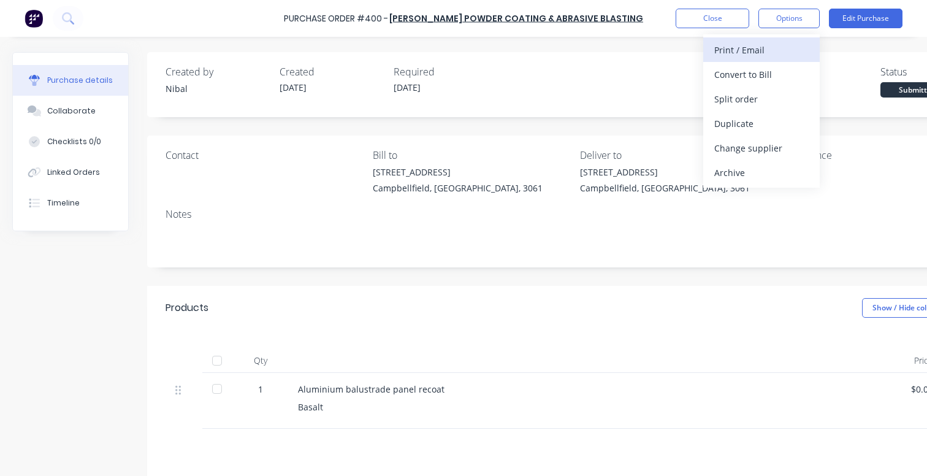
click at [774, 53] on div "Print / Email" at bounding box center [761, 50] width 94 height 18
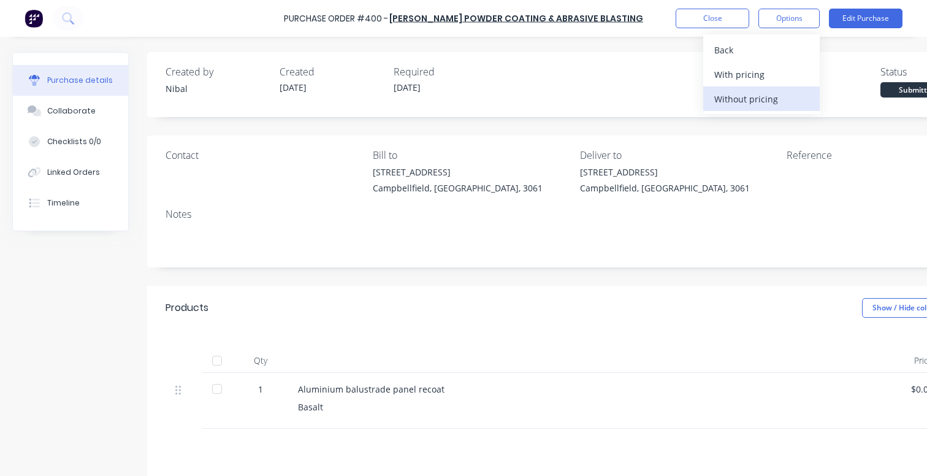
click at [755, 98] on div "Without pricing" at bounding box center [761, 99] width 94 height 18
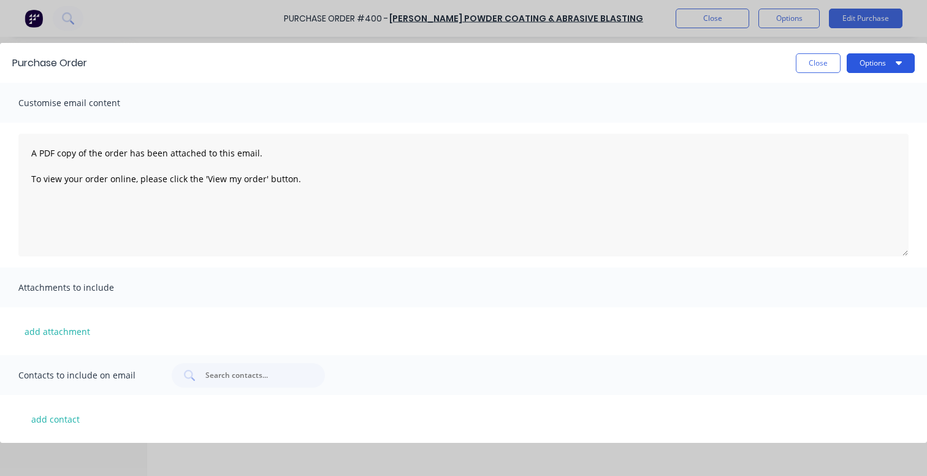
click at [872, 61] on button "Options" at bounding box center [880, 63] width 68 height 20
click at [852, 93] on div "Print" at bounding box center [856, 94] width 94 height 18
click at [818, 65] on button "Close" at bounding box center [818, 63] width 45 height 20
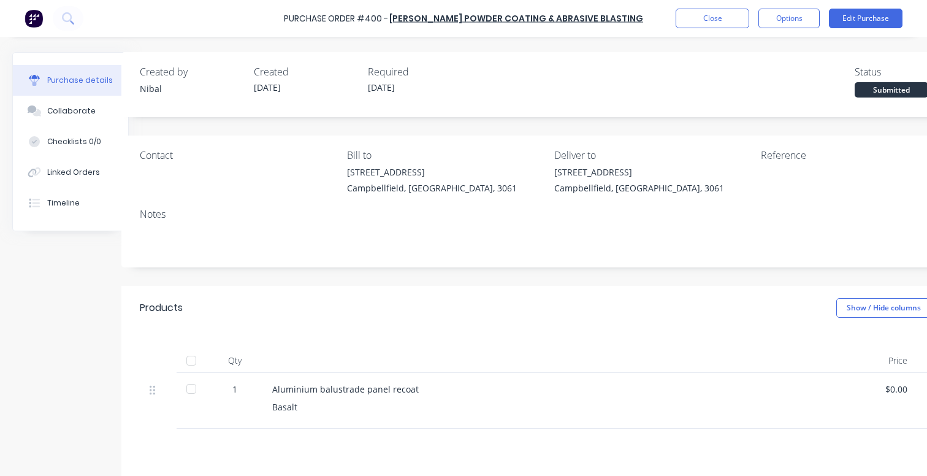
scroll to position [0, 26]
click at [882, 14] on button "Edit Purchase" at bounding box center [866, 19] width 74 height 20
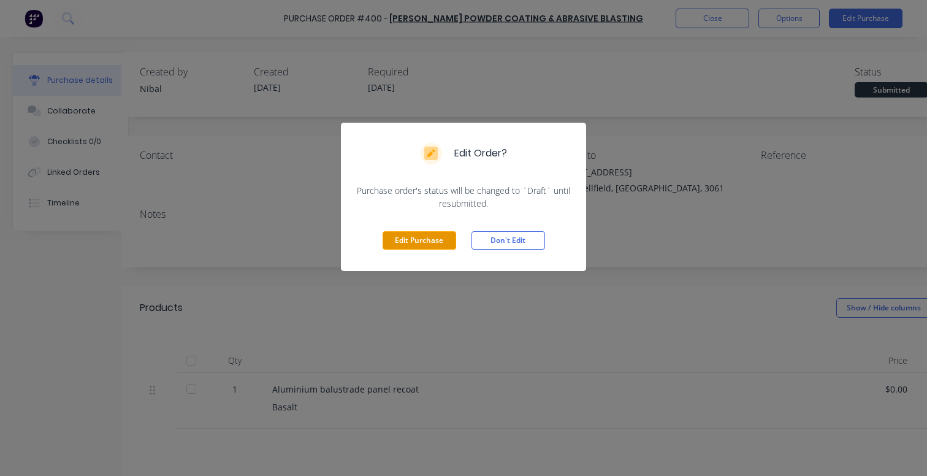
click at [434, 243] on button "Edit Purchase" at bounding box center [419, 240] width 74 height 18
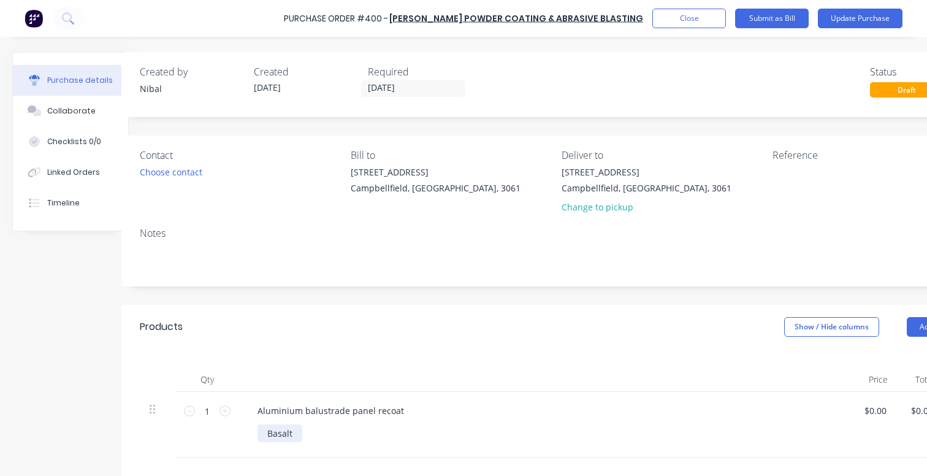
click at [291, 425] on div "Basalt" at bounding box center [279, 433] width 45 height 18
click at [402, 409] on div "Aluminium balustrade panel recoat" at bounding box center [331, 410] width 166 height 18
click at [464, 358] on div "Qty Price Total 1 1 Aluminium balustrade panel recoat 0.335 x 1 Basalt $0.00 $0…" at bounding box center [556, 403] width 871 height 108
click at [427, 414] on div "Aluminium balustrade panel recoat 0.335 x 1" at bounding box center [350, 410] width 205 height 18
drag, startPoint x: 437, startPoint y: 408, endPoint x: 376, endPoint y: 407, distance: 60.7
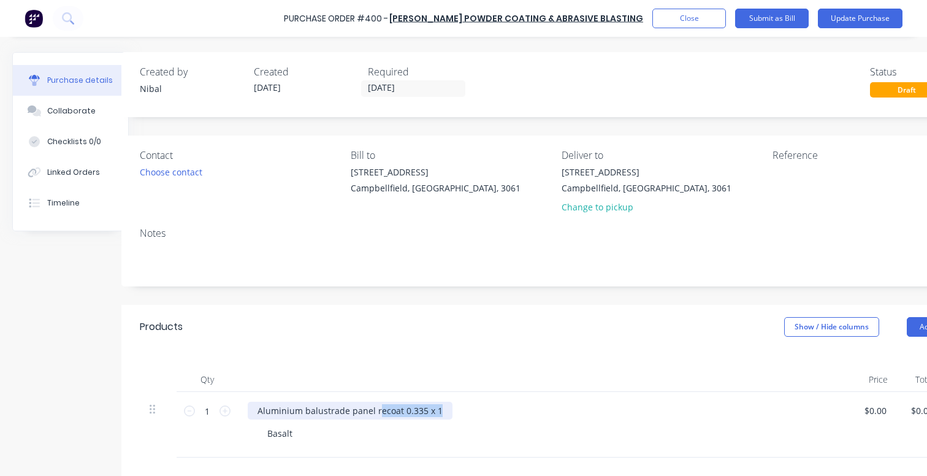
click at [376, 407] on div "Aluminium balustrade panel recoat 0.335 x 1" at bounding box center [350, 410] width 205 height 18
click at [419, 410] on div "Aluminium balustrade panel recoat 0.335 x 1" at bounding box center [350, 410] width 205 height 18
click at [438, 411] on div "Aluminium balustrade panel recoat 0.335 x 1" at bounding box center [350, 410] width 205 height 18
click at [519, 324] on div "Products Show / Hide columns Add product" at bounding box center [556, 327] width 871 height 44
click at [855, 17] on button "Update Purchase" at bounding box center [860, 19] width 85 height 20
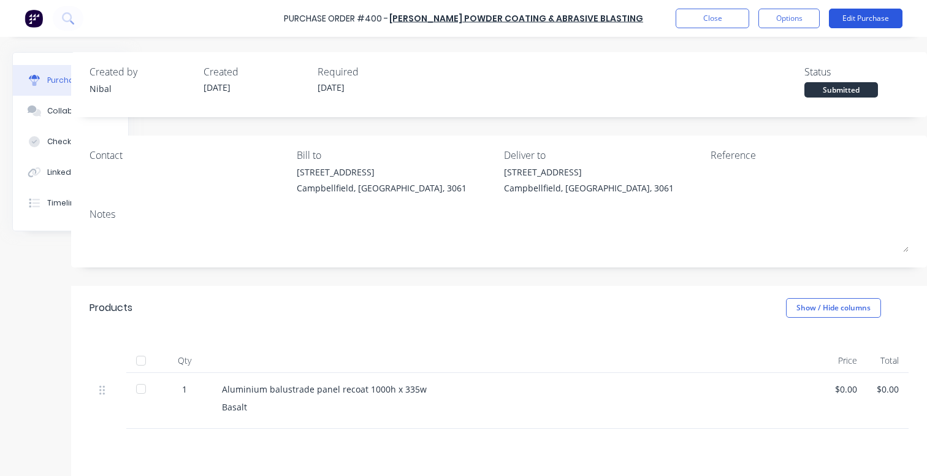
scroll to position [0, 76]
click at [785, 27] on button "Options" at bounding box center [788, 19] width 61 height 20
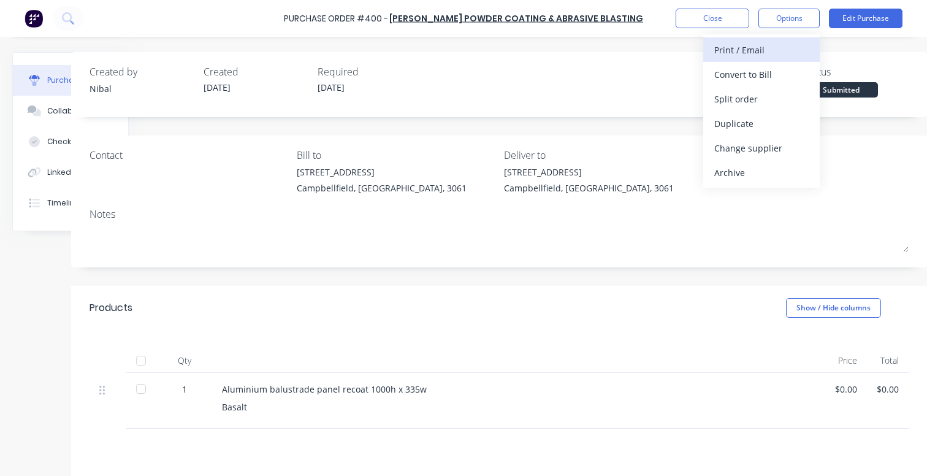
click at [753, 58] on div "Print / Email" at bounding box center [761, 50] width 94 height 18
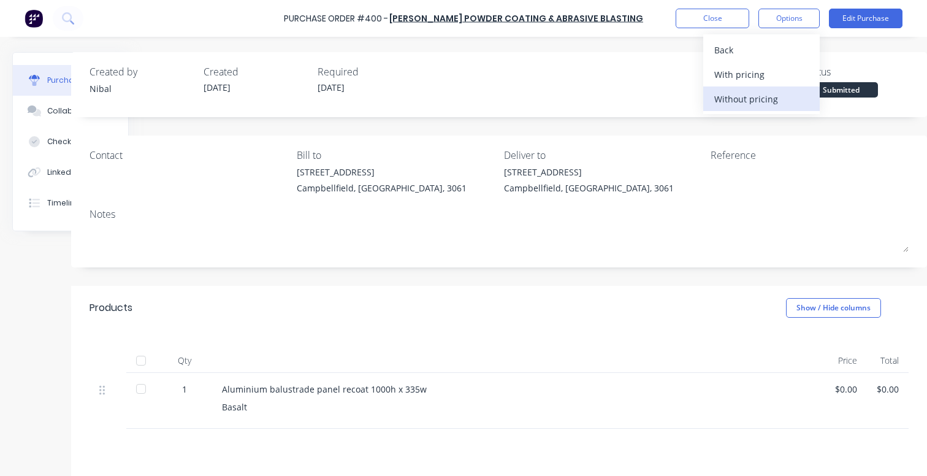
click at [751, 107] on div "Without pricing" at bounding box center [761, 99] width 94 height 18
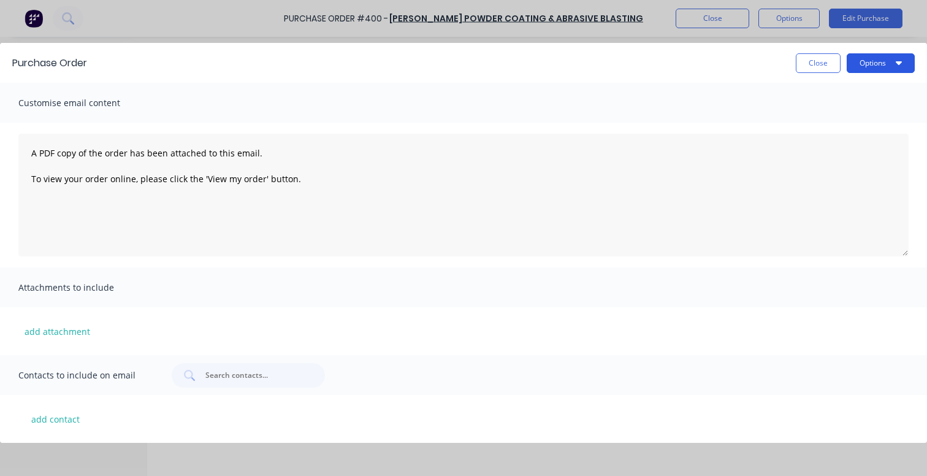
click at [875, 64] on button "Options" at bounding box center [880, 63] width 68 height 20
click at [864, 86] on div "Print" at bounding box center [856, 94] width 94 height 18
click at [404, 37] on div "Purchase Order Close Options Customise email content A PDF copy of the order ha…" at bounding box center [463, 238] width 927 height 476
click at [799, 64] on button "Close" at bounding box center [818, 63] width 45 height 20
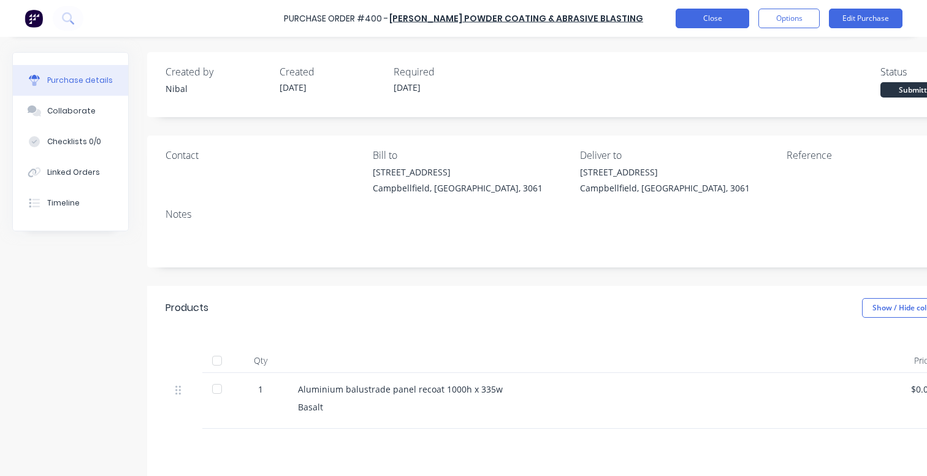
click at [695, 22] on button "Close" at bounding box center [712, 19] width 74 height 20
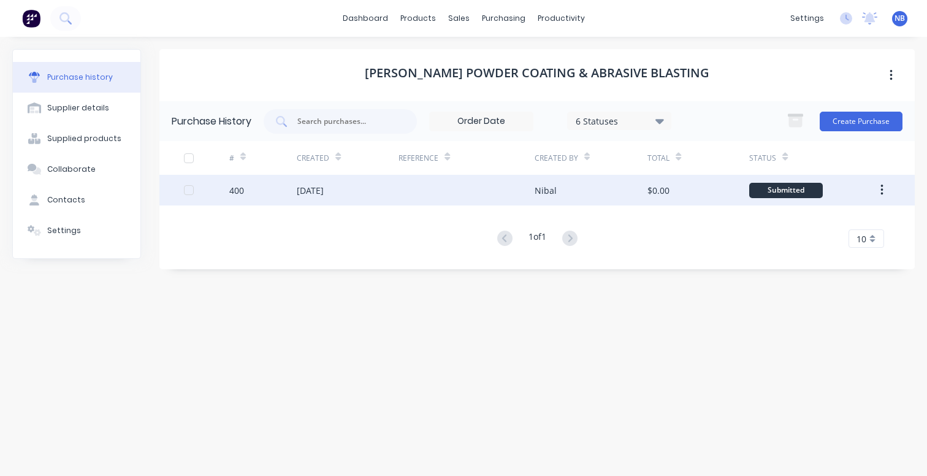
click at [408, 192] on div at bounding box center [465, 190] width 135 height 31
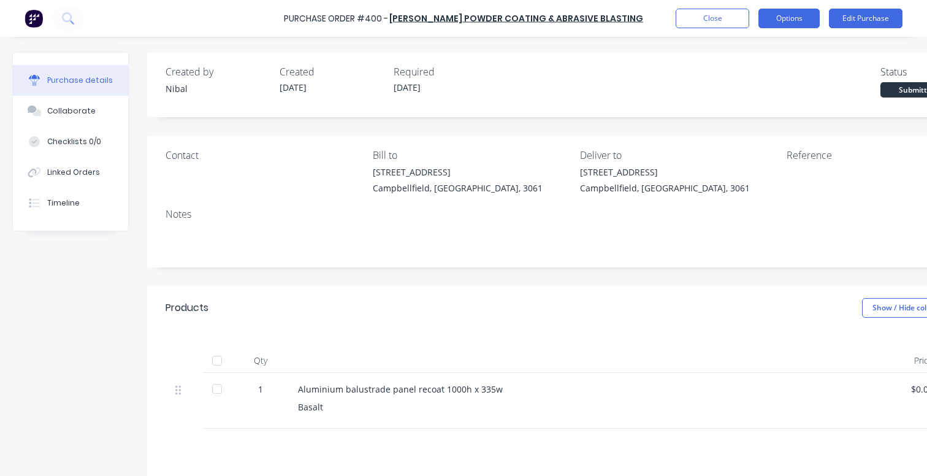
click at [779, 18] on button "Options" at bounding box center [788, 19] width 61 height 20
click at [840, 23] on button "Edit Purchase" at bounding box center [866, 19] width 74 height 20
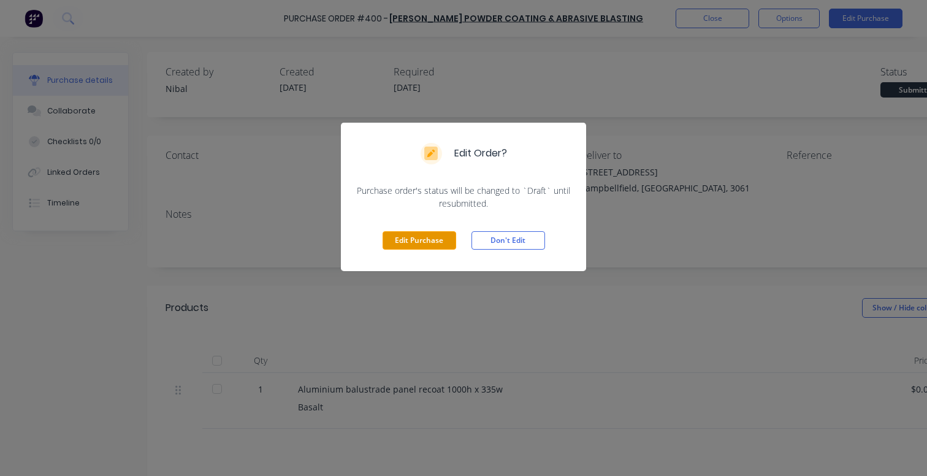
click at [429, 241] on button "Edit Purchase" at bounding box center [419, 240] width 74 height 18
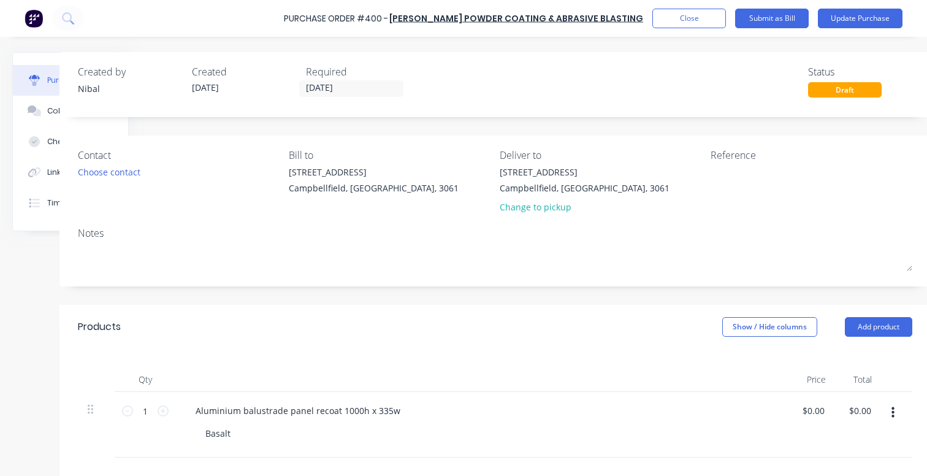
scroll to position [0, 88]
click at [769, 152] on div "Reference" at bounding box center [811, 155] width 202 height 15
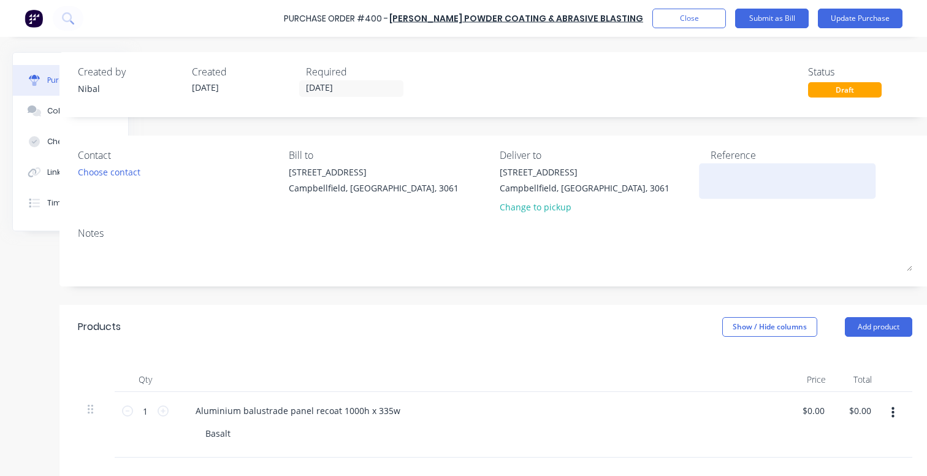
click at [734, 172] on textarea at bounding box center [786, 179] width 153 height 28
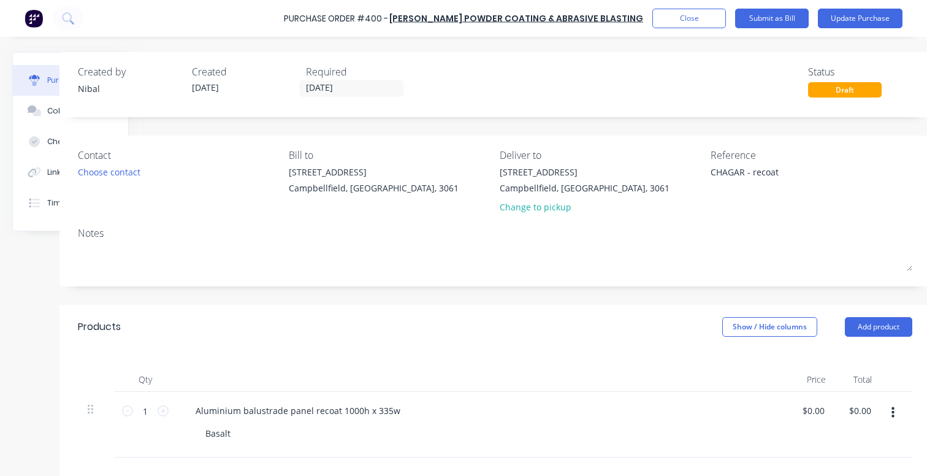
type textarea "CHAGAR - recoat"
drag, startPoint x: 861, startPoint y: 71, endPoint x: 743, endPoint y: 114, distance: 124.7
click at [743, 114] on div "Created by Nibal Created 10/09/25 Required 10/09/25 Status Draft" at bounding box center [494, 84] width 871 height 65
click at [842, 13] on button "Update Purchase" at bounding box center [860, 19] width 85 height 20
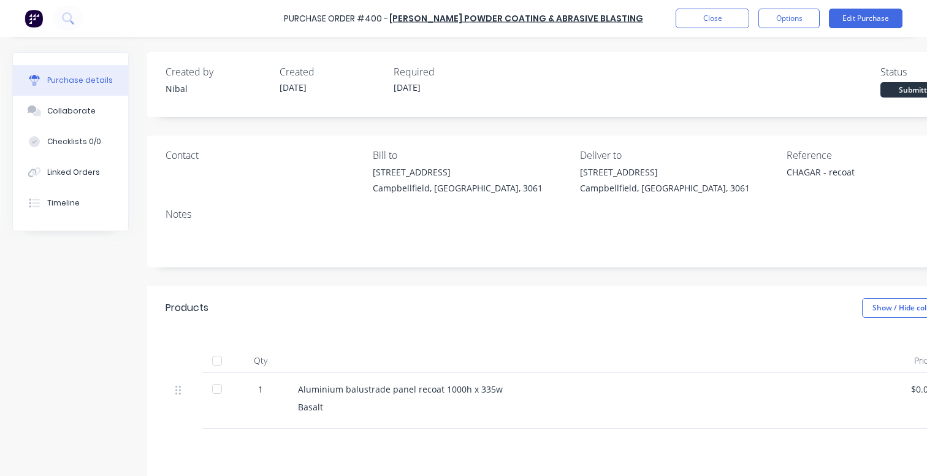
click at [801, 7] on div "Purchase Order #400 - Newland Powder Coating & Abrasive Blasting Close Options …" at bounding box center [463, 18] width 927 height 37
click at [785, 24] on button "Options" at bounding box center [788, 19] width 61 height 20
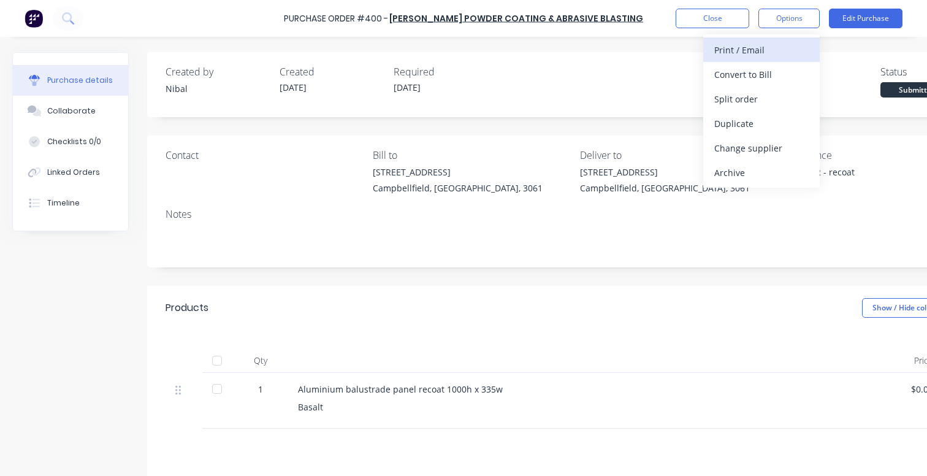
click at [762, 45] on div "Print / Email" at bounding box center [761, 50] width 94 height 18
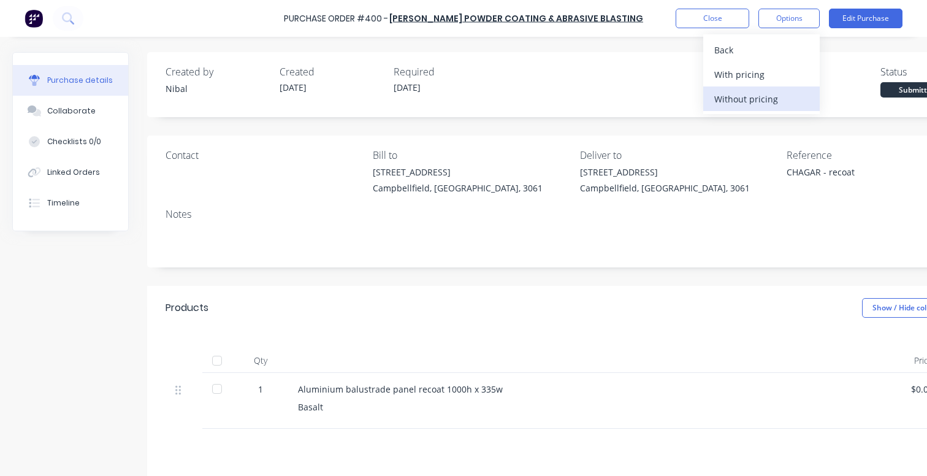
click at [732, 90] on div "Without pricing" at bounding box center [761, 99] width 94 height 18
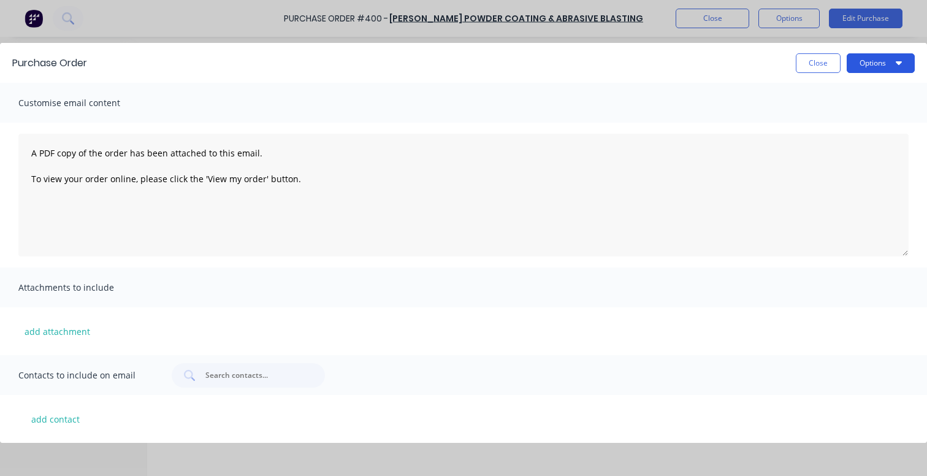
click at [868, 69] on button "Options" at bounding box center [880, 63] width 68 height 20
click at [825, 91] on div "Print" at bounding box center [856, 94] width 94 height 18
click at [817, 67] on button "Close" at bounding box center [818, 63] width 45 height 20
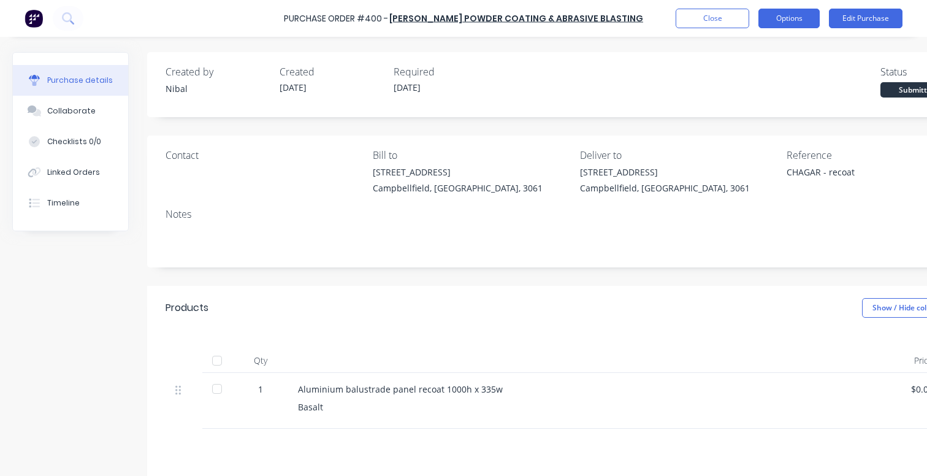
click at [774, 24] on button "Options" at bounding box center [788, 19] width 61 height 20
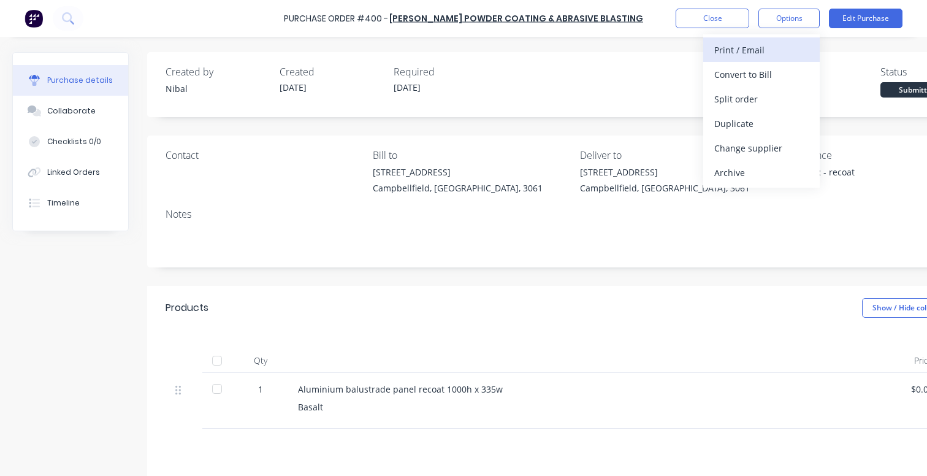
click at [766, 47] on div "Print / Email" at bounding box center [761, 50] width 94 height 18
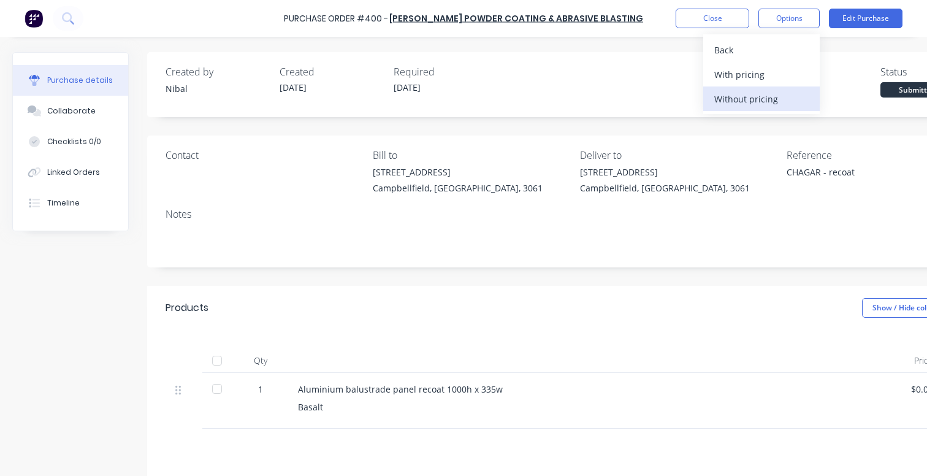
click at [747, 95] on div "Without pricing" at bounding box center [761, 99] width 94 height 18
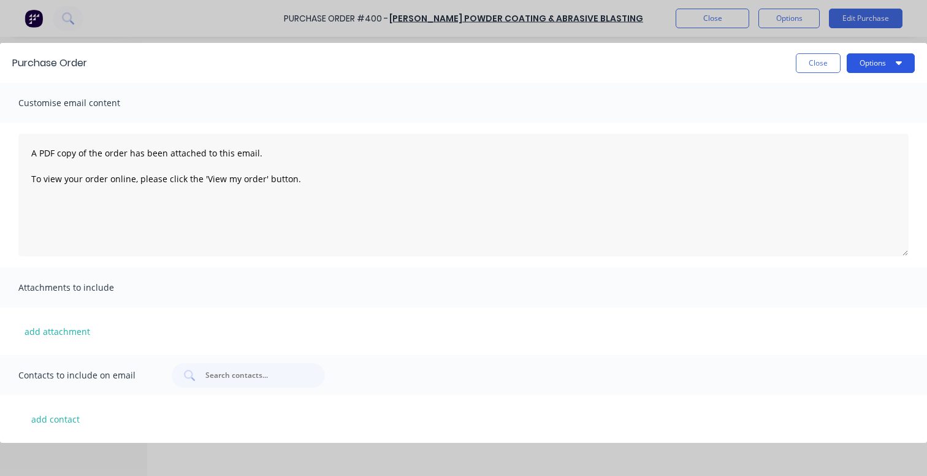
click at [870, 56] on button "Options" at bounding box center [880, 63] width 68 height 20
click at [832, 121] on div "Email" at bounding box center [856, 119] width 94 height 18
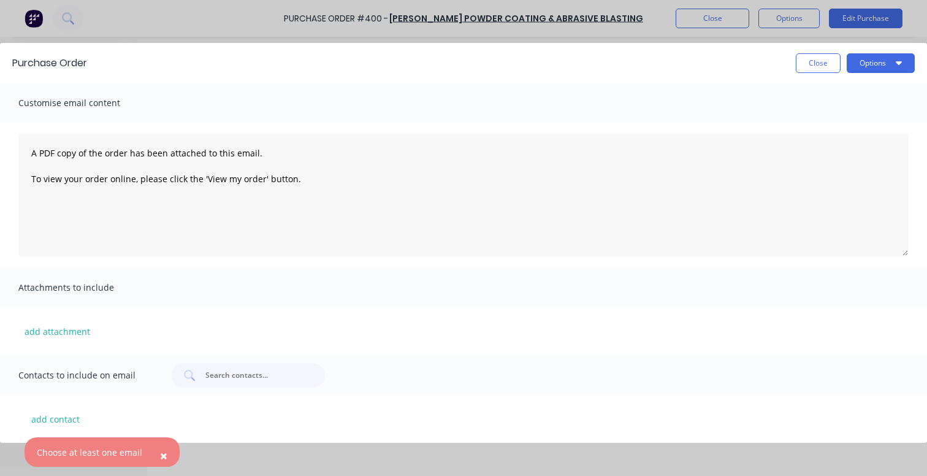
click at [167, 334] on div "add attachment" at bounding box center [463, 331] width 927 height 48
click at [95, 106] on span "Customise email content" at bounding box center [85, 102] width 135 height 17
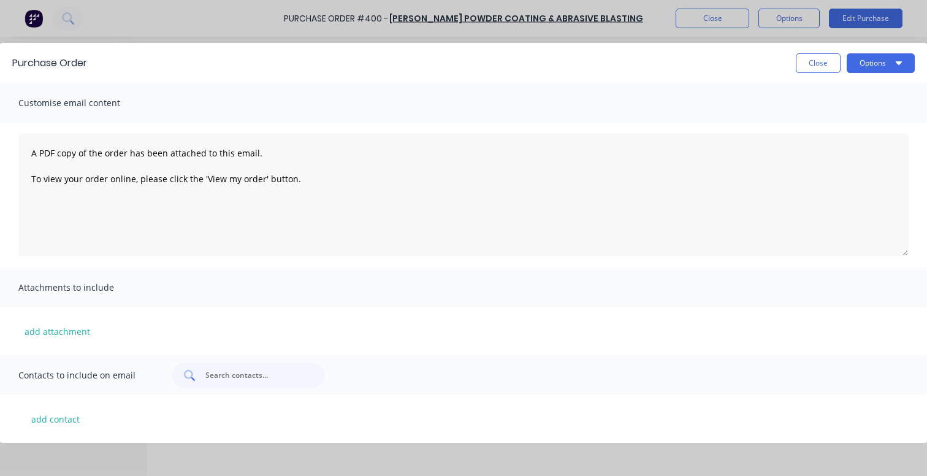
click at [201, 379] on div at bounding box center [248, 375] width 153 height 25
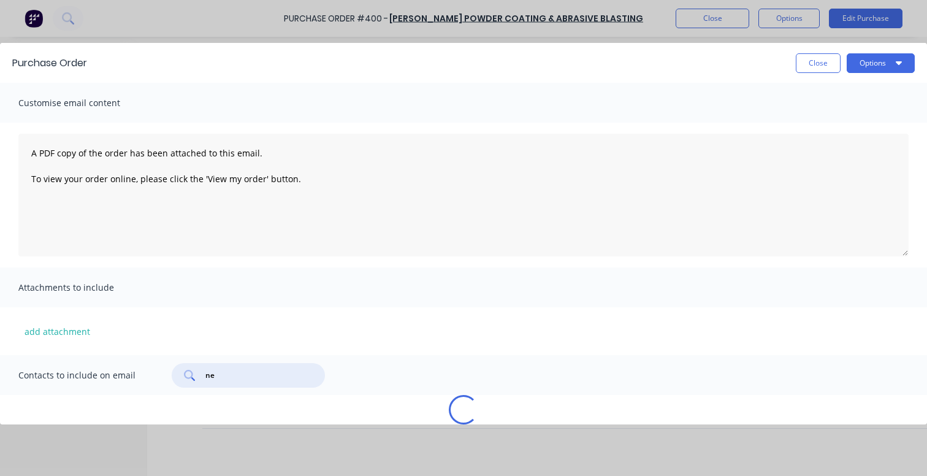
type input "n"
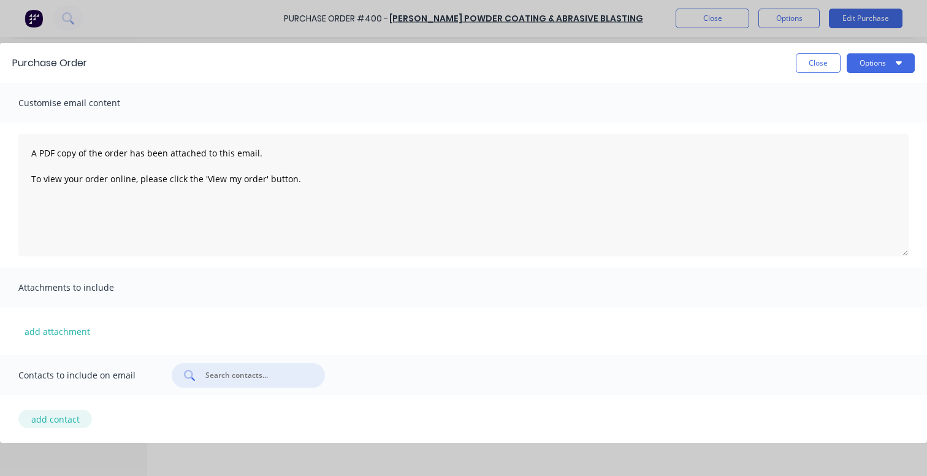
click at [53, 422] on button "add contact" at bounding box center [55, 418] width 74 height 18
select select "AU"
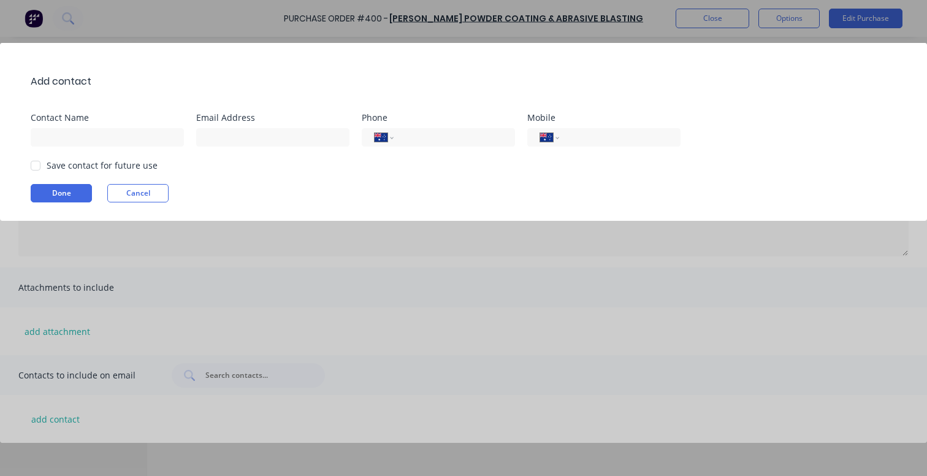
click at [132, 184] on div "Add contact Contact Name Email Address Phone International Afghanistan Åland Is…" at bounding box center [463, 132] width 927 height 178
click at [135, 196] on button "Cancel" at bounding box center [137, 193] width 61 height 18
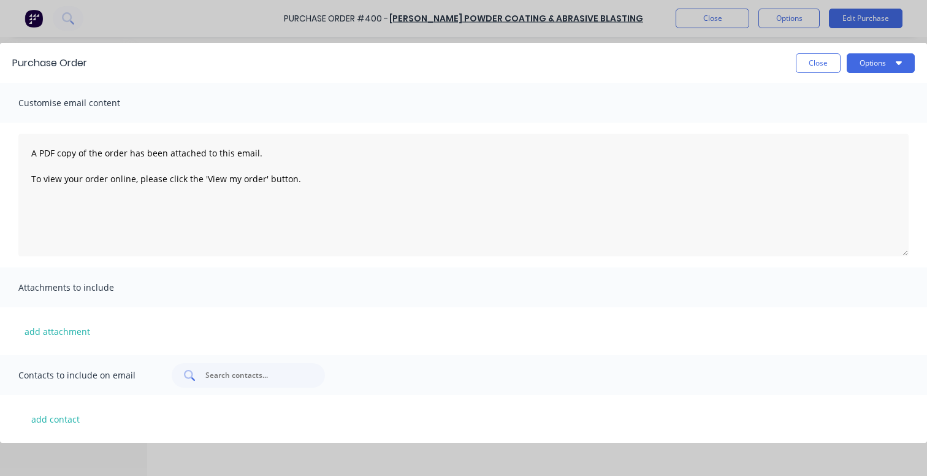
click at [219, 373] on input "text" at bounding box center [255, 375] width 102 height 12
type input "newl"
click at [824, 66] on button "Close" at bounding box center [818, 63] width 45 height 20
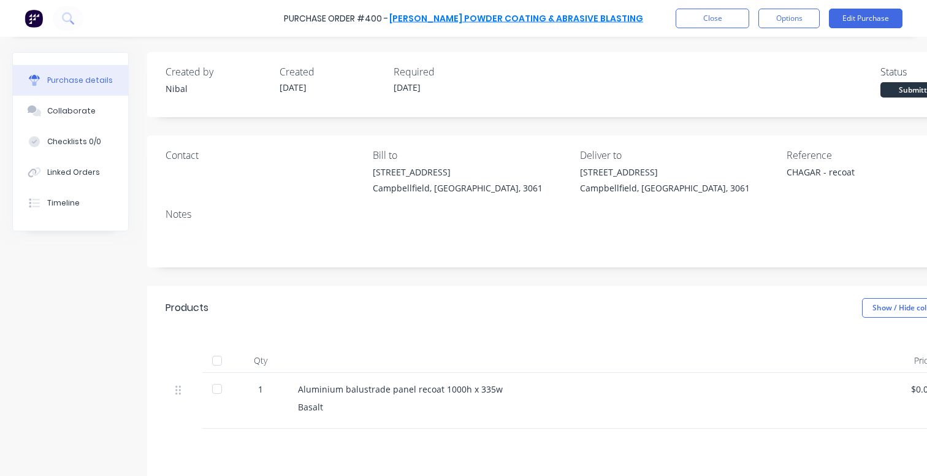
click at [484, 18] on link "Newland Powder Coating & Abrasive Blasting" at bounding box center [516, 18] width 254 height 12
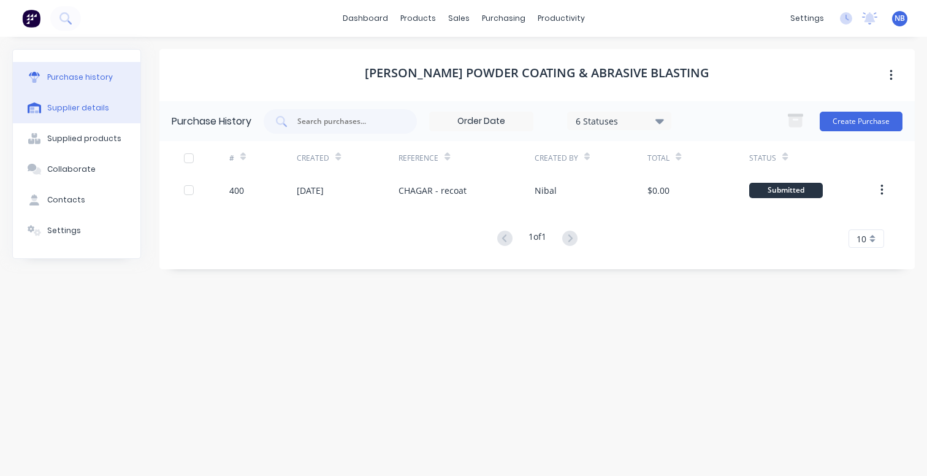
click at [87, 113] on button "Supplier details" at bounding box center [76, 108] width 127 height 31
select select "AU"
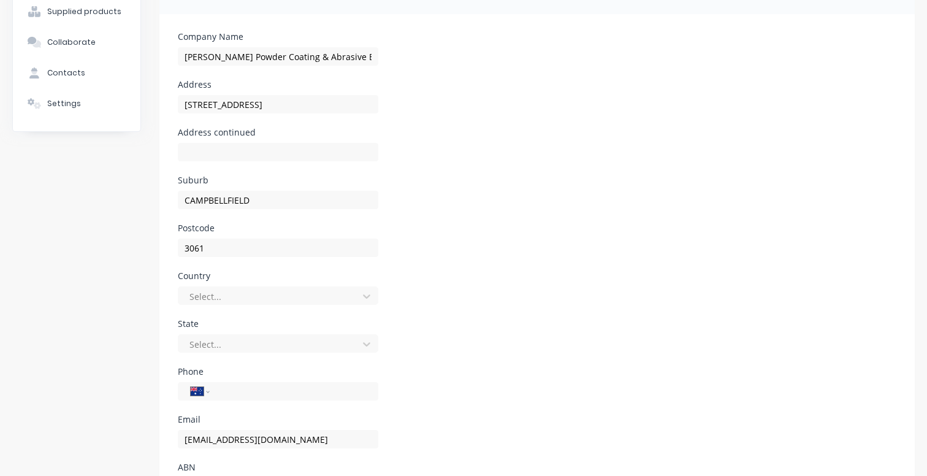
scroll to position [61, 0]
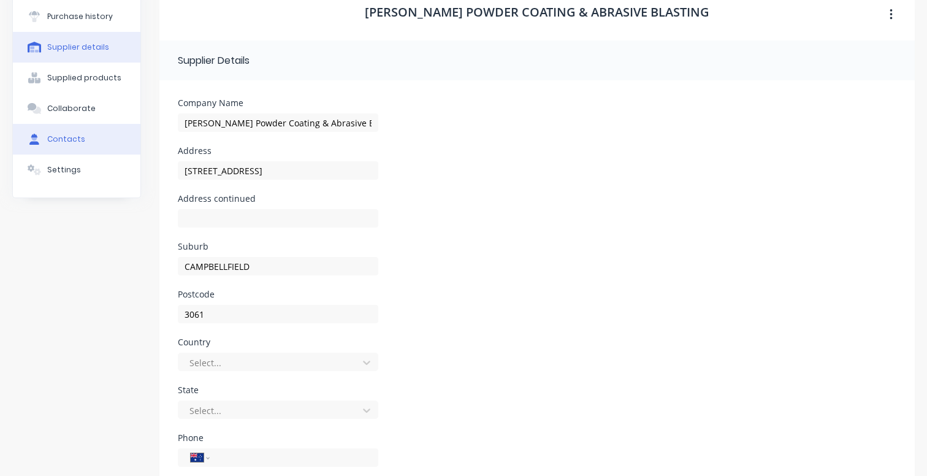
click at [88, 140] on button "Contacts" at bounding box center [76, 139] width 127 height 31
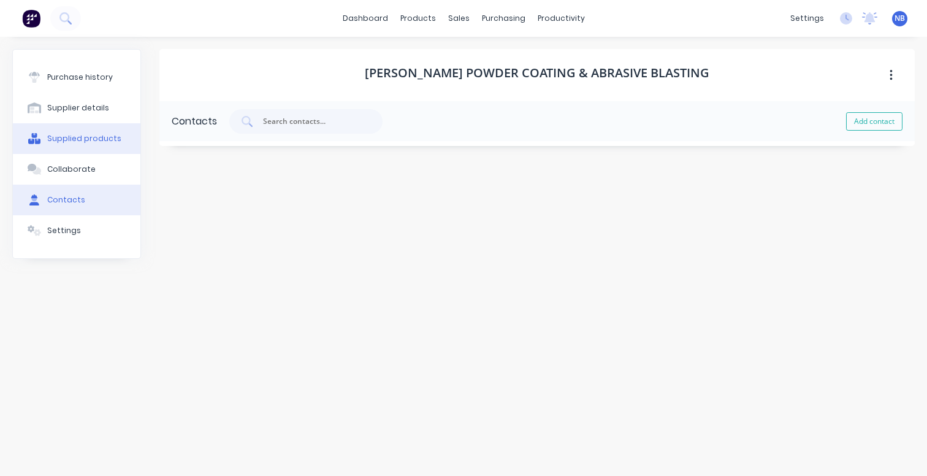
click at [94, 143] on div "Supplied products" at bounding box center [84, 138] width 74 height 11
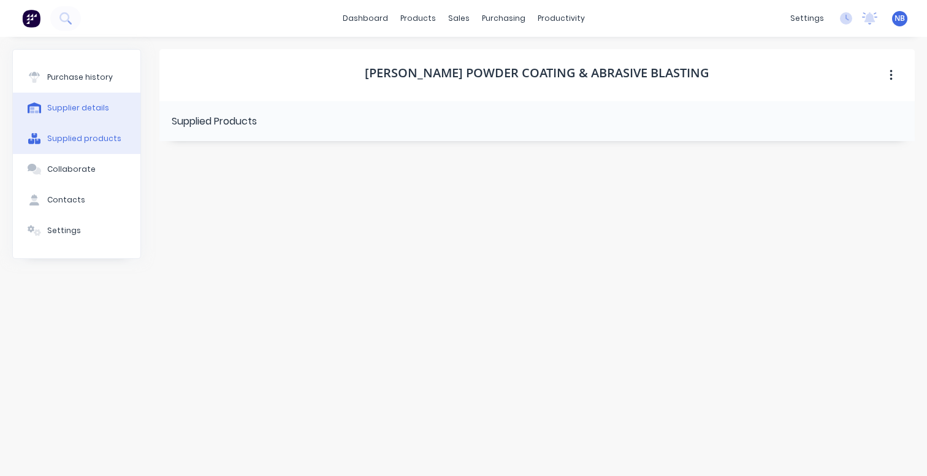
click at [93, 108] on div "Supplier details" at bounding box center [78, 107] width 62 height 11
select select "AU"
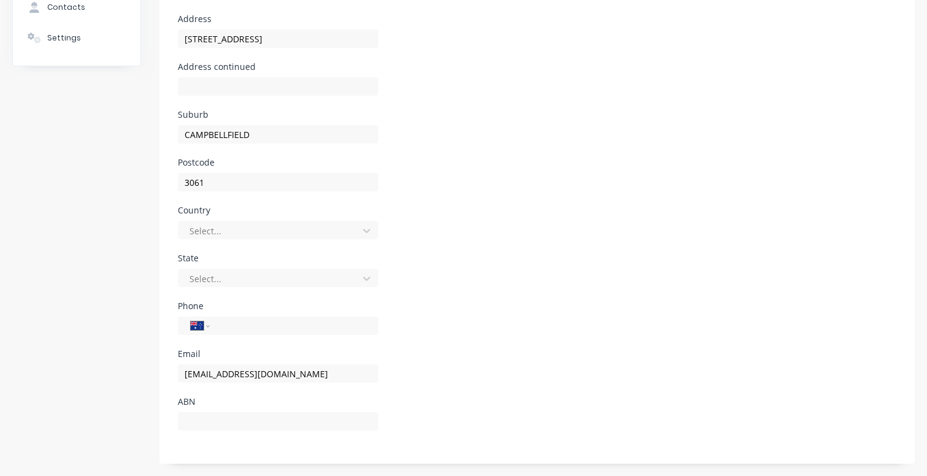
scroll to position [192, 0]
drag, startPoint x: 341, startPoint y: 376, endPoint x: 139, endPoint y: 379, distance: 201.7
click at [85, 153] on div "Purchase history Supplier details Supplied products Collaborate Contacts Settin…" at bounding box center [76, 160] width 129 height 607
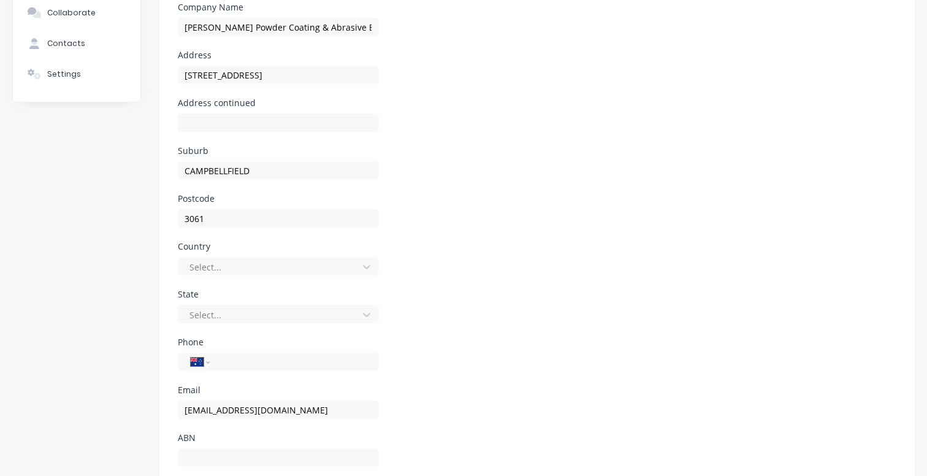
scroll to position [124, 0]
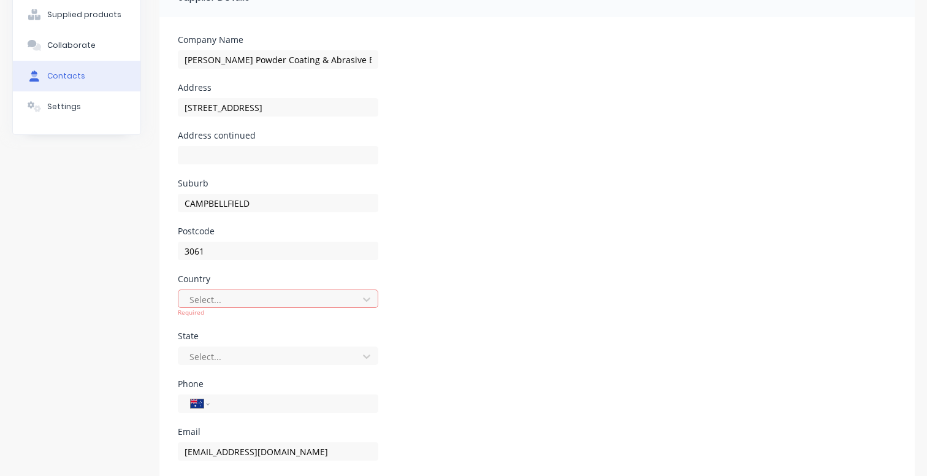
click at [81, 83] on button "Contacts" at bounding box center [76, 76] width 127 height 31
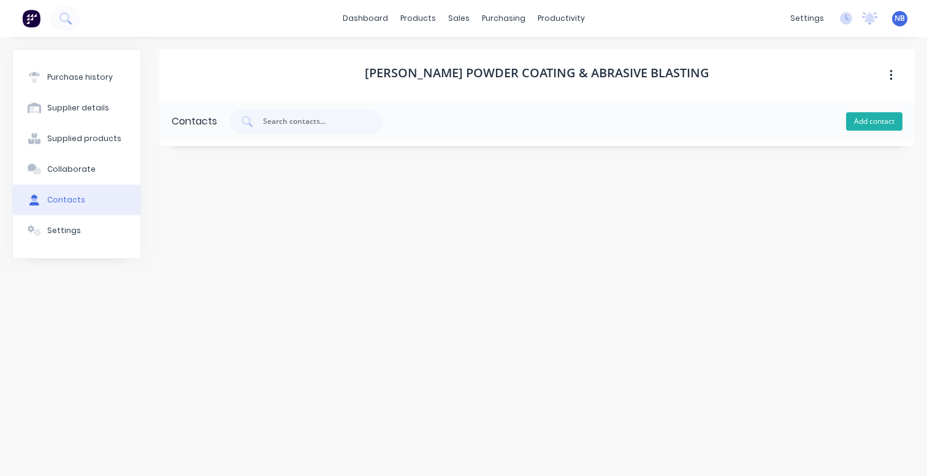
click at [886, 129] on button "Add contact" at bounding box center [874, 121] width 56 height 18
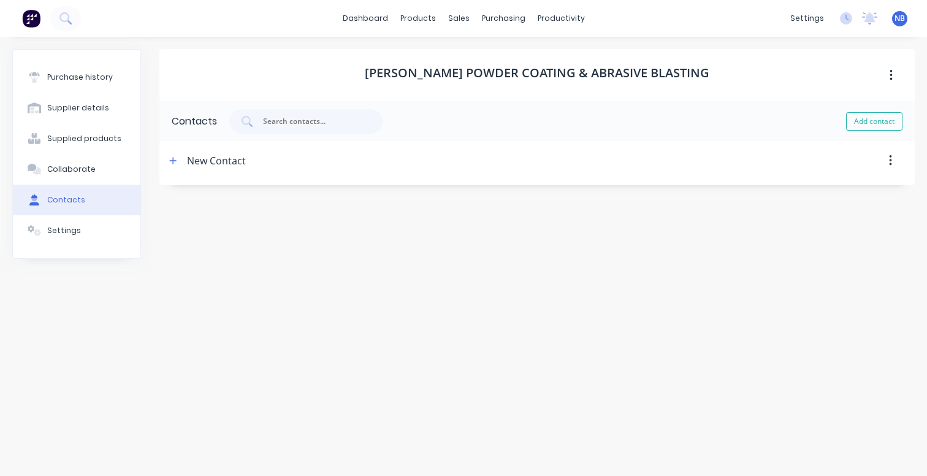
click at [219, 158] on div "New Contact" at bounding box center [216, 160] width 59 height 39
click at [176, 161] on icon "button" at bounding box center [172, 160] width 7 height 9
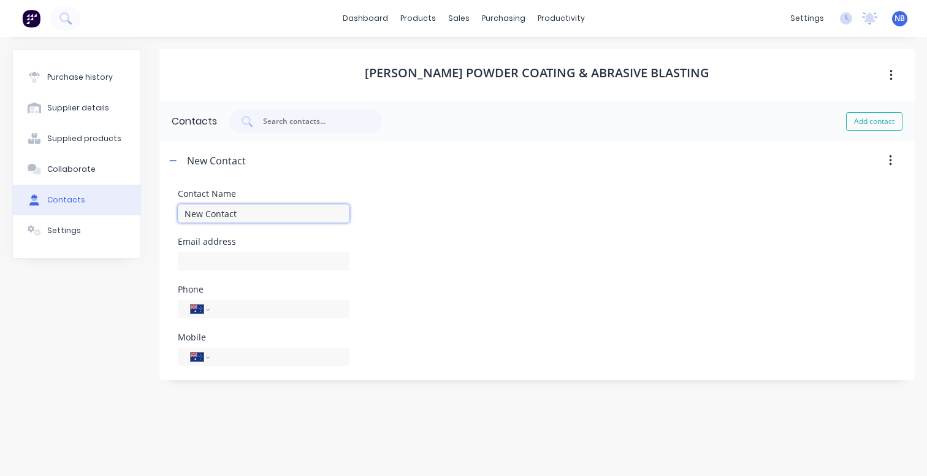
drag, startPoint x: 243, startPoint y: 215, endPoint x: 124, endPoint y: 211, distance: 118.4
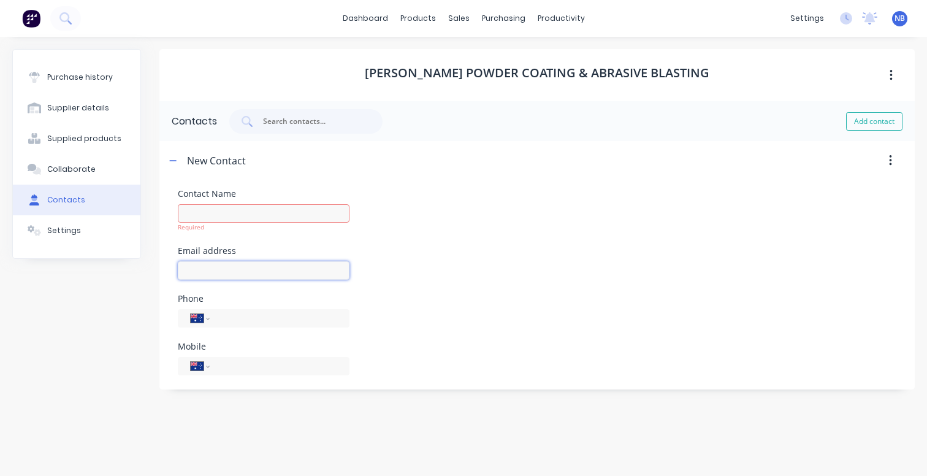
paste input "newlandpowdercoating@outlook.com"
type input "newlandpowdercoating@outlook.com"
click at [406, 246] on div "Contact Name Required Email address newlandpowdercoating@outlook.com Phone Inte…" at bounding box center [537, 282] width 718 height 186
click at [266, 207] on input at bounding box center [264, 213] width 172 height 18
type input "Admin"
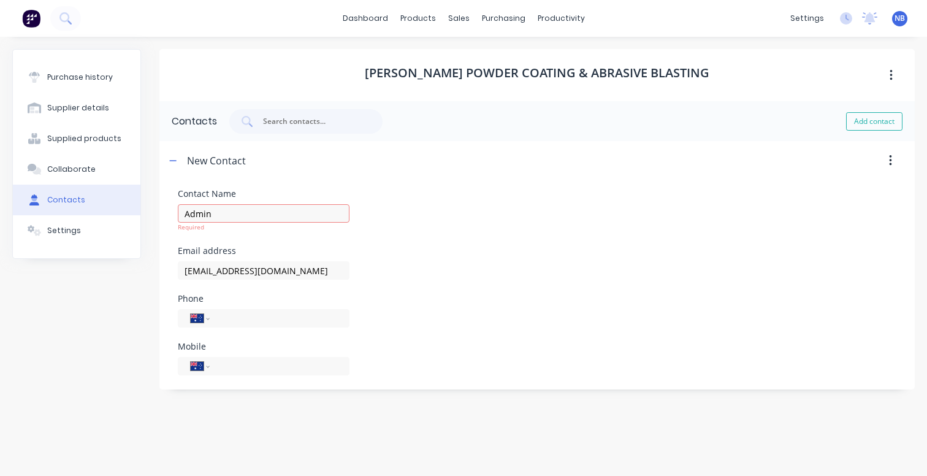
click at [444, 211] on div "Contact Name Admin Required" at bounding box center [537, 210] width 718 height 42
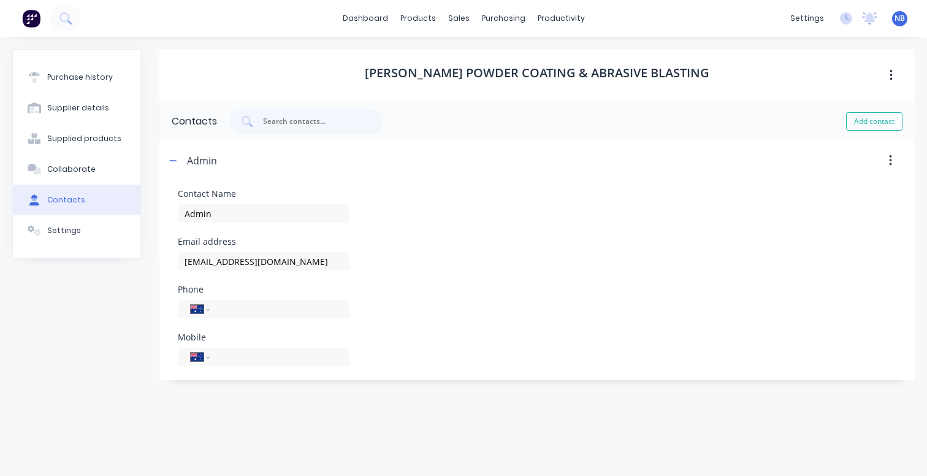
click at [416, 312] on div "Phone International Afghanistan Åland Islands Albania Algeria American Samoa An…" at bounding box center [537, 301] width 718 height 33
click at [275, 295] on div "Phone International Afghanistan Åland Islands Albania Algeria American Samoa An…" at bounding box center [264, 301] width 172 height 33
click at [275, 312] on input "tel" at bounding box center [277, 309] width 118 height 14
paste input "(03) 9357 0951"
type input "(03) 9357 0951"
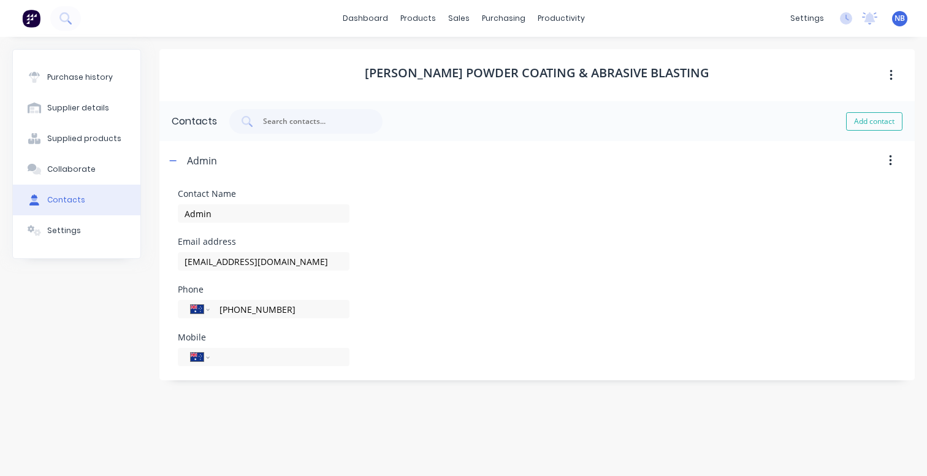
click at [455, 303] on div "Phone International Afghanistan Åland Islands Albania Algeria American Samoa An…" at bounding box center [537, 301] width 718 height 33
click at [876, 124] on button "Add contact" at bounding box center [874, 121] width 56 height 18
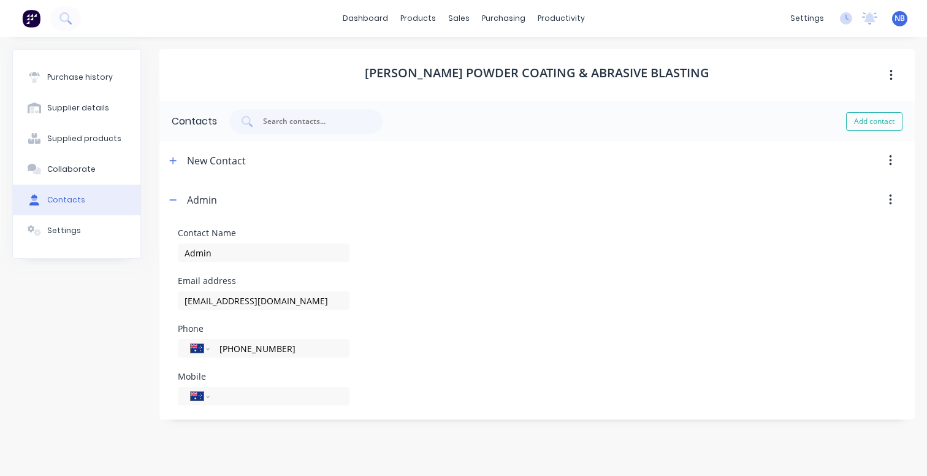
click at [891, 161] on icon "button" at bounding box center [890, 160] width 2 height 11
click at [845, 192] on div "Delete" at bounding box center [846, 193] width 94 height 18
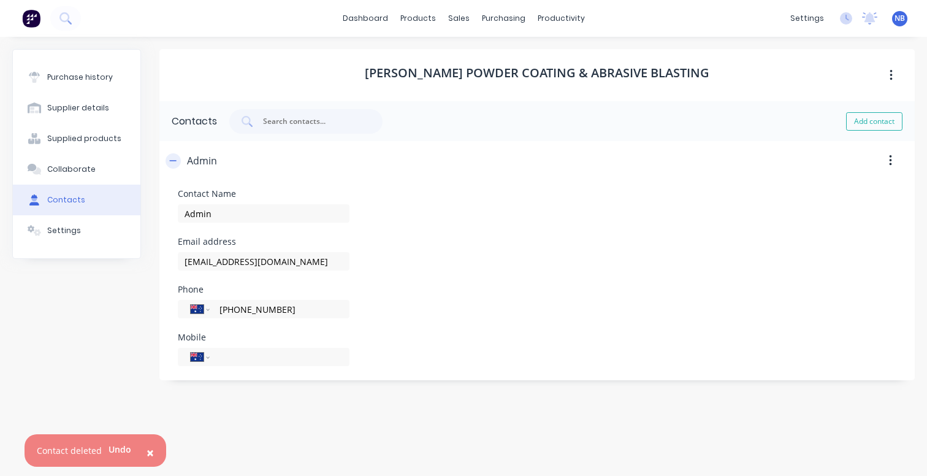
click at [179, 158] on button "button" at bounding box center [172, 160] width 15 height 15
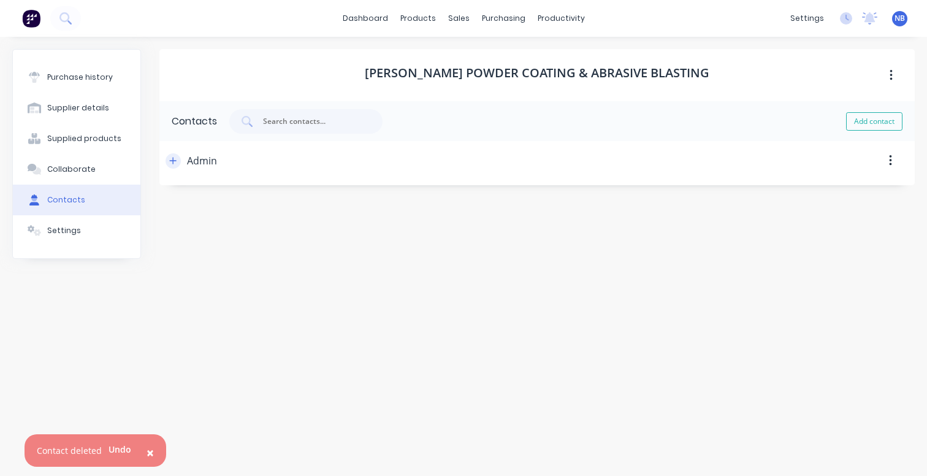
click at [179, 158] on button "button" at bounding box center [172, 160] width 15 height 15
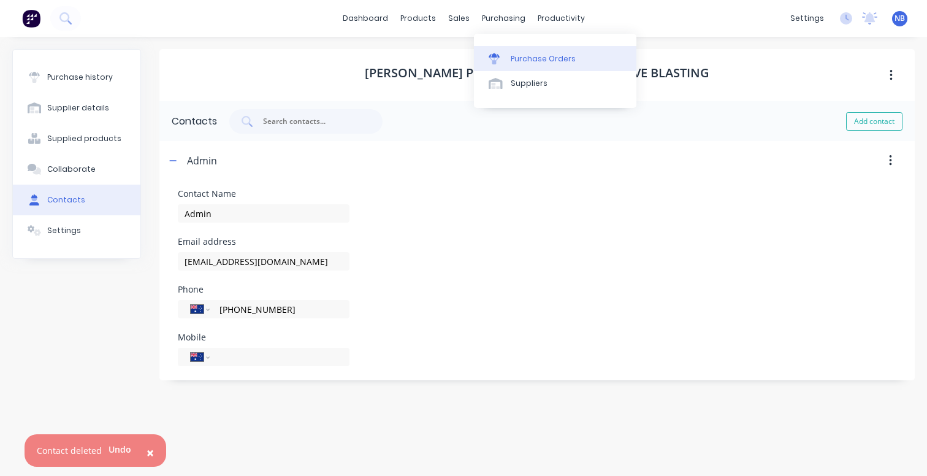
click at [507, 51] on link "Purchase Orders" at bounding box center [555, 58] width 162 height 25
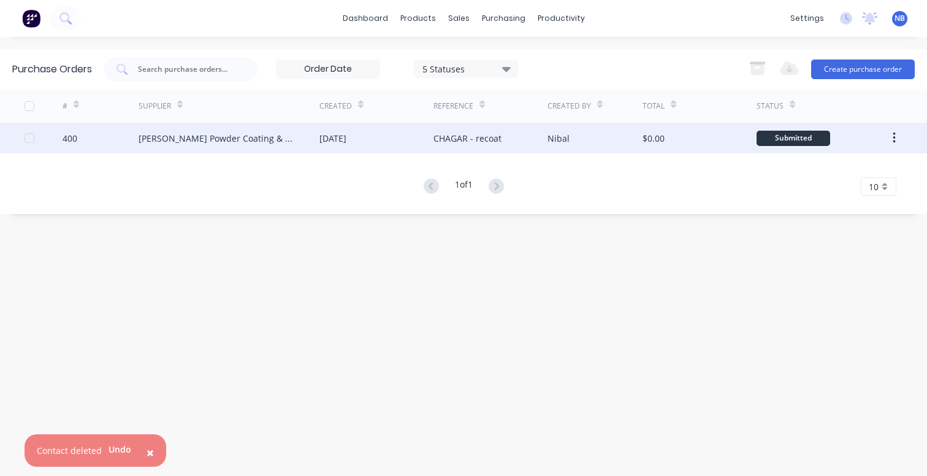
click at [210, 142] on div "Newland Powder Coating & Abrasive Blasting" at bounding box center [217, 138] width 156 height 13
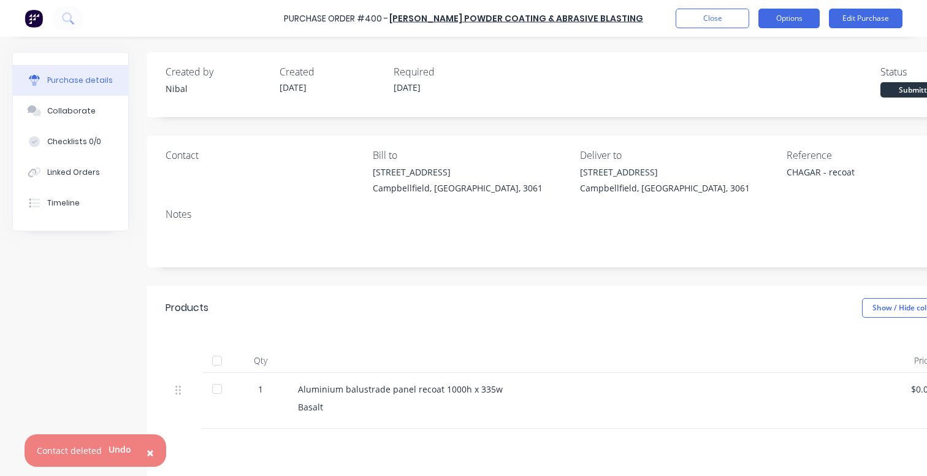
click at [794, 22] on button "Options" at bounding box center [788, 19] width 61 height 20
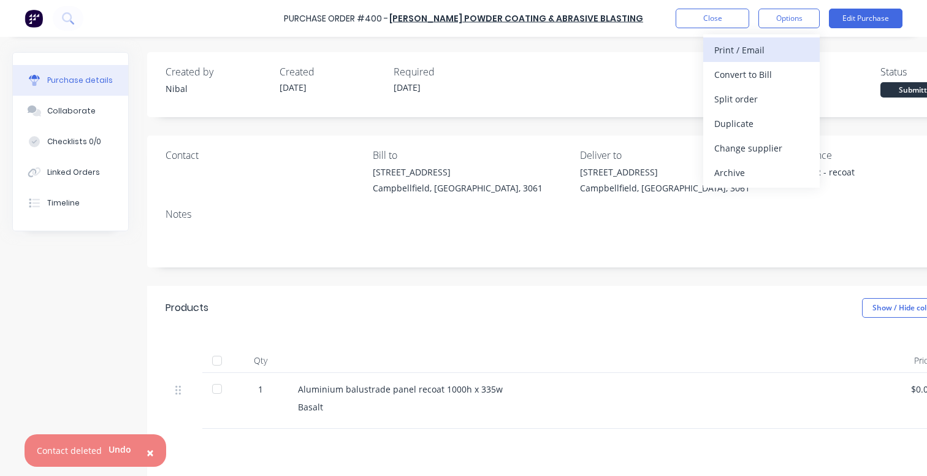
click at [769, 49] on div "Print / Email" at bounding box center [761, 50] width 94 height 18
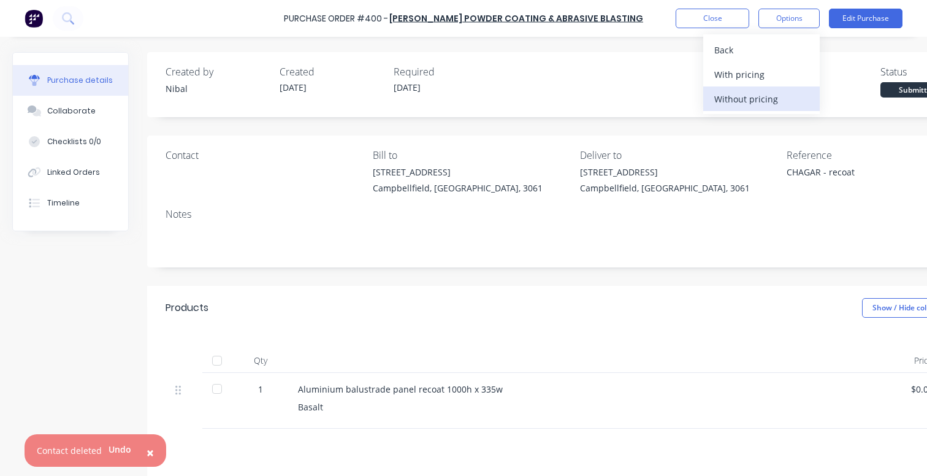
click at [733, 94] on div "Without pricing" at bounding box center [761, 99] width 94 height 18
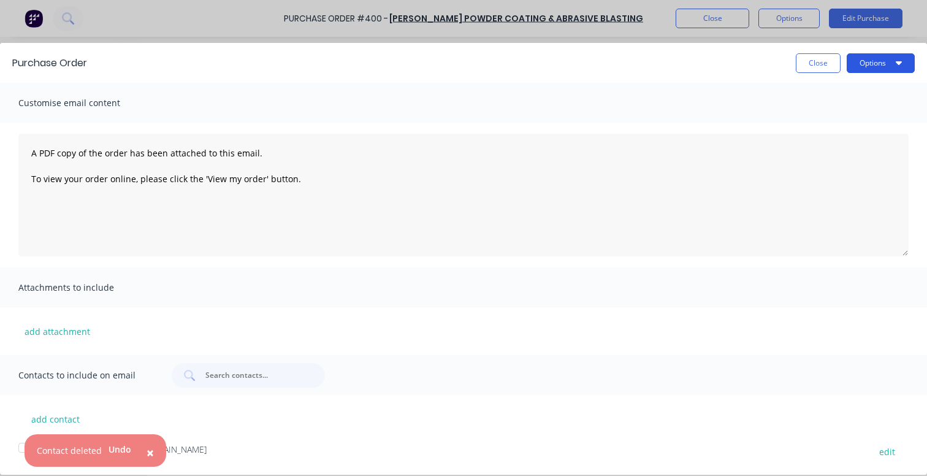
click at [886, 56] on button "Options" at bounding box center [880, 63] width 68 height 20
click at [858, 91] on div "Print" at bounding box center [856, 94] width 94 height 18
click at [823, 116] on div "Email" at bounding box center [856, 119] width 94 height 18
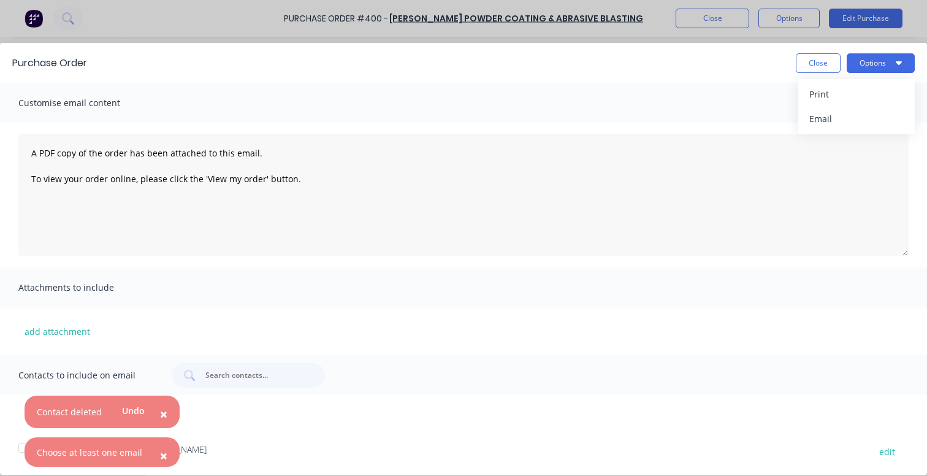
click at [256, 264] on div "A PDF copy of the order has been attached to this email. To view your order onl…" at bounding box center [463, 195] width 927 height 145
click at [155, 412] on button "×" at bounding box center [164, 413] width 32 height 29
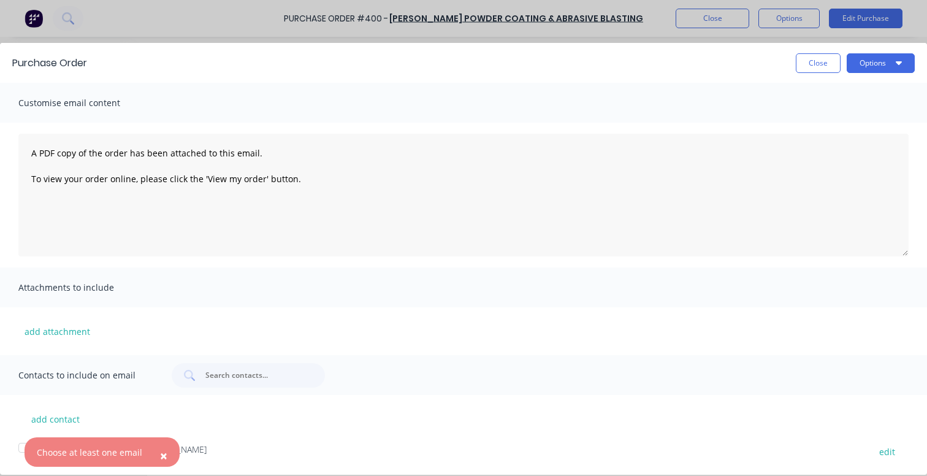
click at [162, 452] on span "×" at bounding box center [163, 455] width 7 height 17
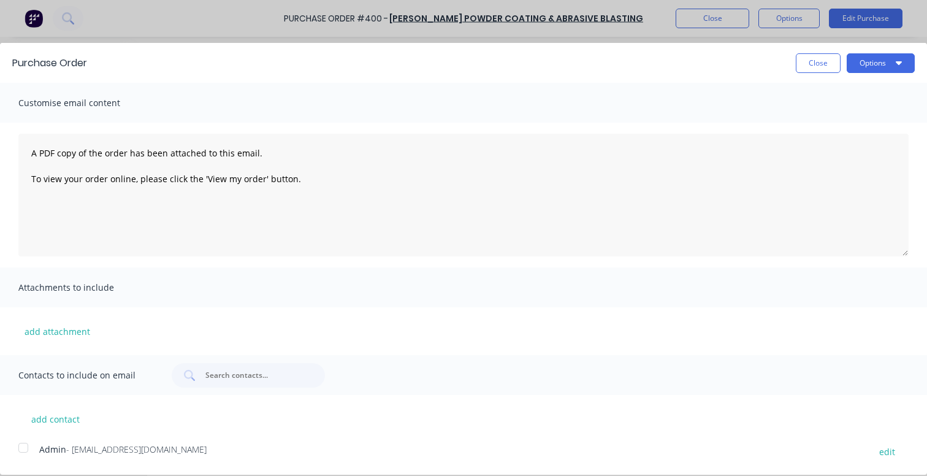
click at [25, 450] on div at bounding box center [23, 447] width 25 height 25
click at [896, 64] on icon "button" at bounding box center [898, 63] width 6 height 10
click at [842, 112] on div "Email" at bounding box center [856, 119] width 94 height 18
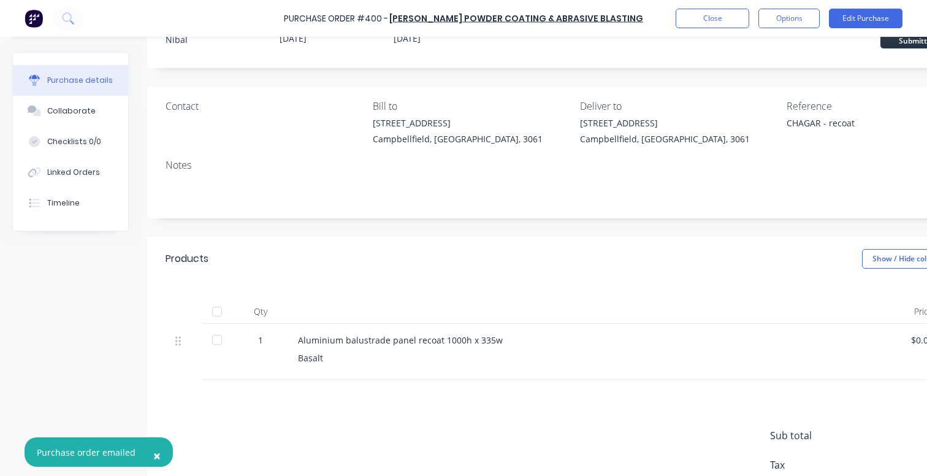
scroll to position [94, 0]
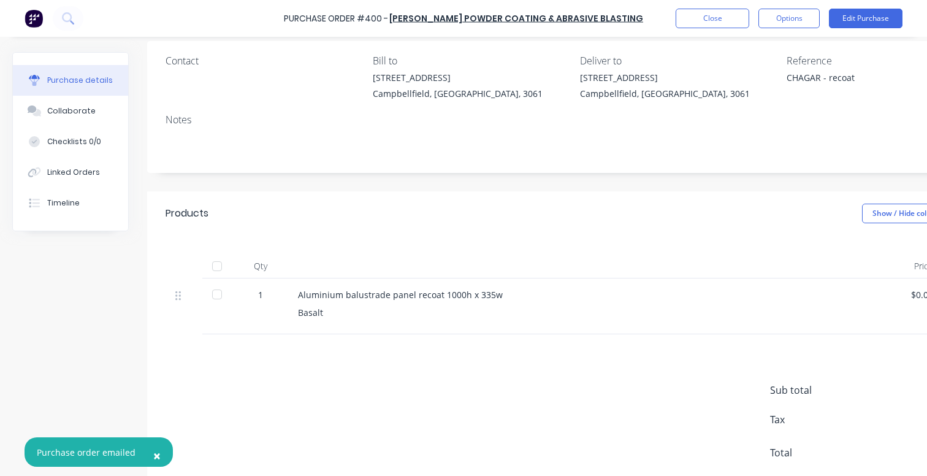
click at [153, 455] on span "×" at bounding box center [156, 455] width 7 height 17
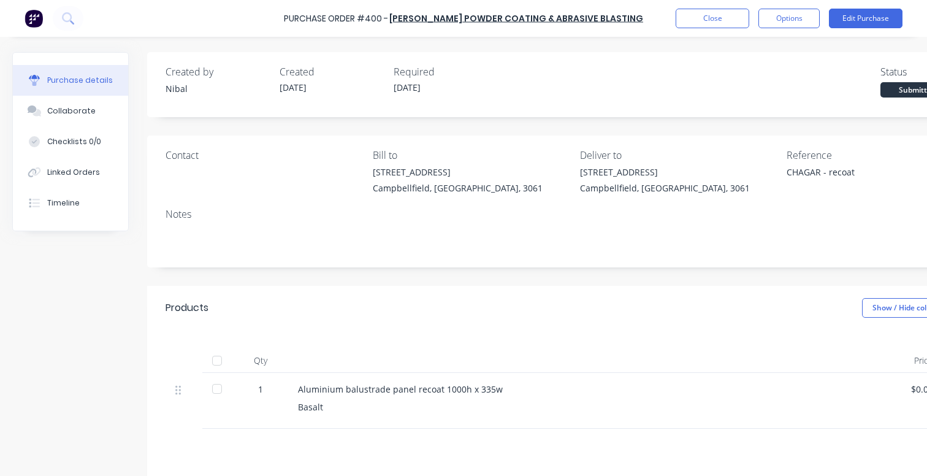
scroll to position [0, 0]
click at [718, 20] on button "Close" at bounding box center [712, 19] width 74 height 20
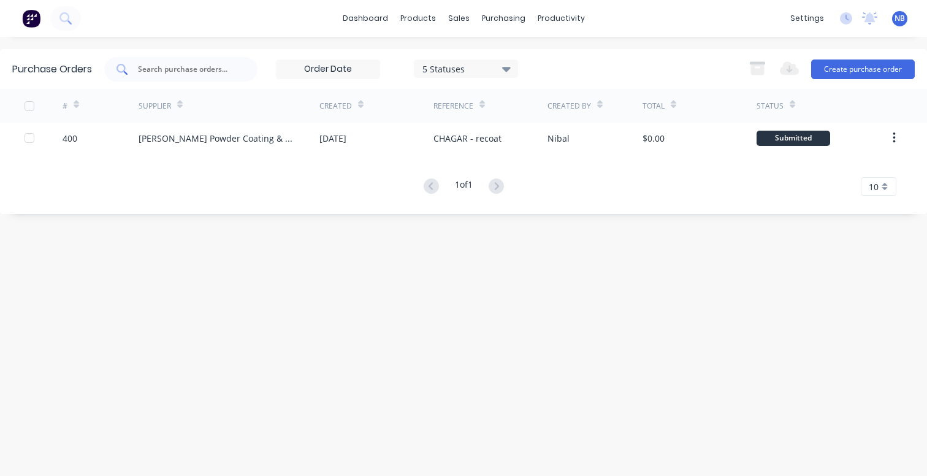
click at [225, 69] on input "text" at bounding box center [188, 69] width 102 height 12
type input "h"
type input "c"
click at [519, 241] on div "Purchase Orders 5 Statuses 5 Statuses Export to Excel (XLSX) Create purchase or…" at bounding box center [463, 256] width 927 height 414
click at [382, 17] on link "dashboard" at bounding box center [365, 18] width 58 height 18
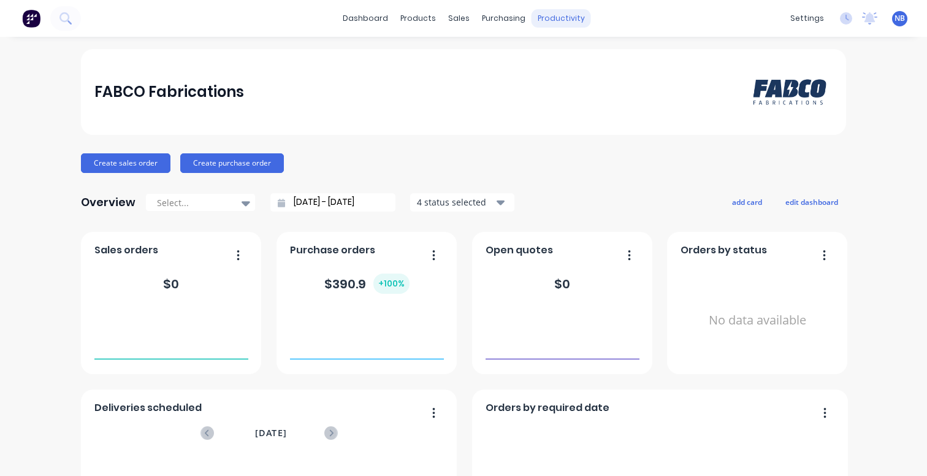
click at [551, 26] on div "productivity" at bounding box center [560, 18] width 59 height 18
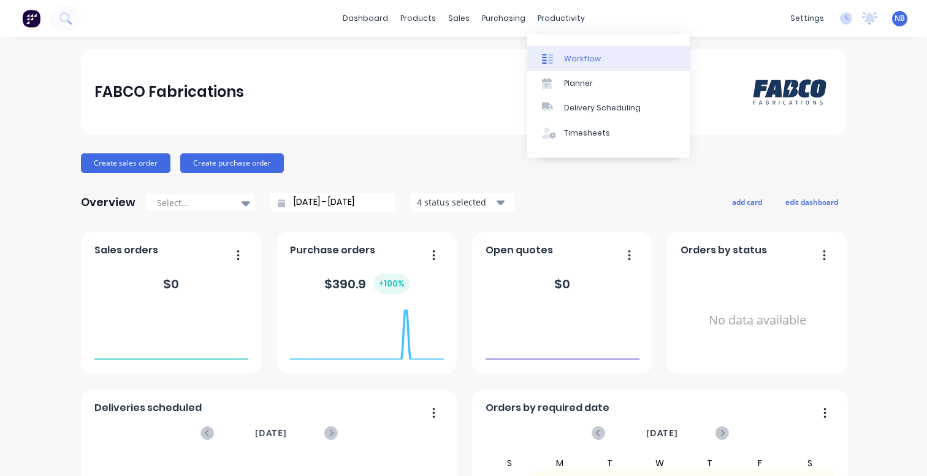
click at [560, 61] on div at bounding box center [551, 58] width 18 height 11
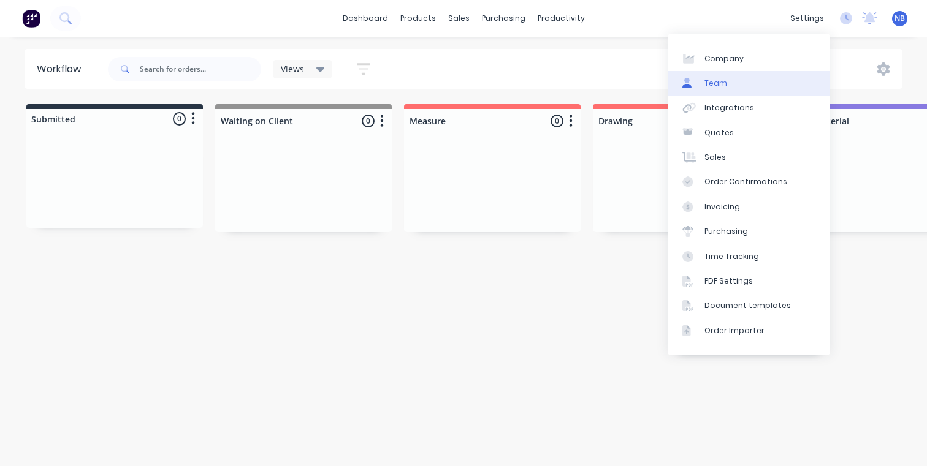
click at [740, 74] on link "Team" at bounding box center [748, 83] width 162 height 25
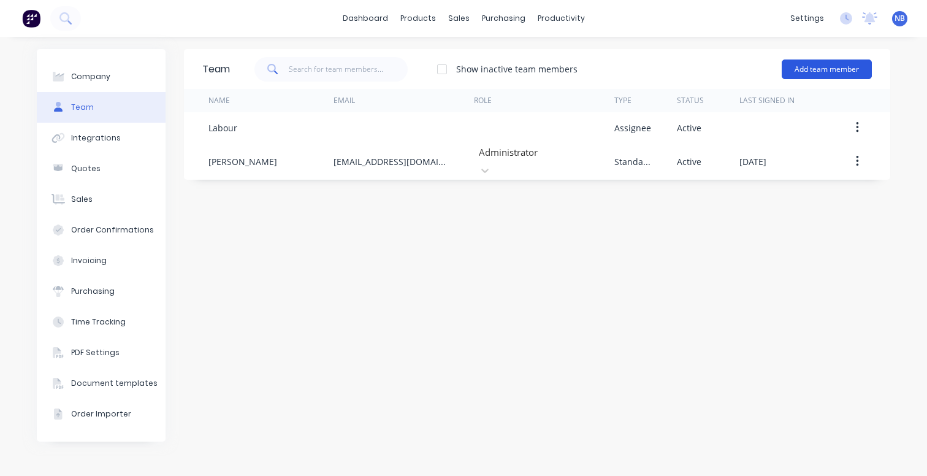
click at [800, 72] on button "Add team member" at bounding box center [826, 69] width 90 height 20
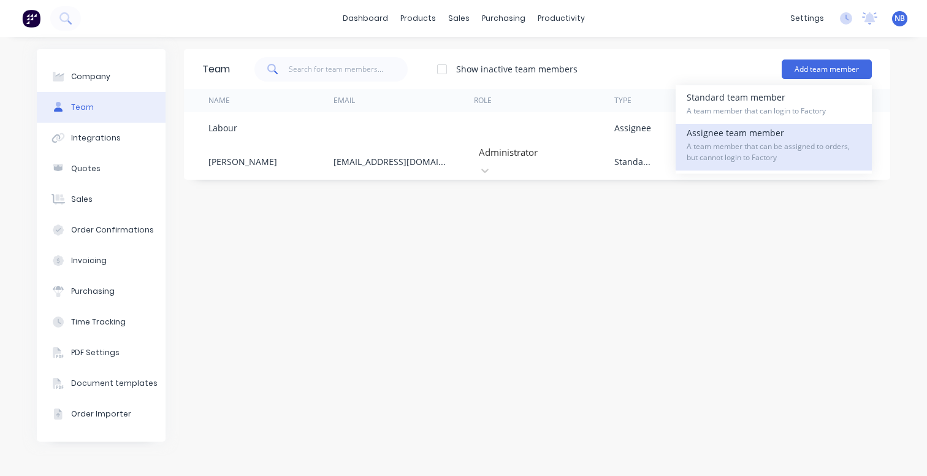
click at [742, 161] on span "A team member that can be assigned to orders, but cannot login to Factory" at bounding box center [773, 152] width 174 height 22
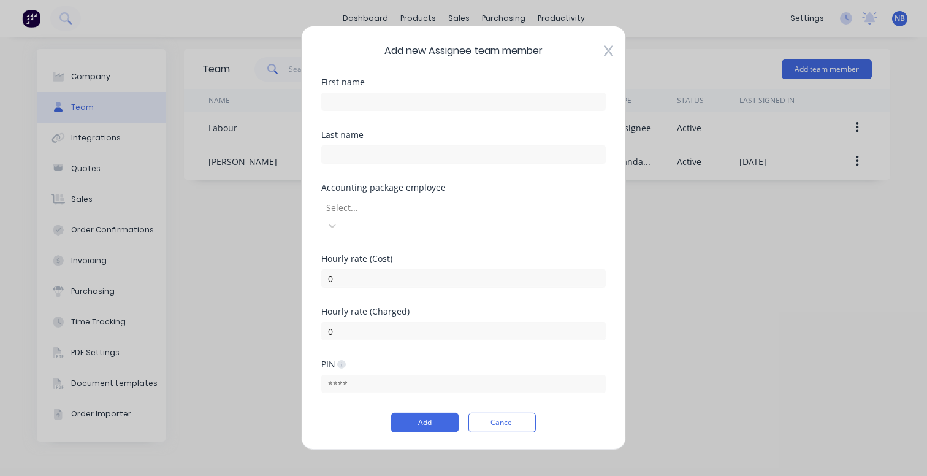
click at [501, 215] on div at bounding box center [413, 206] width 177 height 15
click at [533, 192] on div "Accounting package employee" at bounding box center [463, 187] width 284 height 9
click at [488, 416] on button "Cancel" at bounding box center [501, 422] width 67 height 20
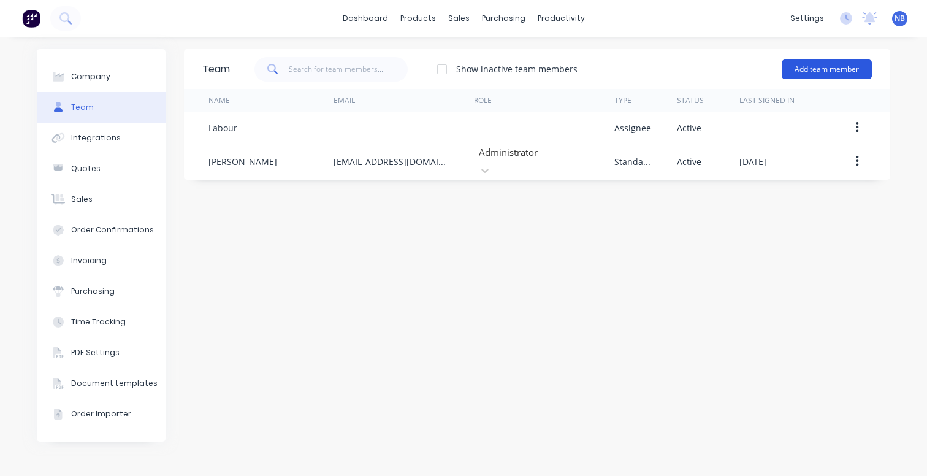
click at [808, 70] on button "Add team member" at bounding box center [826, 69] width 90 height 20
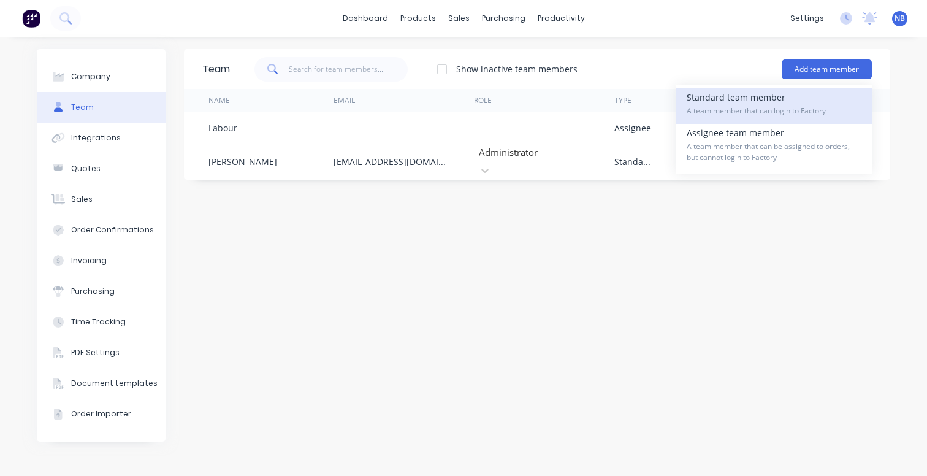
click at [805, 101] on div "Standard team member A team member that can login to Factory" at bounding box center [773, 106] width 174 height 36
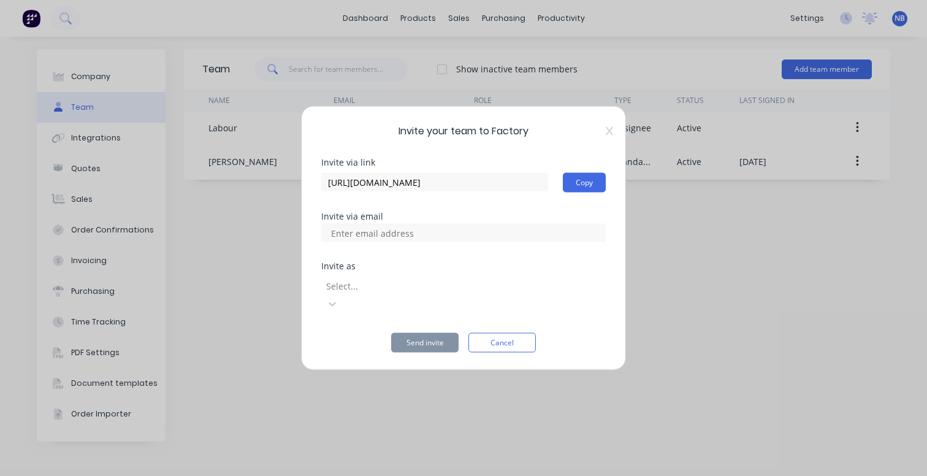
click at [468, 293] on div at bounding box center [413, 285] width 177 height 15
click at [476, 240] on div at bounding box center [463, 233] width 284 height 18
click at [460, 242] on div at bounding box center [463, 233] width 284 height 18
click at [455, 242] on div at bounding box center [463, 233] width 284 height 18
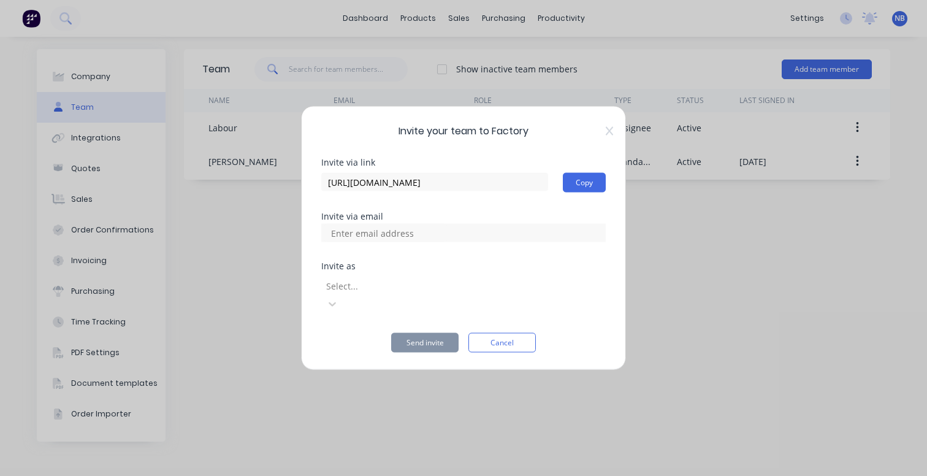
click at [381, 242] on input at bounding box center [385, 233] width 123 height 18
click at [460, 167] on div "Invite via link" at bounding box center [463, 162] width 284 height 9
click at [610, 136] on icon at bounding box center [609, 131] width 7 height 10
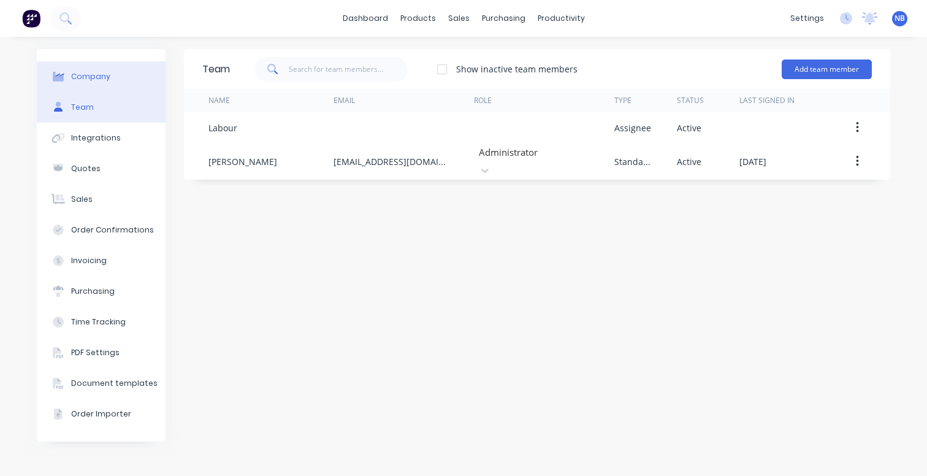
click at [133, 72] on button "Company" at bounding box center [101, 76] width 129 height 31
select select "AU"
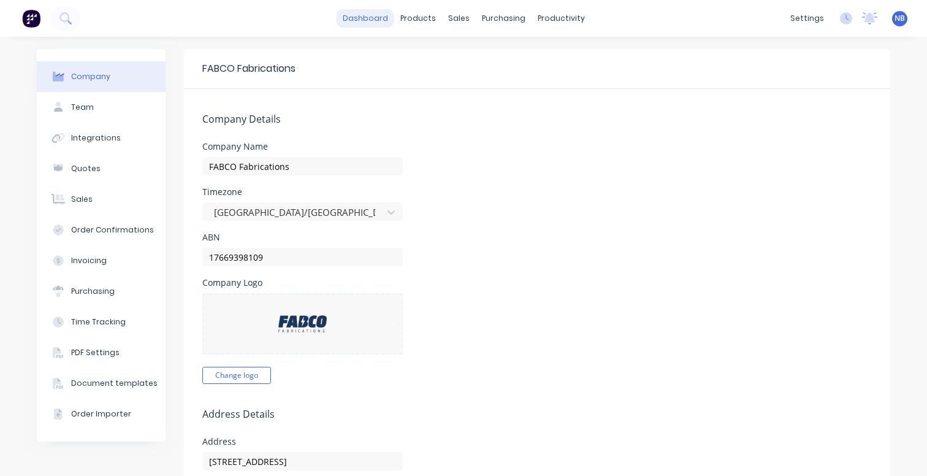
click at [360, 21] on link "dashboard" at bounding box center [365, 18] width 58 height 18
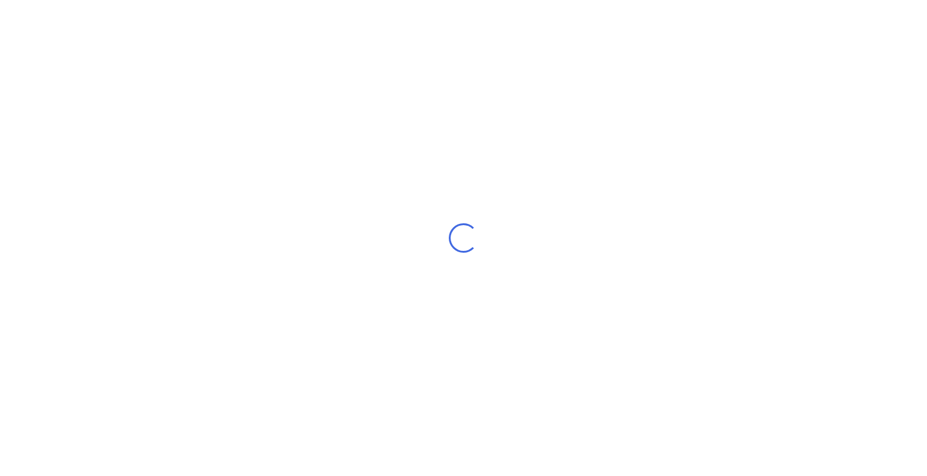
click at [405, 102] on div "Loading..." at bounding box center [463, 238] width 927 height 476
